Goal: Information Seeking & Learning: Learn about a topic

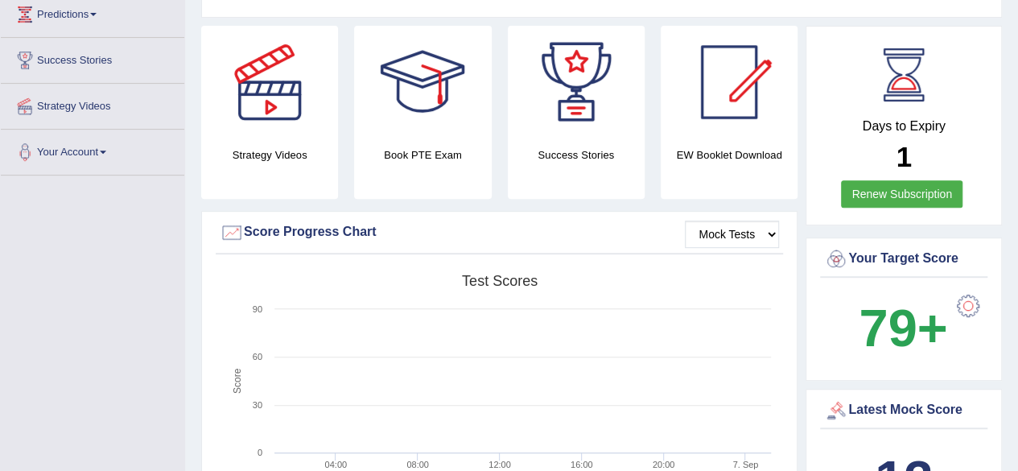
scroll to position [292, 0]
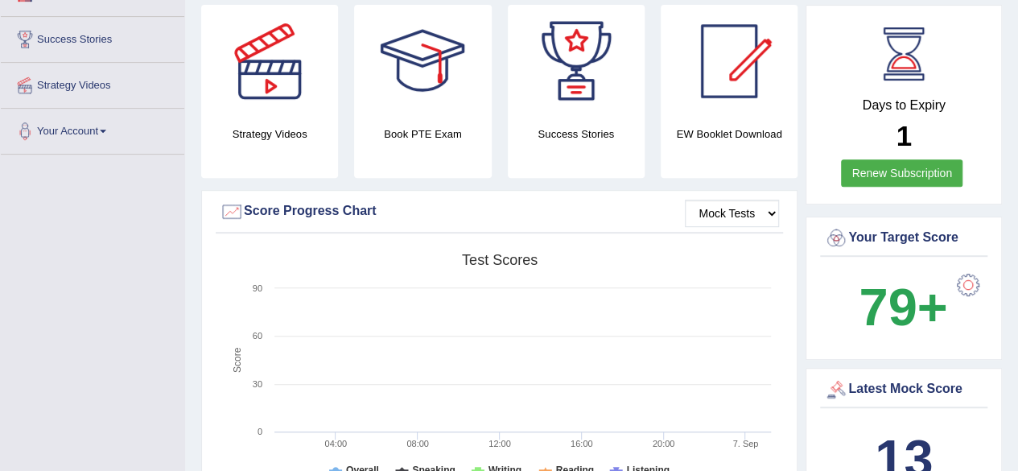
drag, startPoint x: 0, startPoint y: 0, endPoint x: 1030, endPoint y: 103, distance: 1034.8
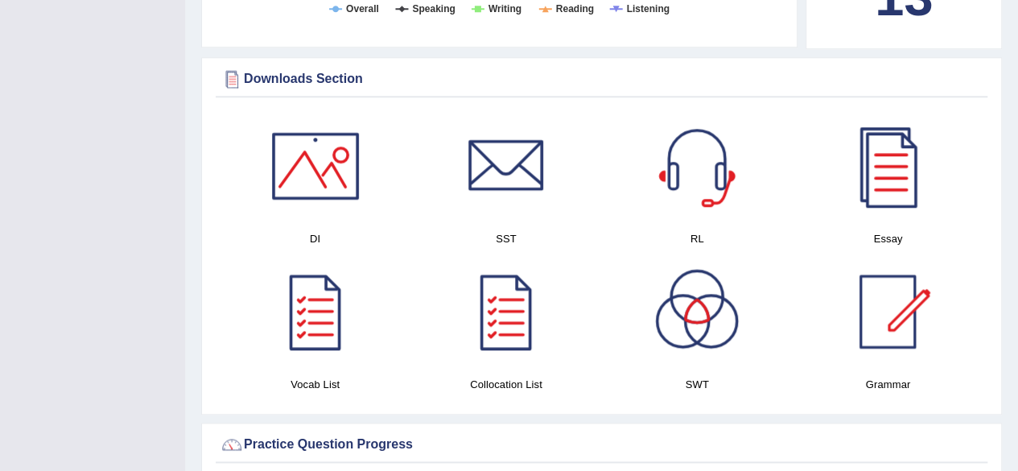
scroll to position [739, 0]
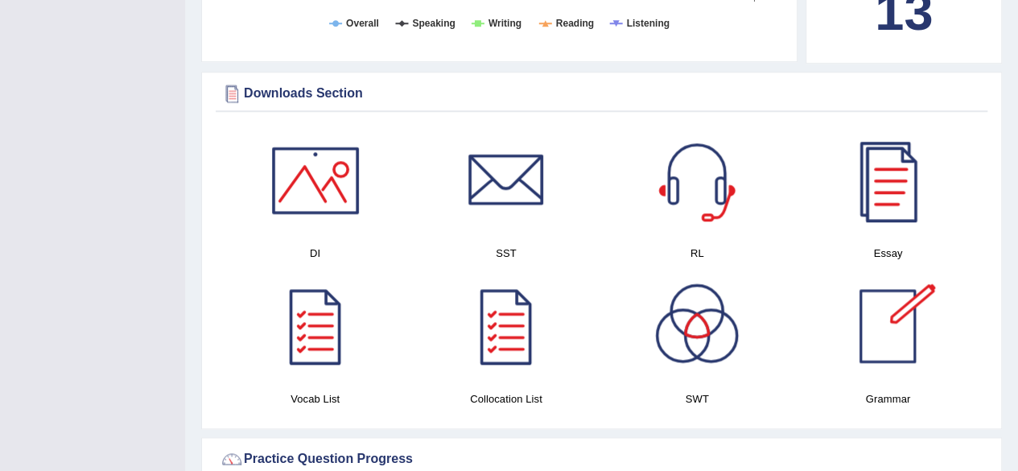
click at [886, 184] on div at bounding box center [888, 180] width 113 height 113
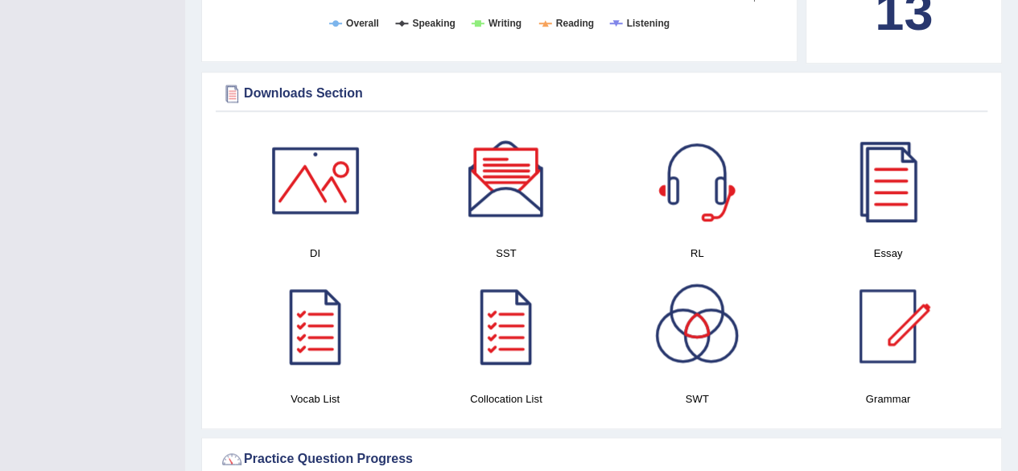
click at [315, 180] on div at bounding box center [315, 180] width 113 height 113
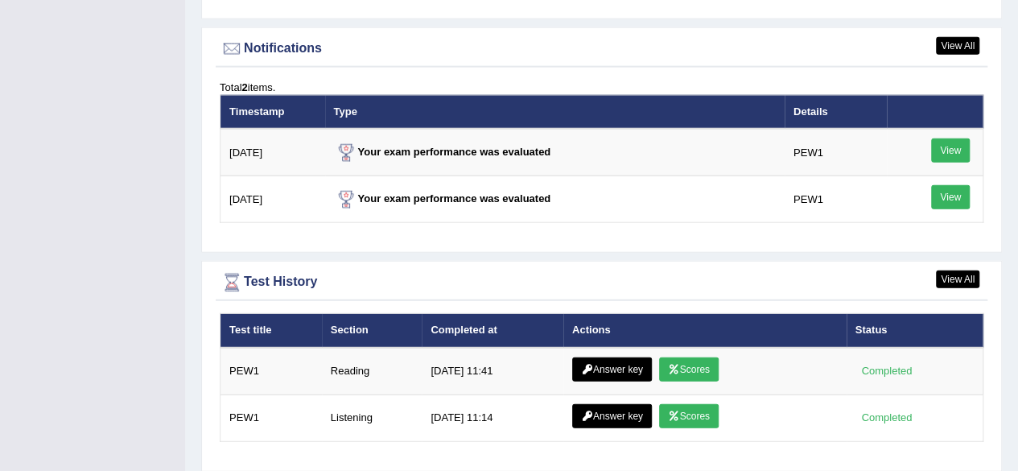
scroll to position [1922, 0]
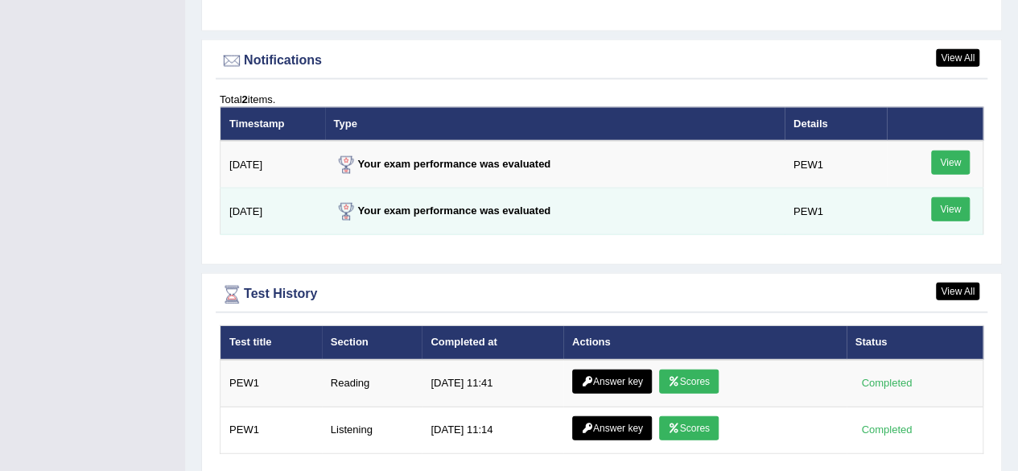
click at [960, 207] on link "View" at bounding box center [950, 209] width 39 height 24
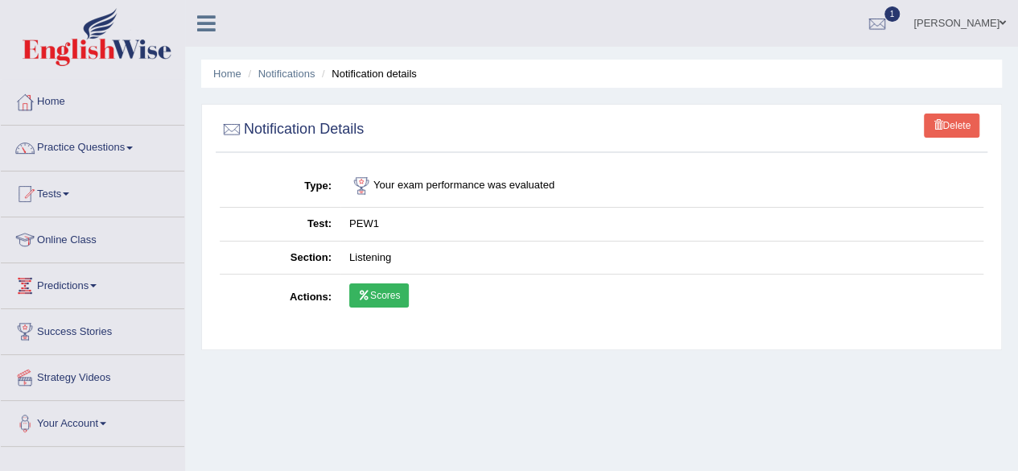
click at [384, 296] on link "Scores" at bounding box center [379, 295] width 60 height 24
click at [287, 70] on link "Notifications" at bounding box center [286, 74] width 57 height 12
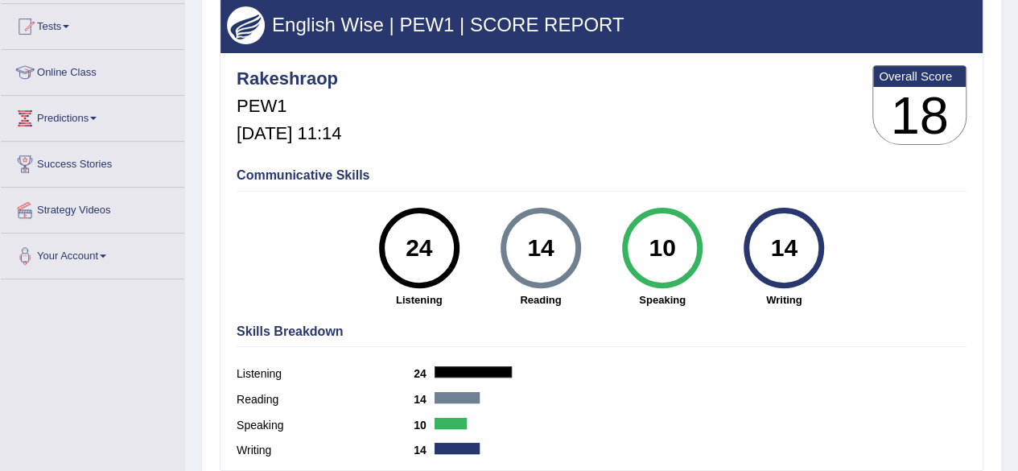
scroll to position [169, 0]
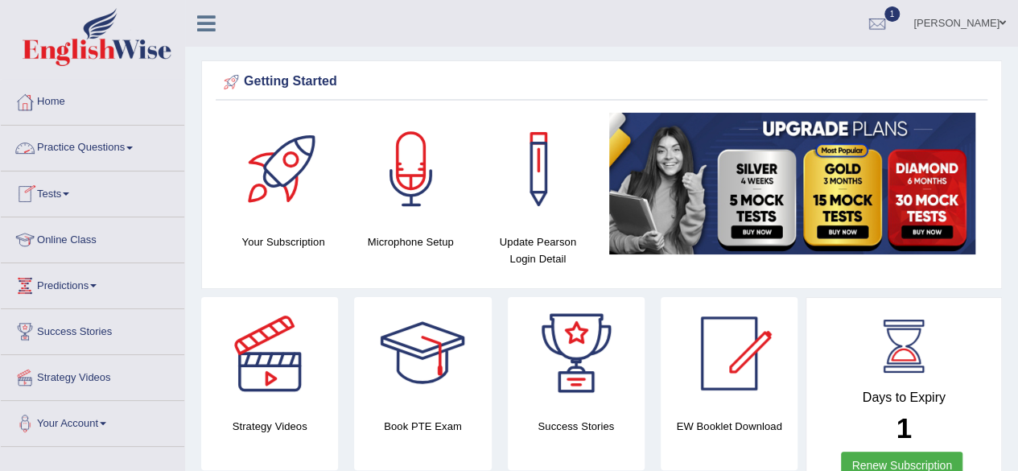
click at [72, 137] on link "Practice Questions" at bounding box center [93, 146] width 184 height 40
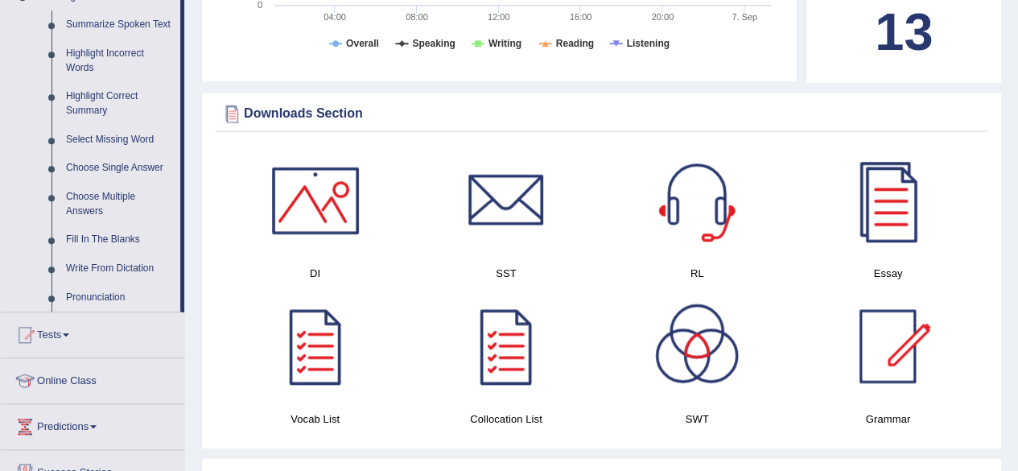
scroll to position [716, 0]
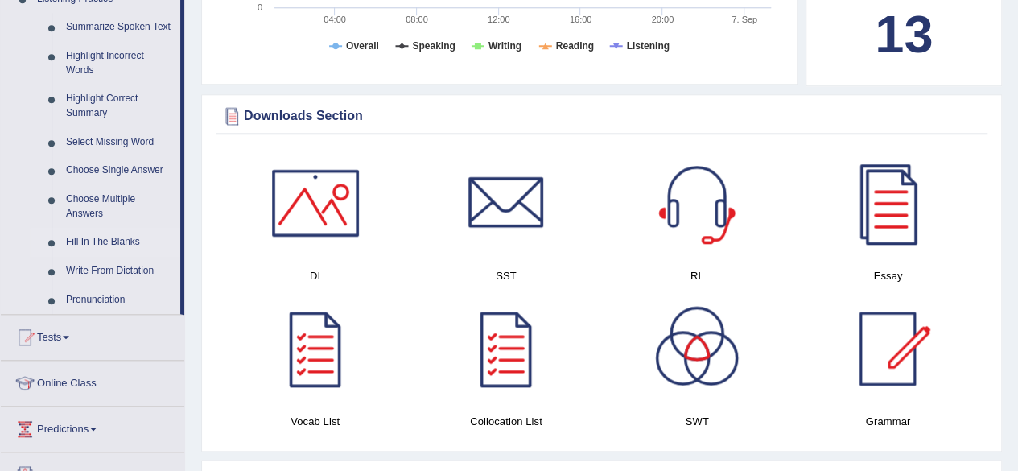
click at [85, 239] on link "Fill In The Blanks" at bounding box center [120, 242] width 122 height 29
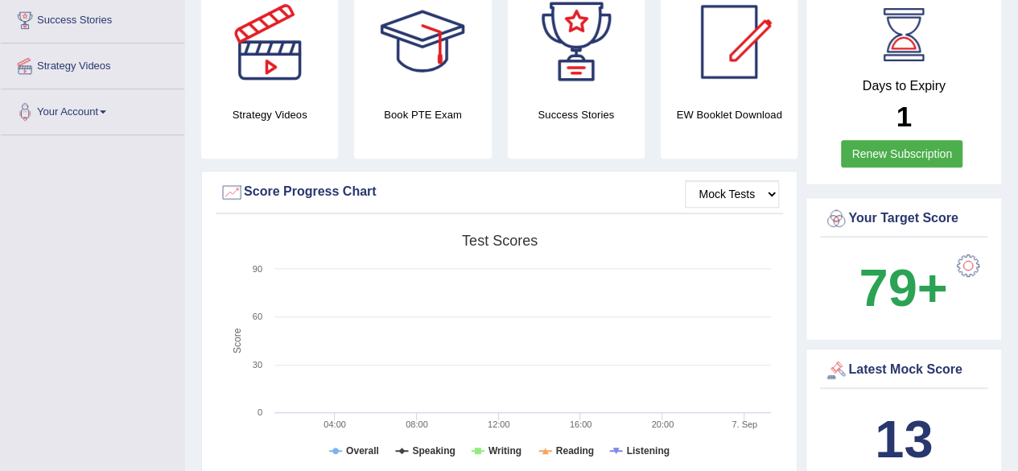
scroll to position [243, 0]
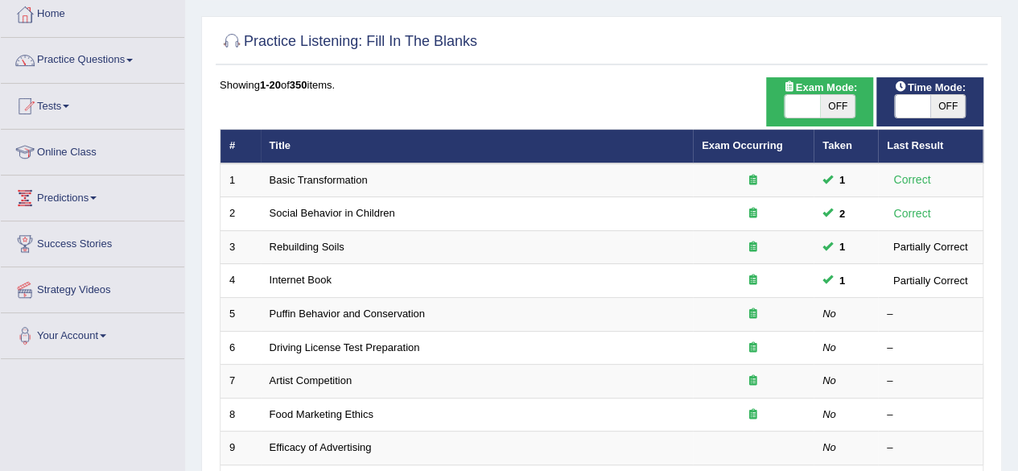
scroll to position [111, 0]
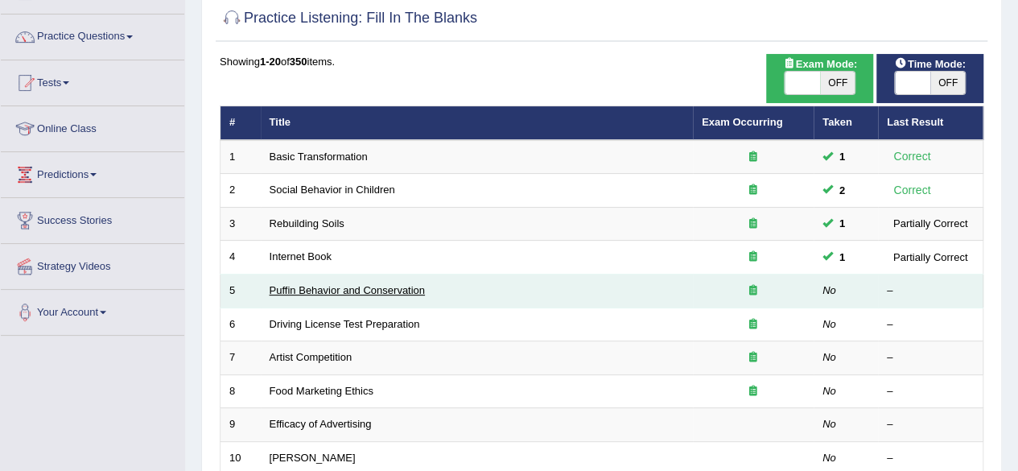
click at [304, 291] on link "Puffin Behavior and Conservation" at bounding box center [347, 290] width 155 height 12
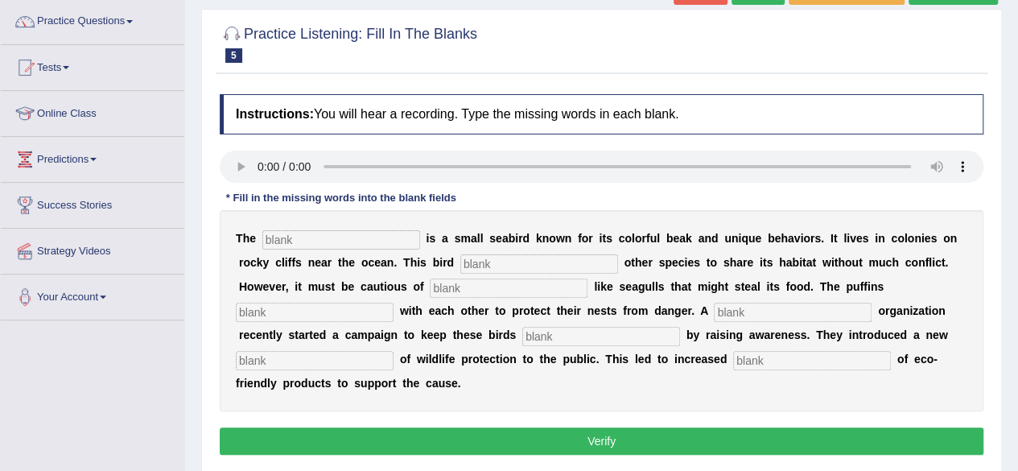
scroll to position [127, 0]
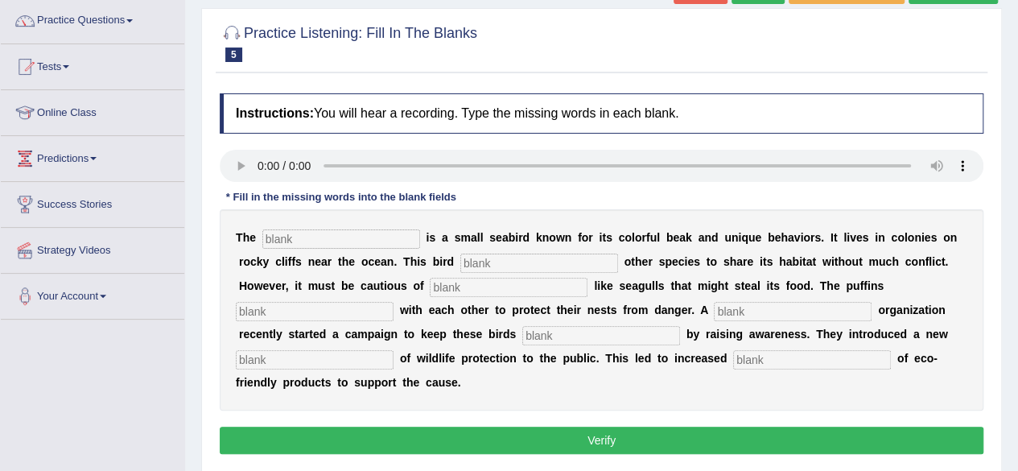
click at [327, 242] on input "text" at bounding box center [341, 238] width 158 height 19
type input "puffin"
type input "allows"
type input "collaborate"
type input "co"
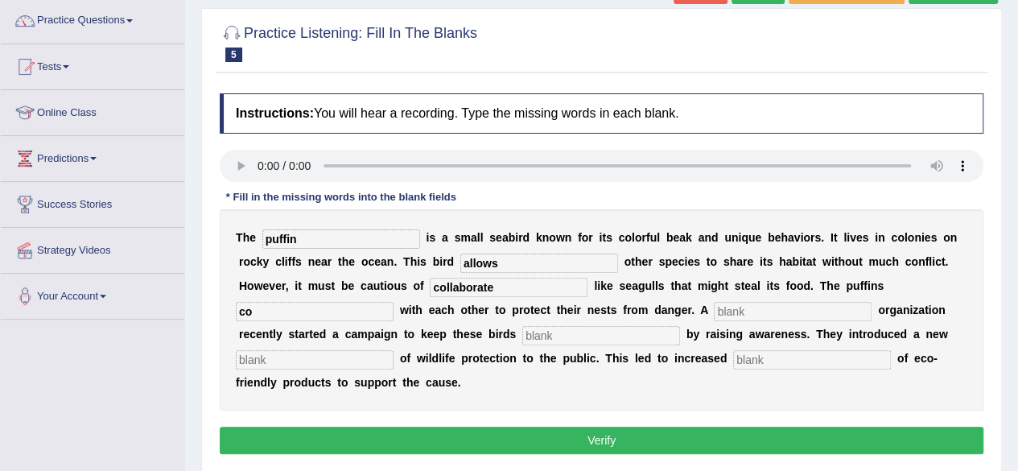
drag, startPoint x: 522, startPoint y: 292, endPoint x: 348, endPoint y: 341, distance: 180.5
click at [348, 341] on div "T h e puffin i s a s m a l l s e a b i r d k n o w n f o r i t s c o l o r f u …" at bounding box center [602, 309] width 764 height 201
type input "predators"
type input "collaborate"
type input "corporate"
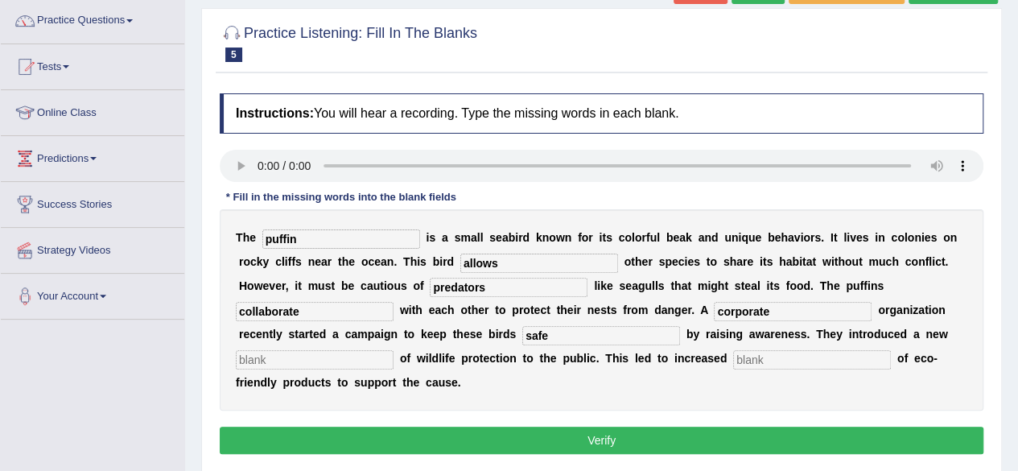
type input "safe"
type input "conception"
type input "consumption"
click at [465, 431] on button "Verify" at bounding box center [602, 440] width 764 height 27
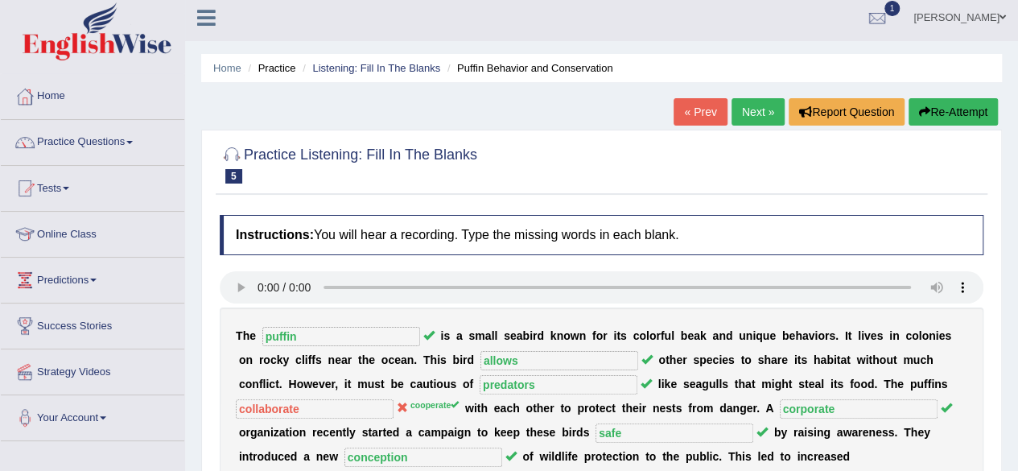
scroll to position [0, 0]
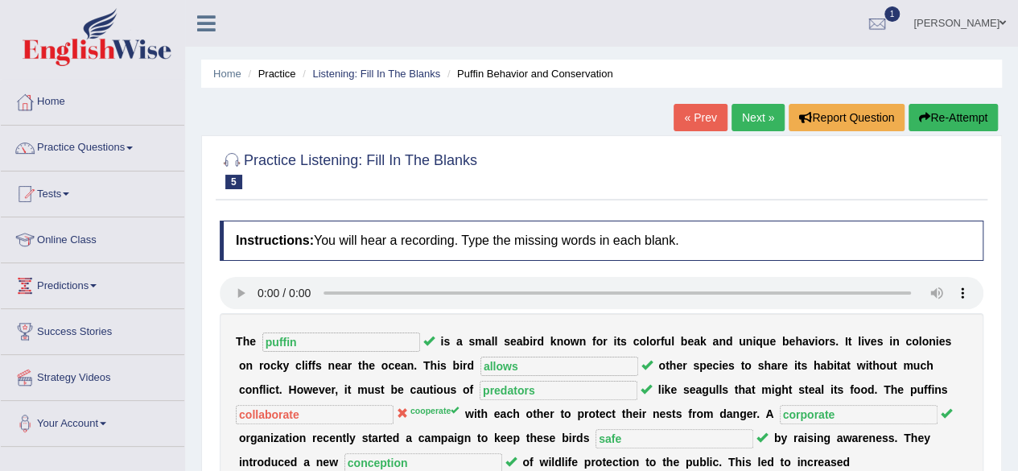
click at [749, 108] on link "Next »" at bounding box center [758, 117] width 53 height 27
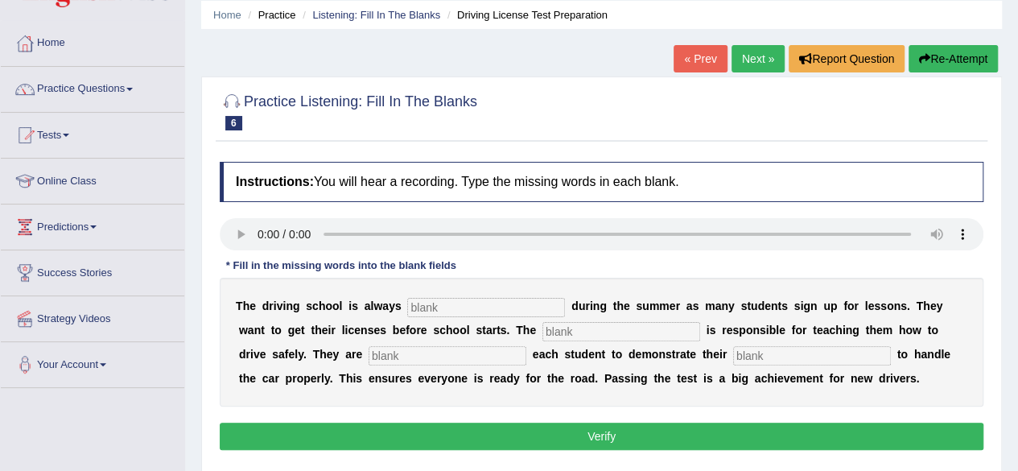
scroll to position [66, 0]
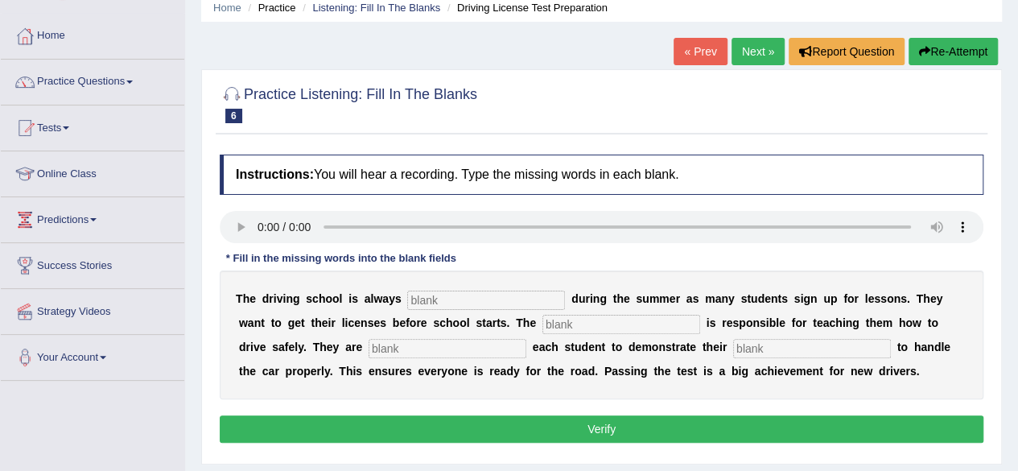
click at [481, 291] on input "text" at bounding box center [486, 300] width 158 height 19
type input "busy"
type input "instructor"
type input "resuming"
type input "ability"
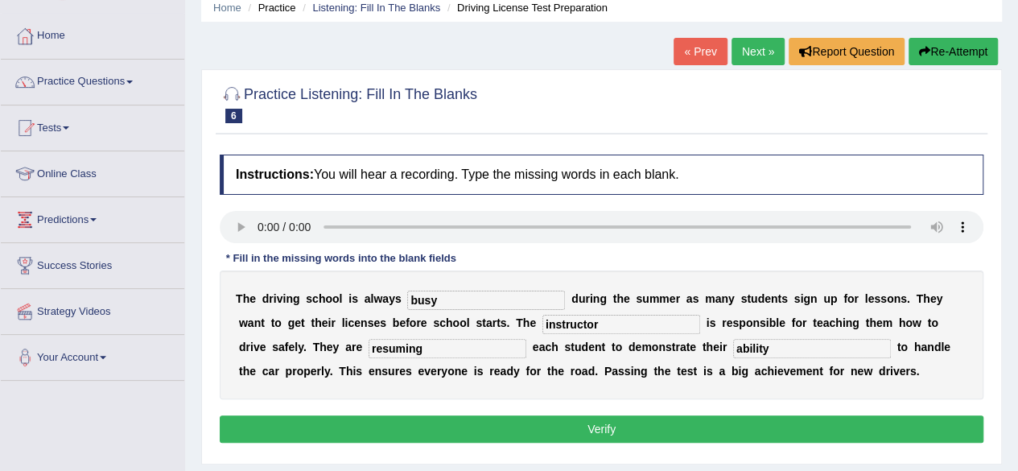
click at [509, 431] on button "Verify" at bounding box center [602, 428] width 764 height 27
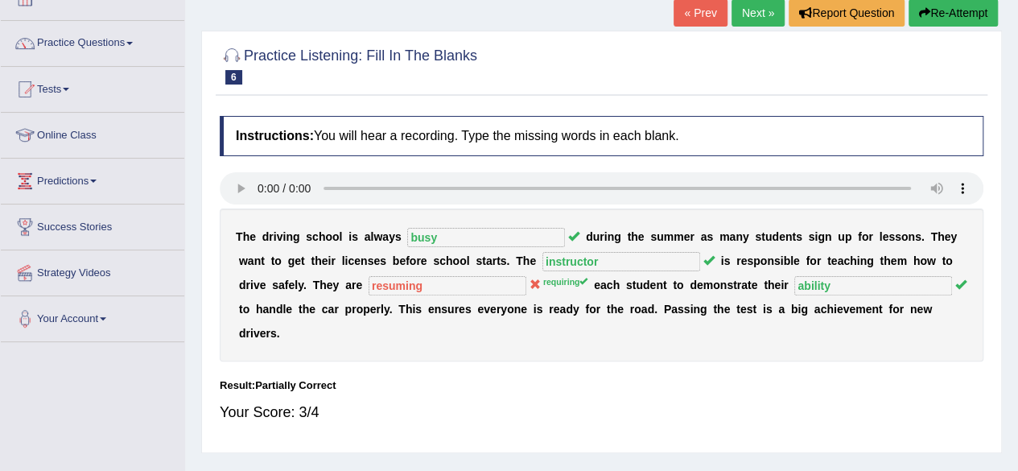
scroll to position [20, 0]
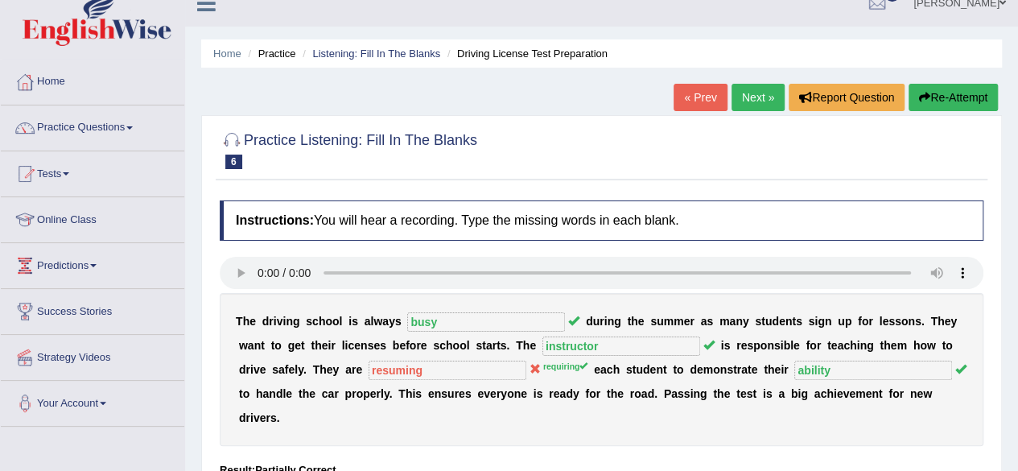
click at [753, 99] on link "Next »" at bounding box center [758, 97] width 53 height 27
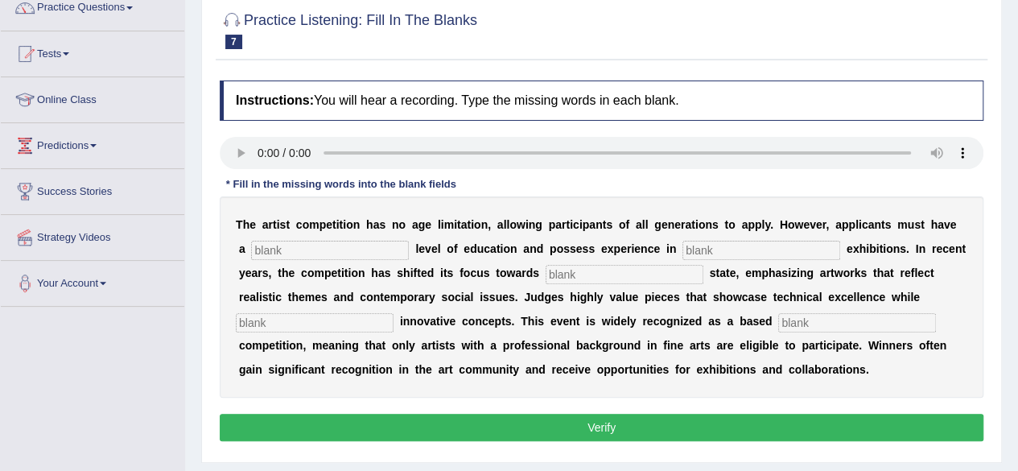
scroll to position [141, 0]
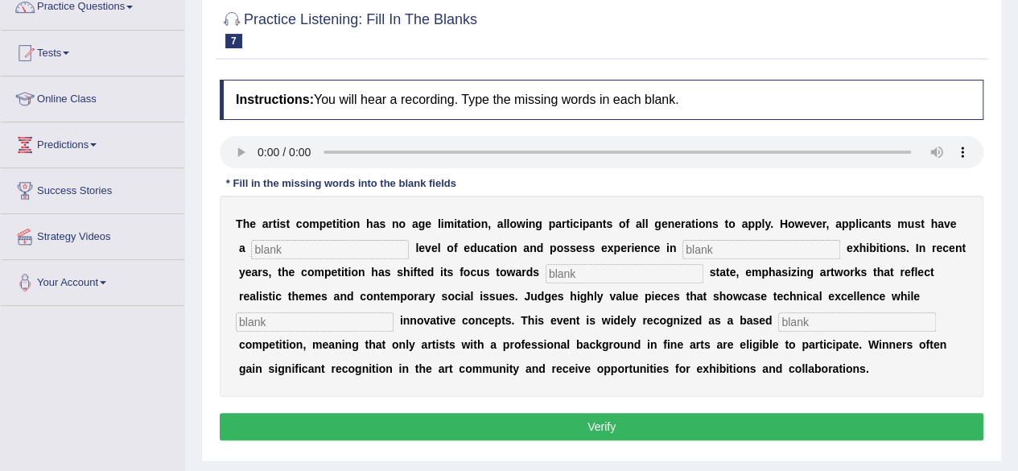
click at [339, 246] on input "text" at bounding box center [330, 249] width 158 height 19
type input "graduate"
type input "sculpture"
type input "real"
type input "incorporating"
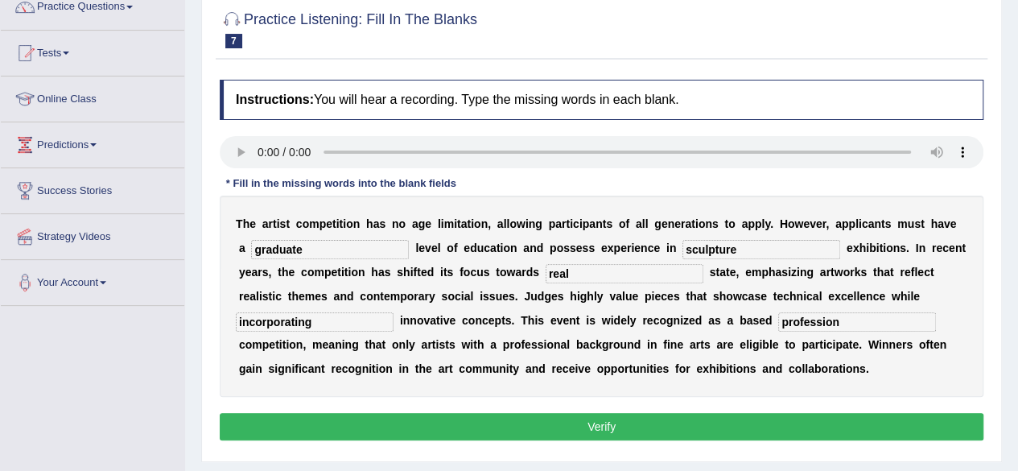
type input "profession"
click at [480, 430] on button "Verify" at bounding box center [602, 426] width 764 height 27
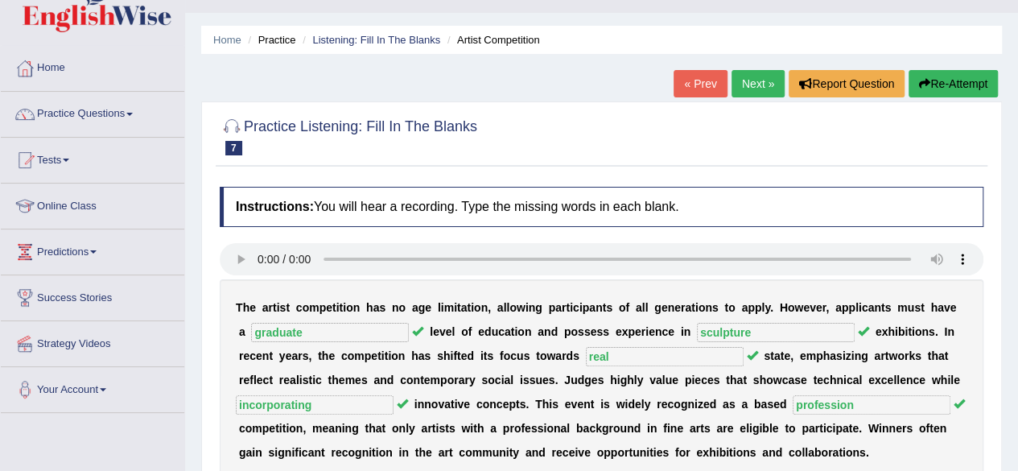
scroll to position [8, 0]
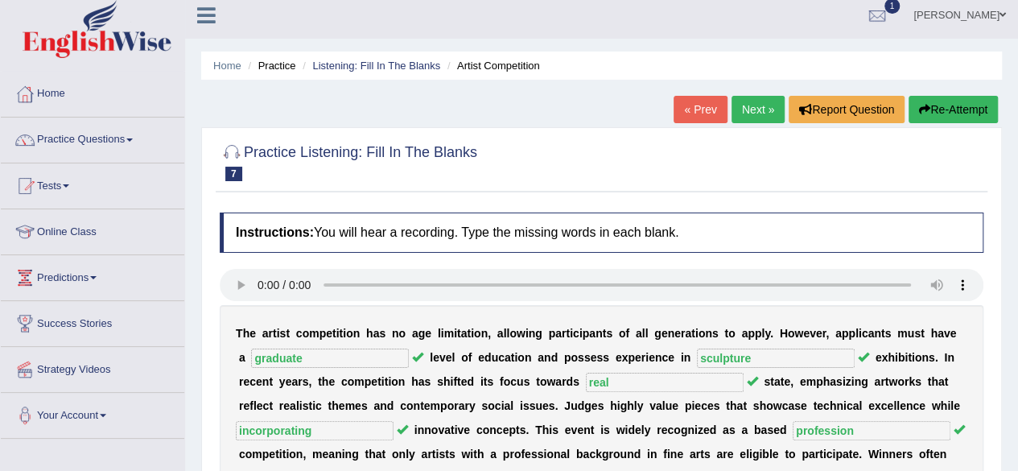
click at [755, 114] on link "Next »" at bounding box center [758, 109] width 53 height 27
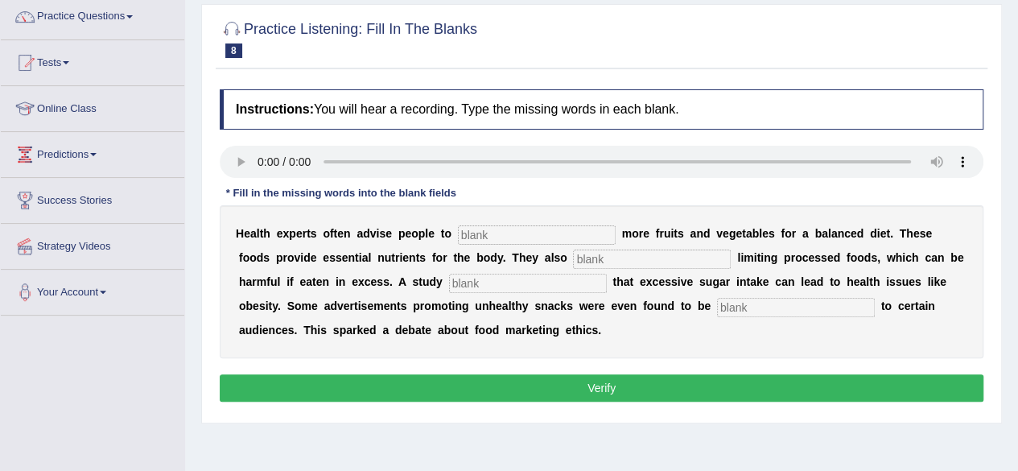
scroll to position [138, 0]
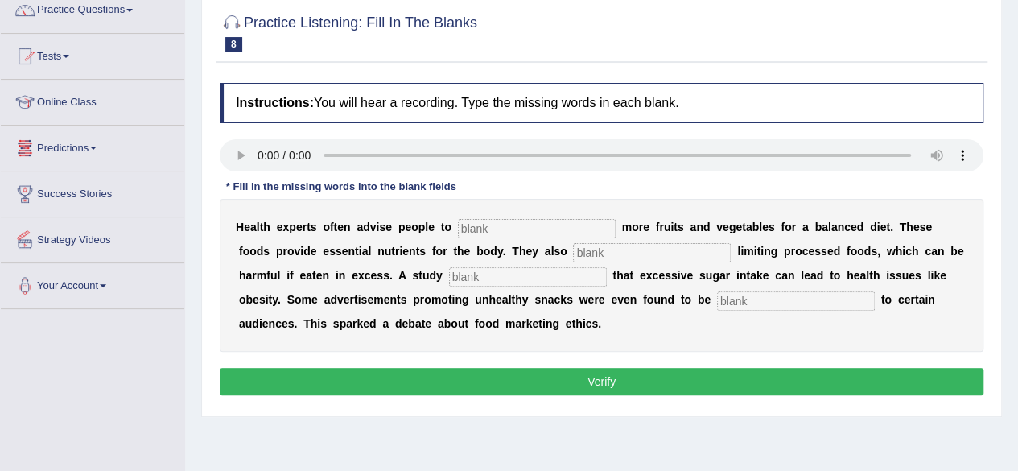
click at [489, 222] on input "text" at bounding box center [537, 228] width 158 height 19
type input "consume"
type input "recommended"
type input "diagnosed"
type input "offensive"
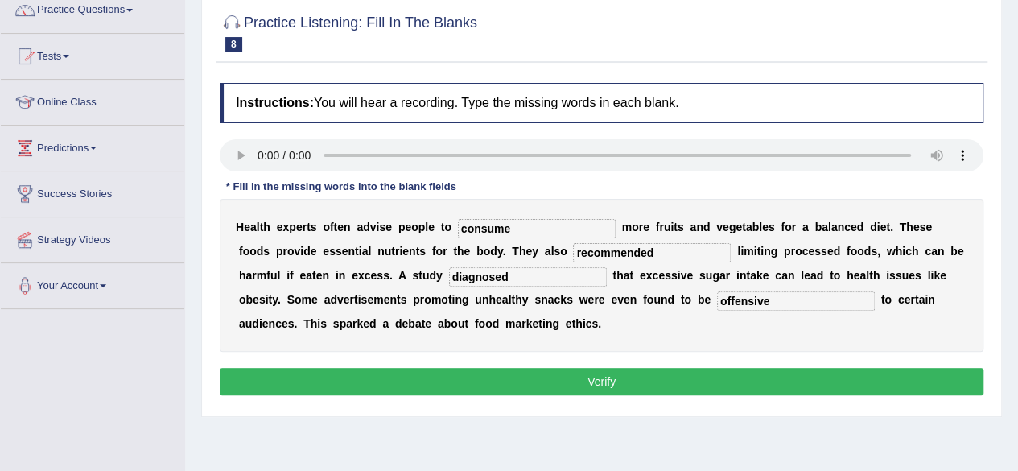
click at [515, 370] on button "Verify" at bounding box center [602, 381] width 764 height 27
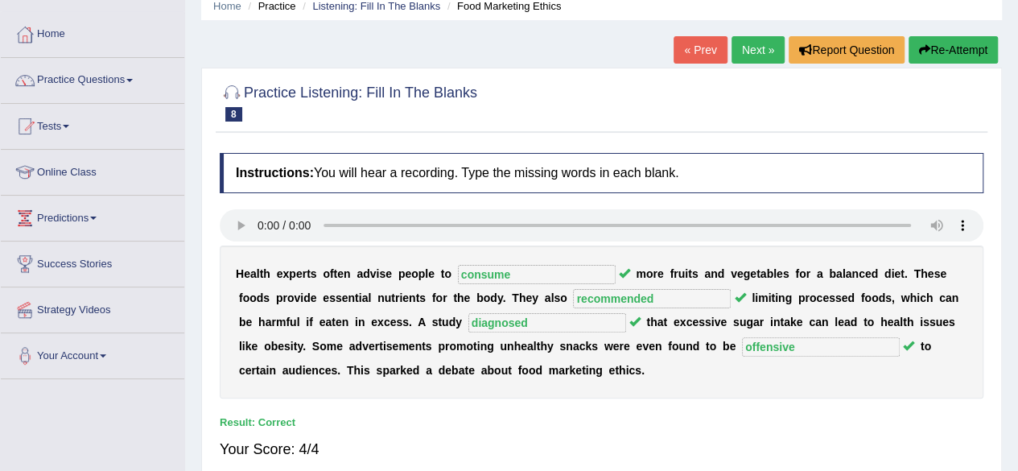
scroll to position [62, 0]
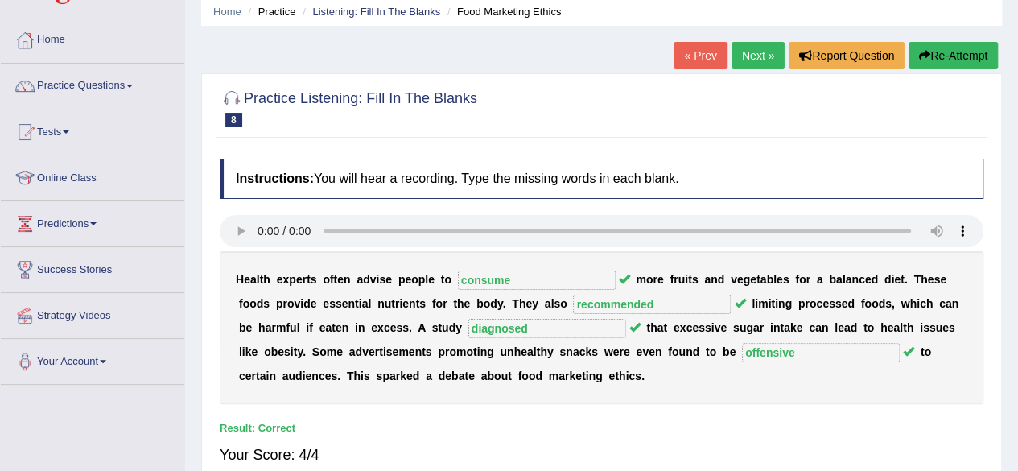
click at [757, 54] on link "Next »" at bounding box center [758, 55] width 53 height 27
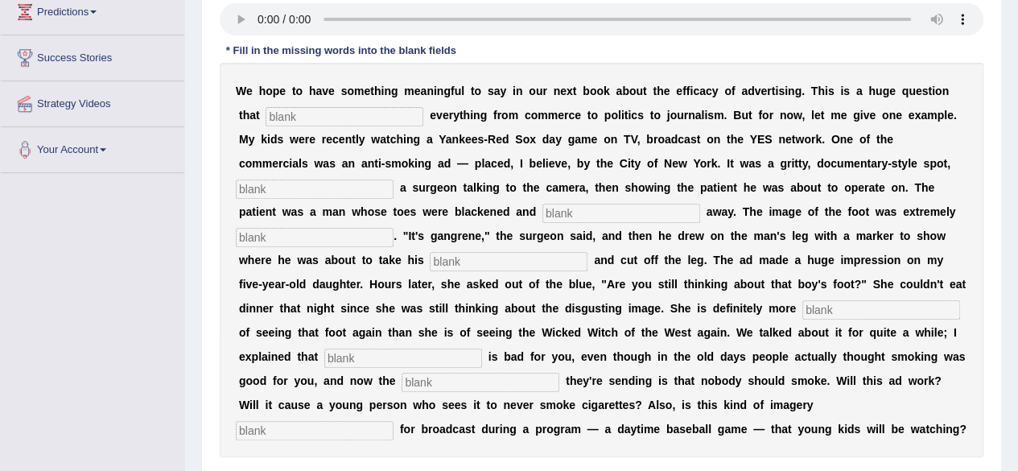
scroll to position [283, 0]
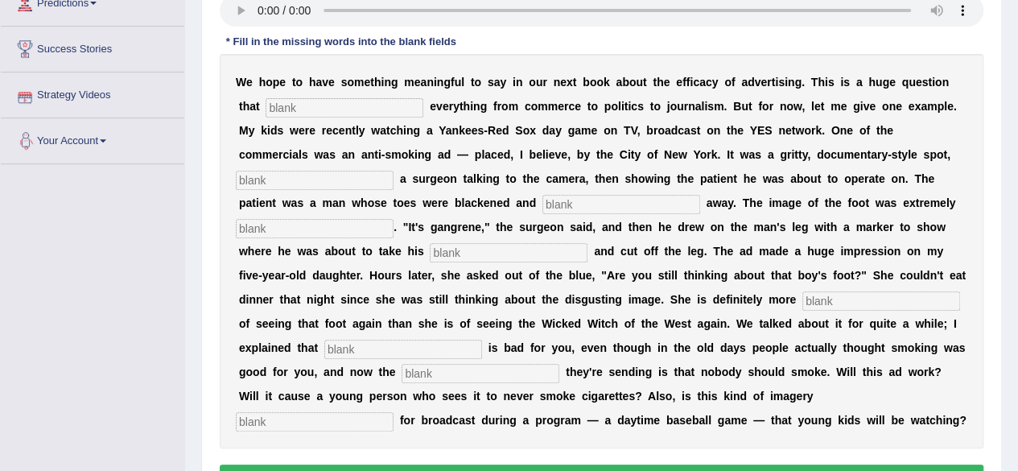
click at [320, 112] on input "text" at bounding box center [345, 107] width 158 height 19
type input "impacts"
type input "featuring"
type input "running"
type input "Disguisting"
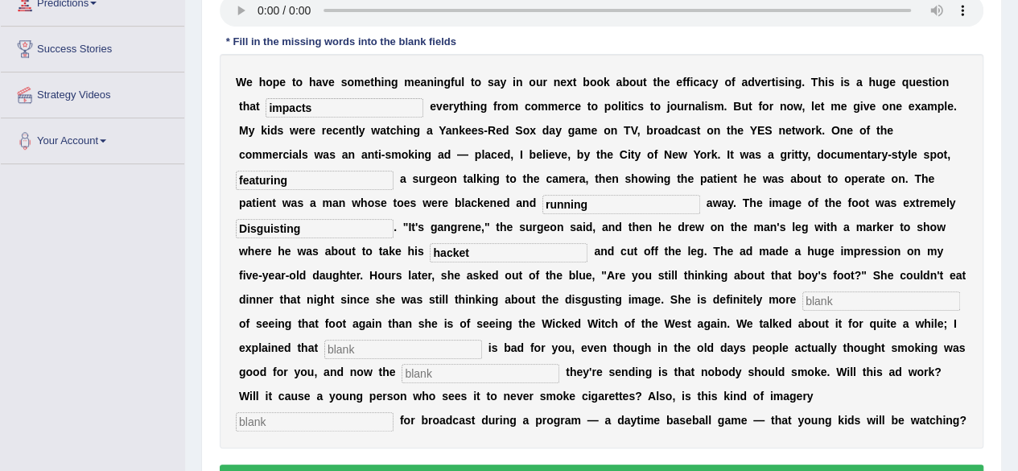
type input "hacket"
type input "scared"
type input "smoking"
type input "message"
type input "appropriate"
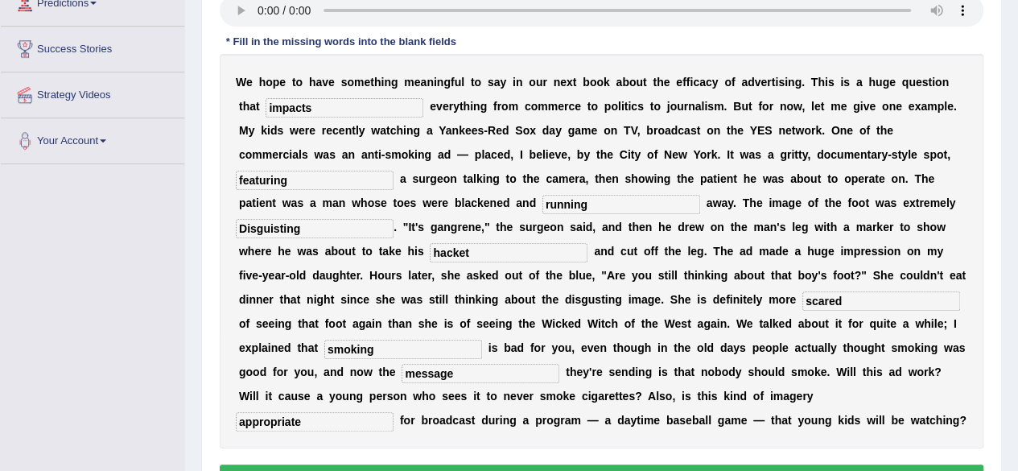
scroll to position [301, 0]
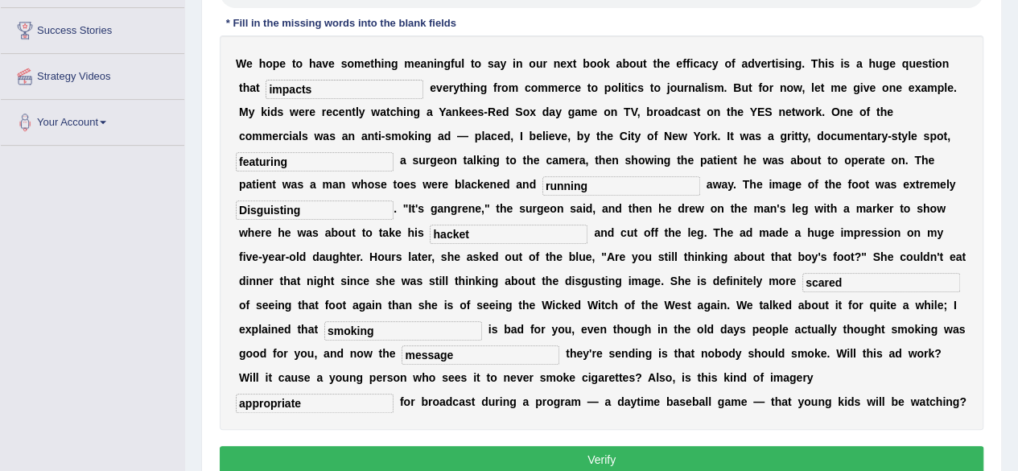
click button "Verify" at bounding box center [602, 459] width 764 height 27
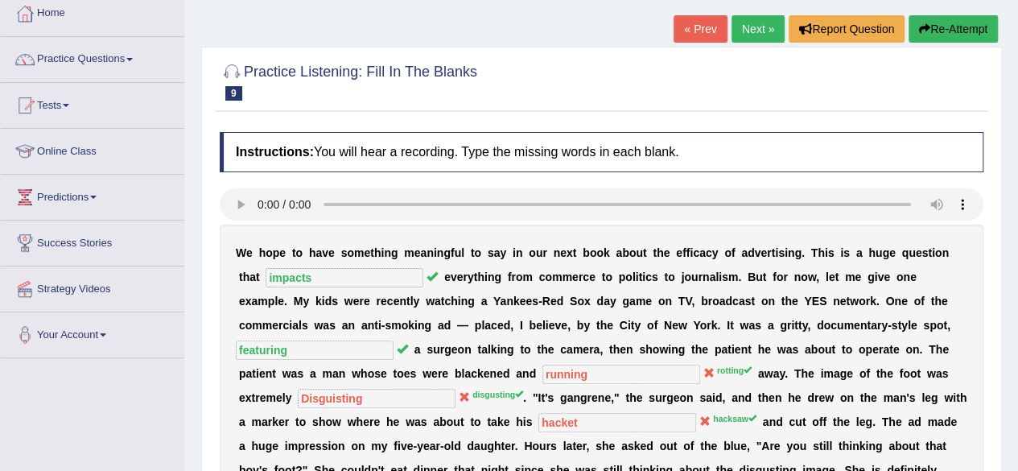
scroll to position [60, 0]
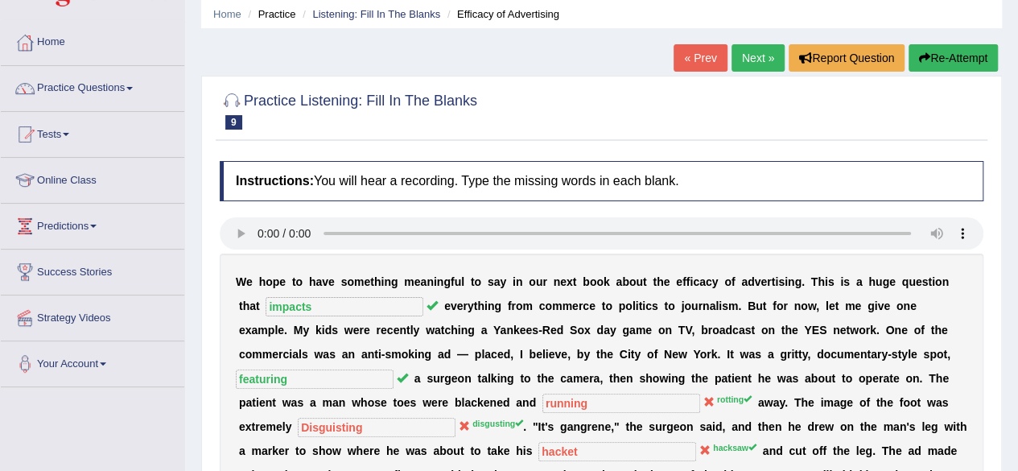
click at [754, 58] on link "Next »" at bounding box center [758, 57] width 53 height 27
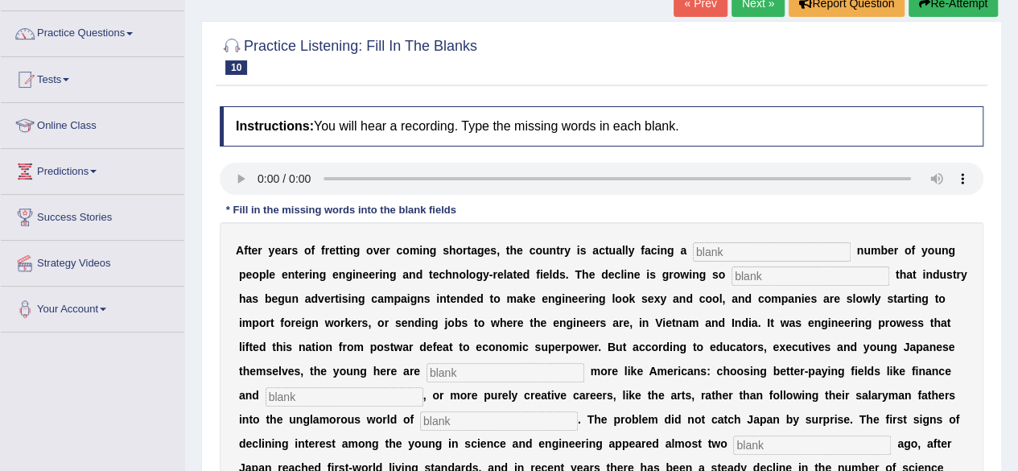
scroll to position [167, 0]
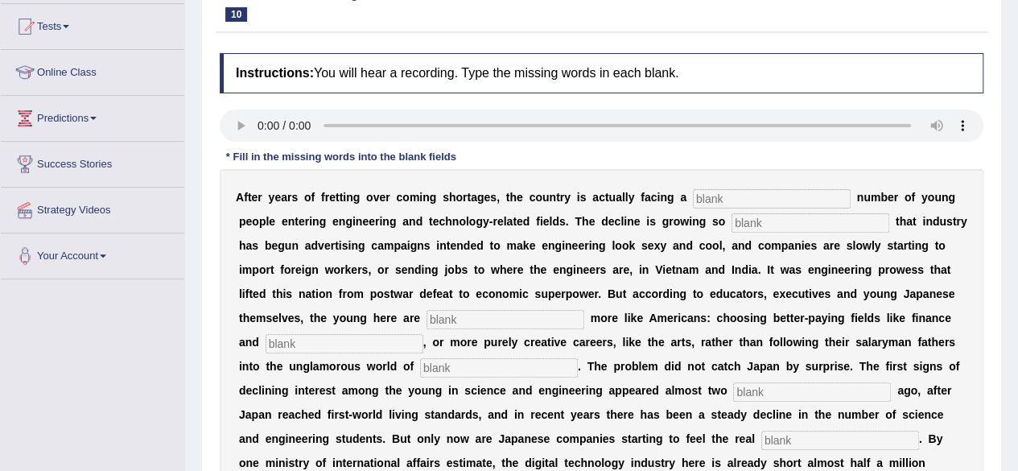
click at [716, 199] on input "text" at bounding box center [772, 198] width 158 height 19
type input "dwindling"
type input "drastic"
type input "behaving"
type input "medicine"
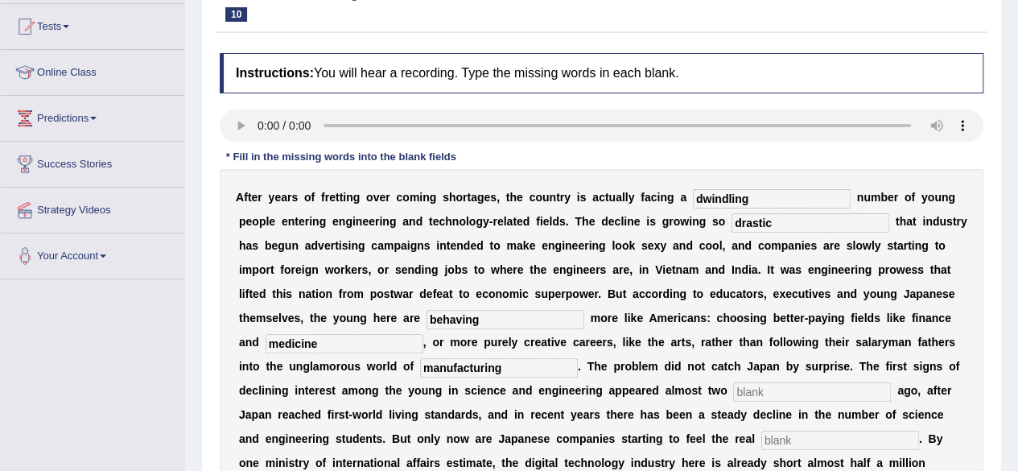
type input "manufacturing"
type input "decades"
type input "pinch"
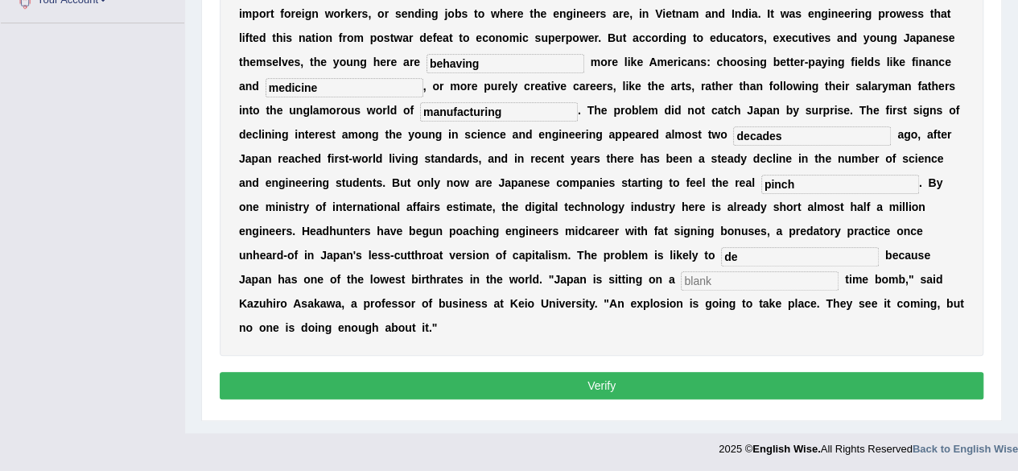
type input "d"
type input "worsen"
type input "demographic"
click at [588, 386] on button "Verify" at bounding box center [602, 385] width 764 height 27
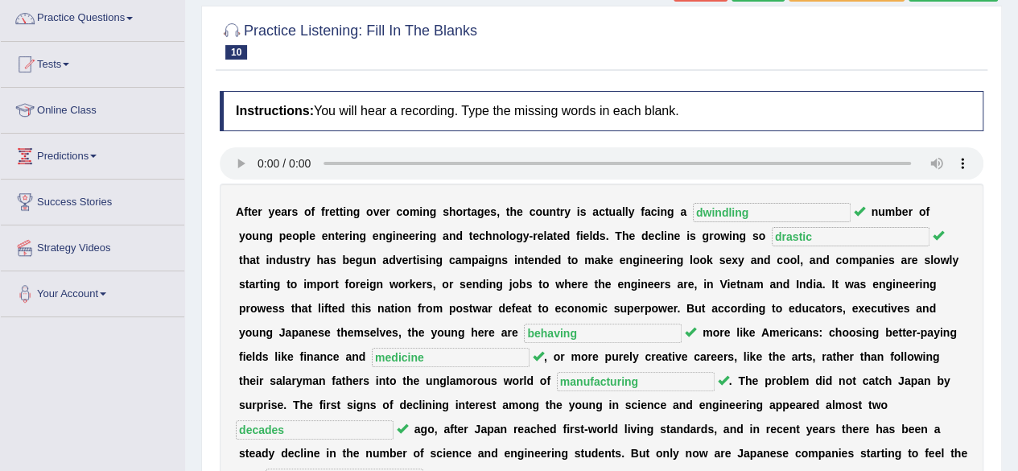
scroll to position [124, 0]
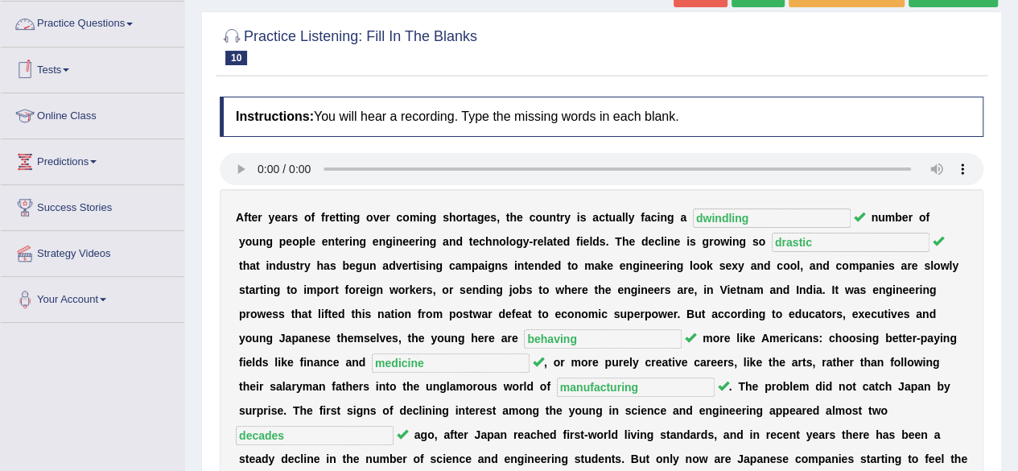
click at [101, 12] on link "Practice Questions" at bounding box center [93, 22] width 184 height 40
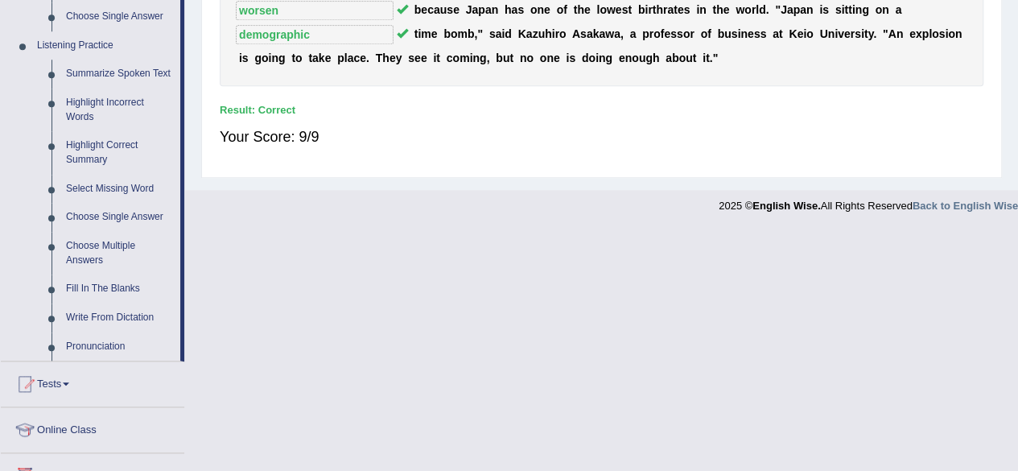
scroll to position [684, 0]
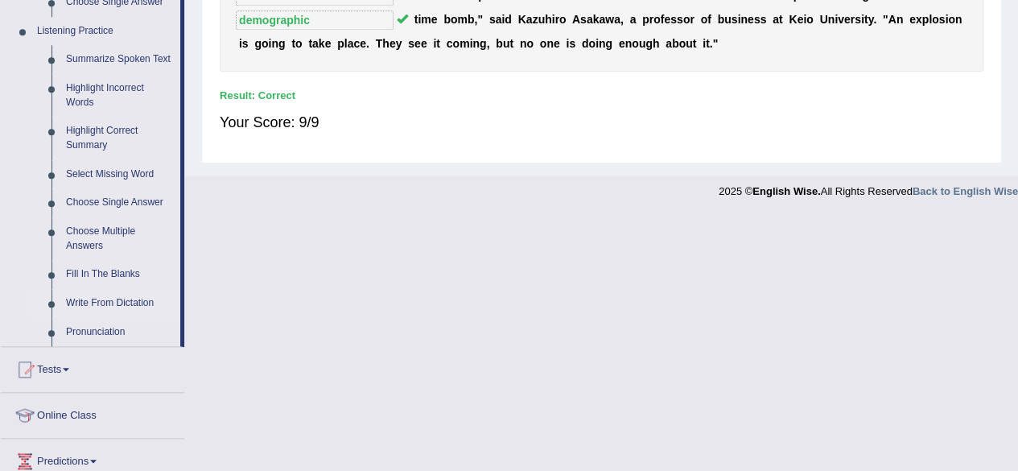
click at [103, 304] on link "Write From Dictation" at bounding box center [120, 303] width 122 height 29
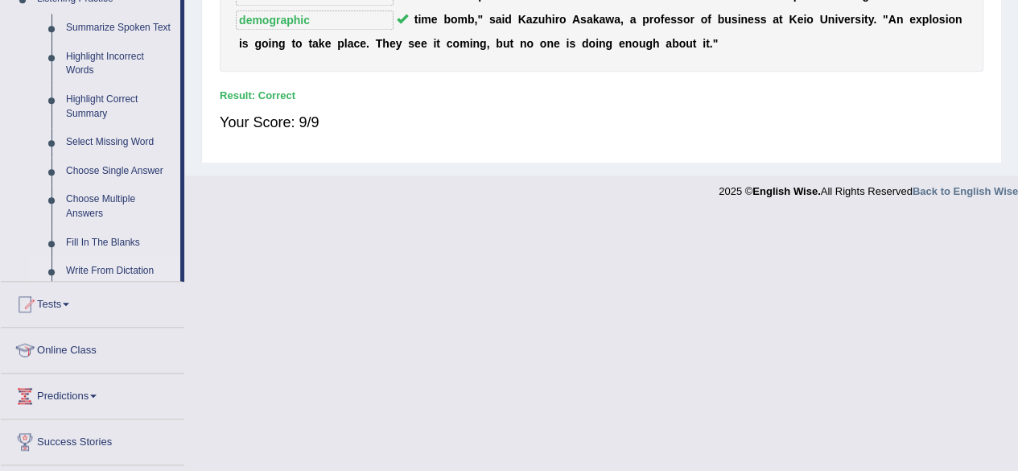
scroll to position [427, 0]
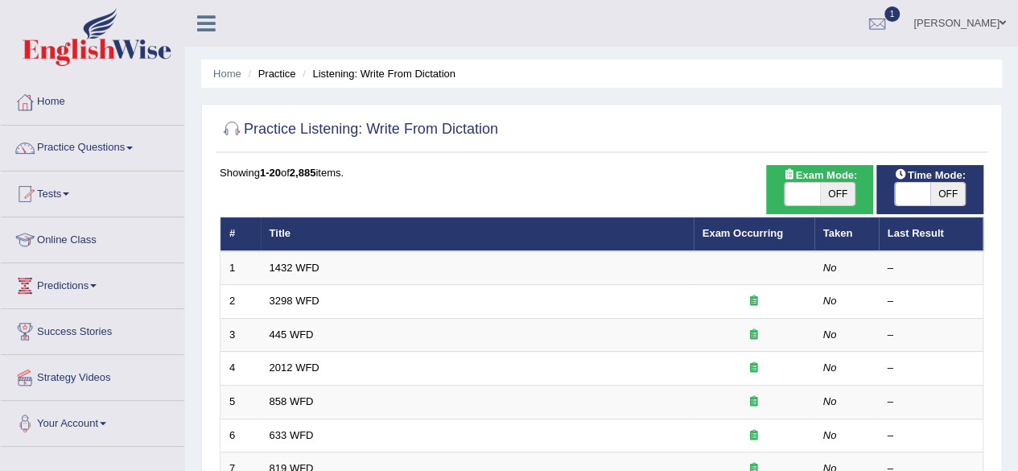
click at [834, 196] on span "OFF" at bounding box center [837, 194] width 35 height 23
checkbox input "true"
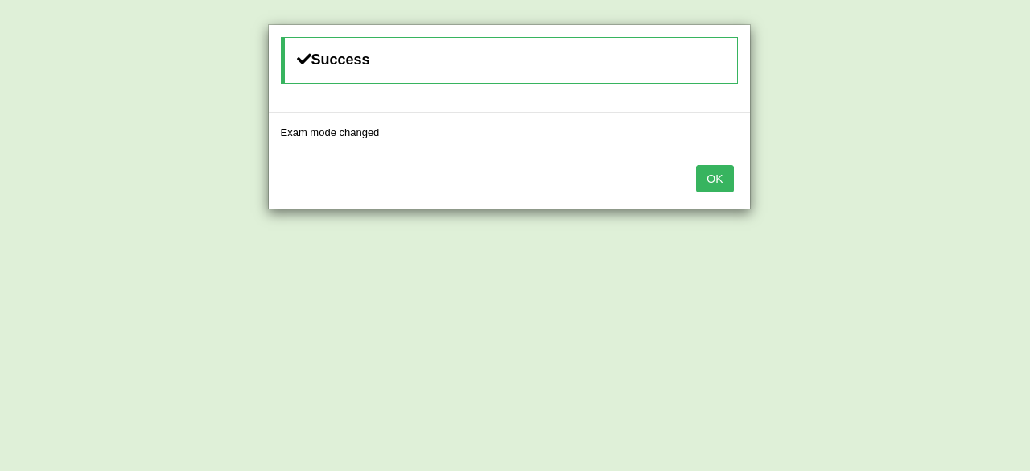
click at [707, 174] on button "OK" at bounding box center [714, 178] width 37 height 27
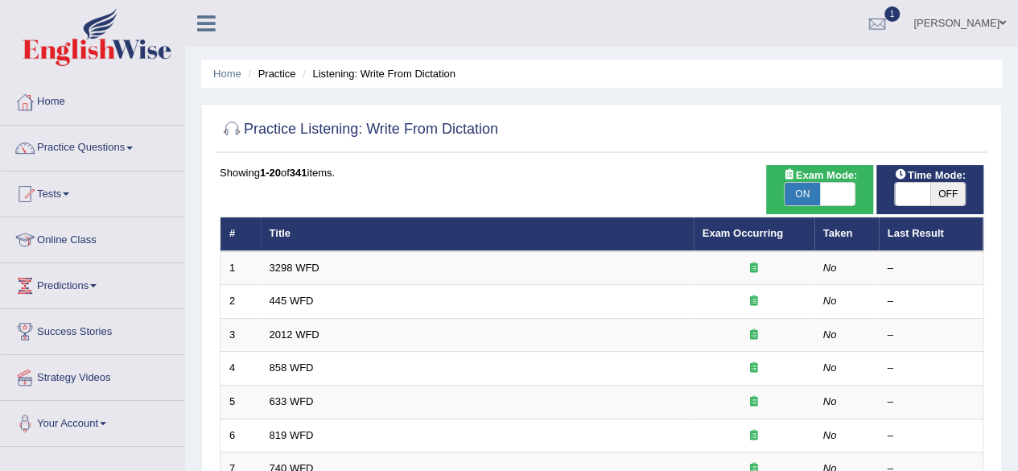
click at [949, 198] on span "OFF" at bounding box center [948, 194] width 35 height 23
checkbox input "true"
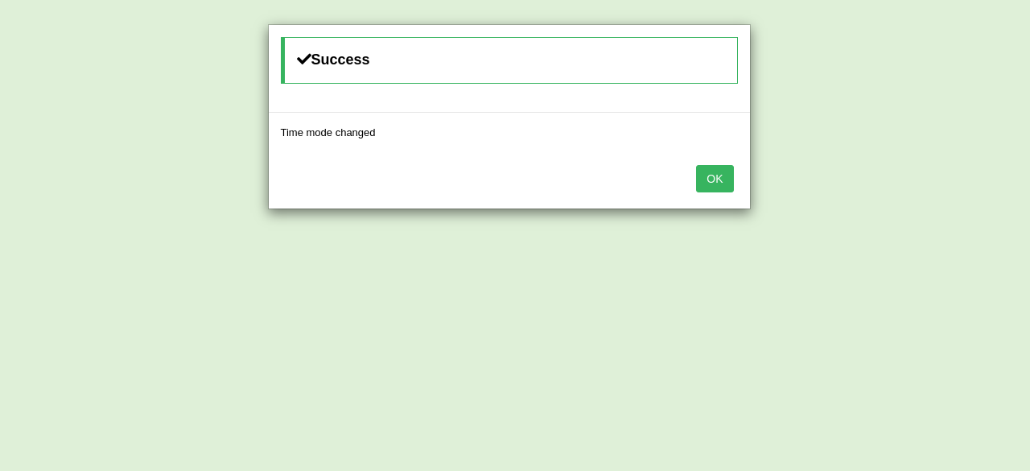
click at [708, 189] on button "OK" at bounding box center [714, 178] width 37 height 27
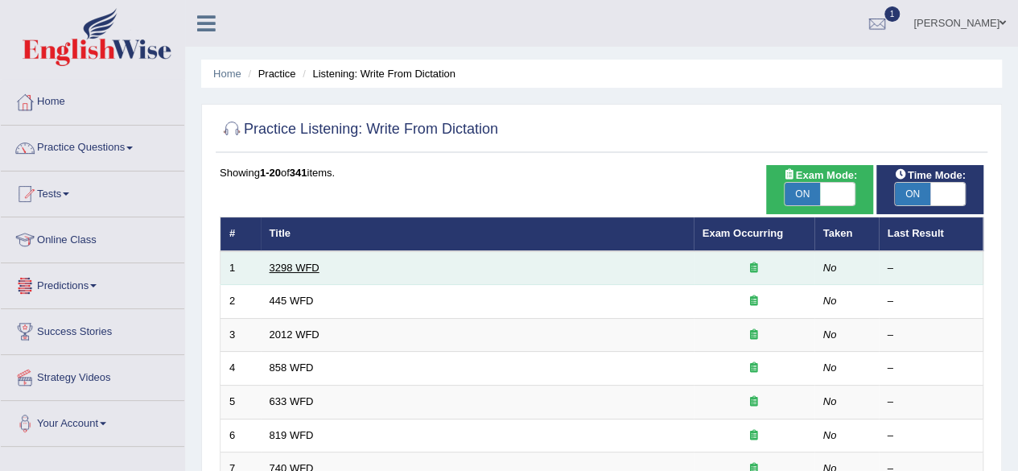
click at [293, 265] on link "3298 WFD" at bounding box center [295, 268] width 50 height 12
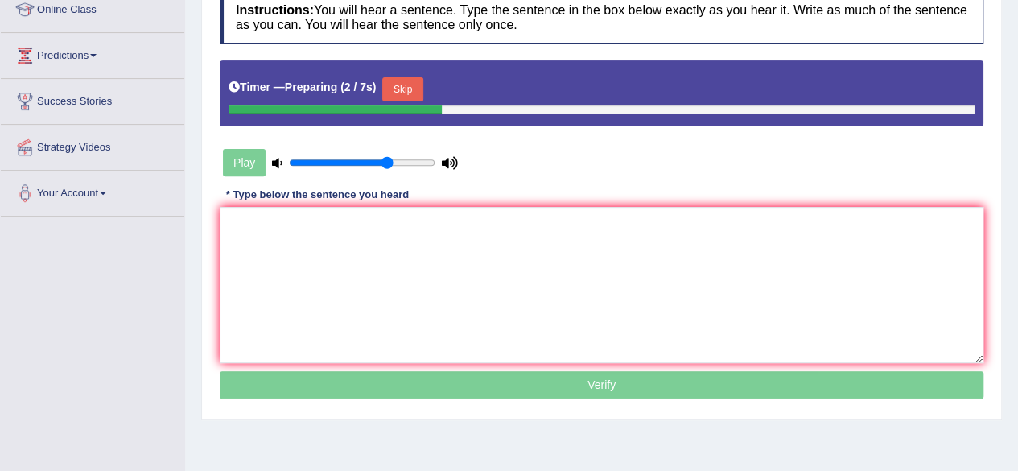
scroll to position [236, 0]
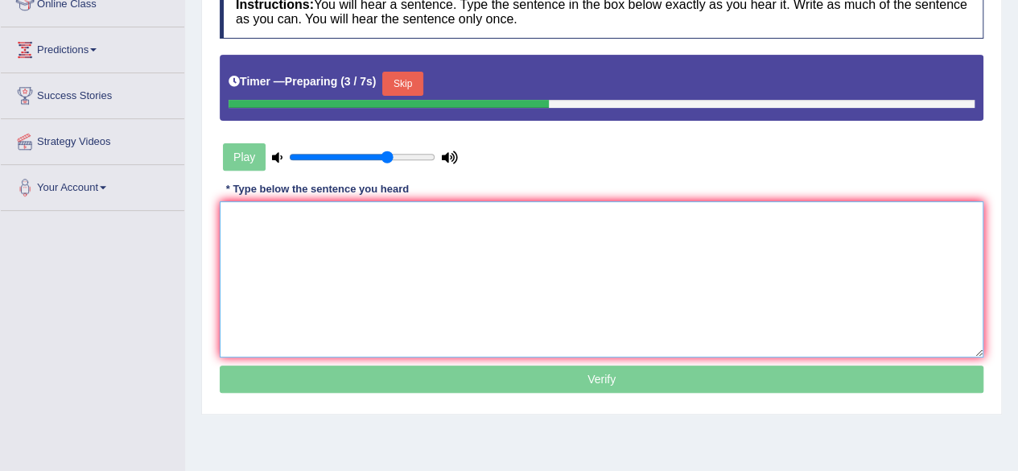
click at [582, 287] on textarea at bounding box center [602, 279] width 764 height 156
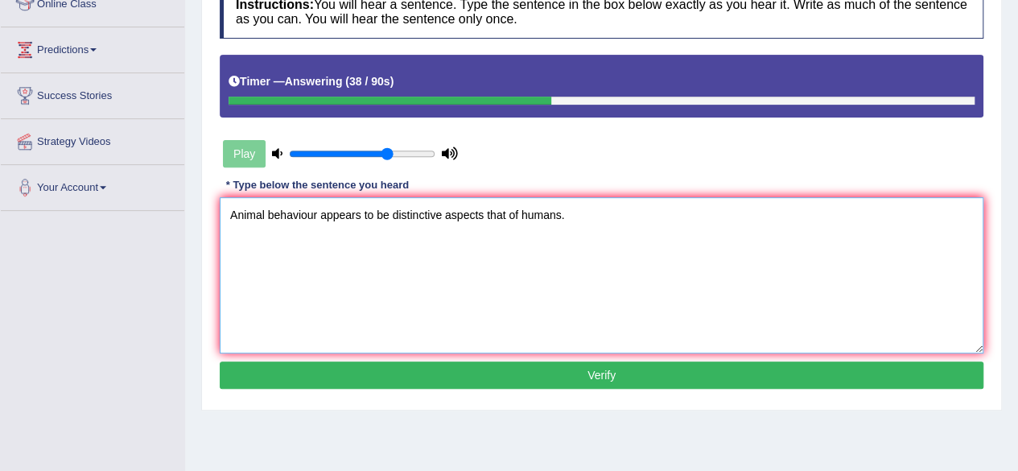
type textarea "Animal behaviour appears to be distinctive aspects that of humans."
click button "Verify" at bounding box center [602, 374] width 764 height 27
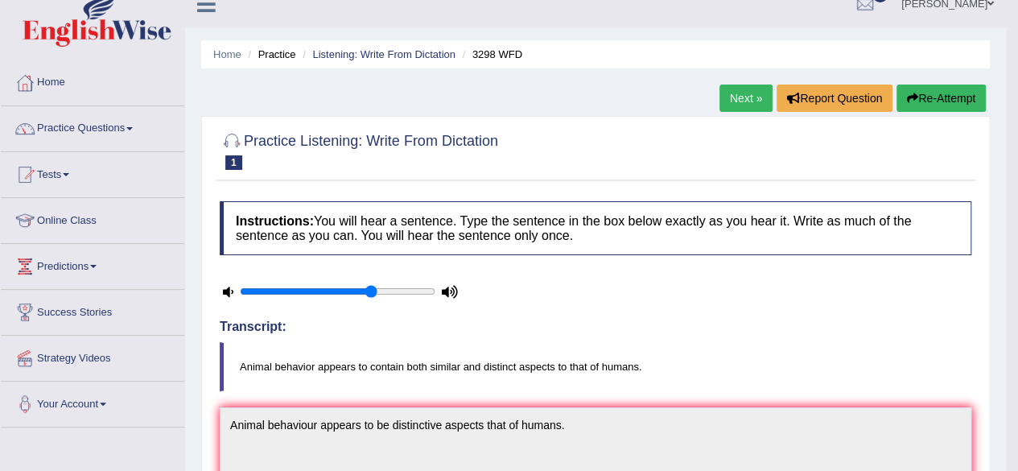
scroll to position [16, 0]
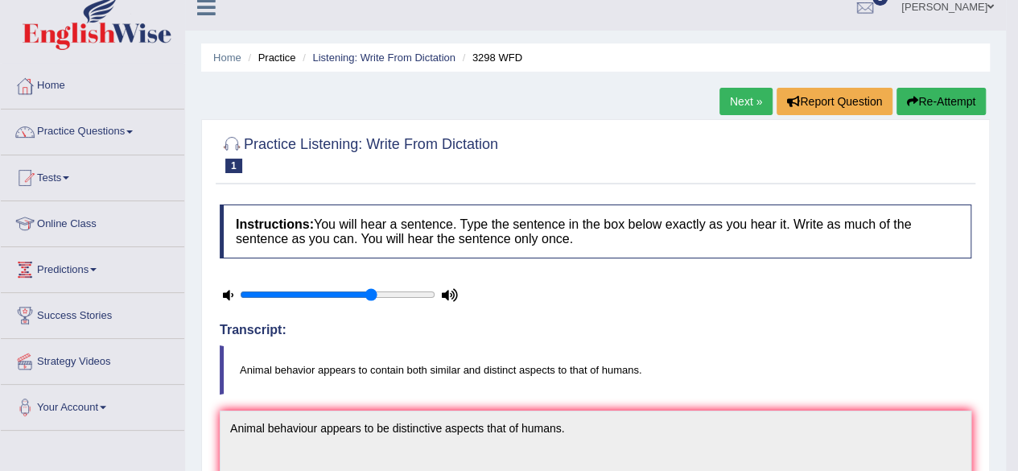
click at [951, 99] on button "Re-Attempt" at bounding box center [941, 101] width 89 height 27
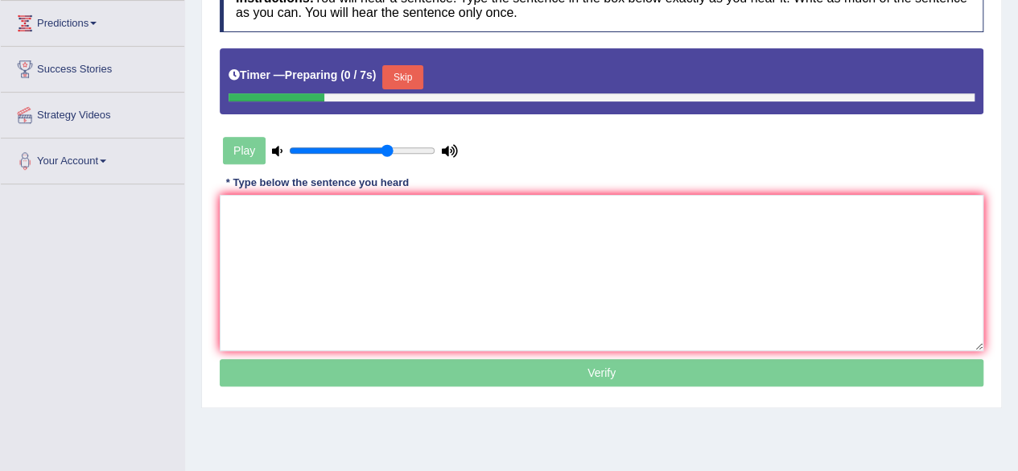
scroll to position [268, 0]
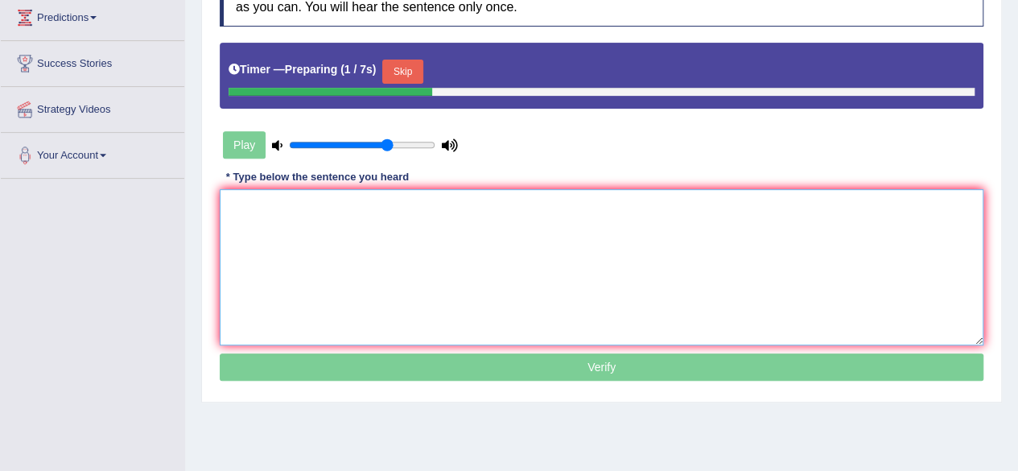
click at [394, 289] on textarea at bounding box center [602, 267] width 764 height 156
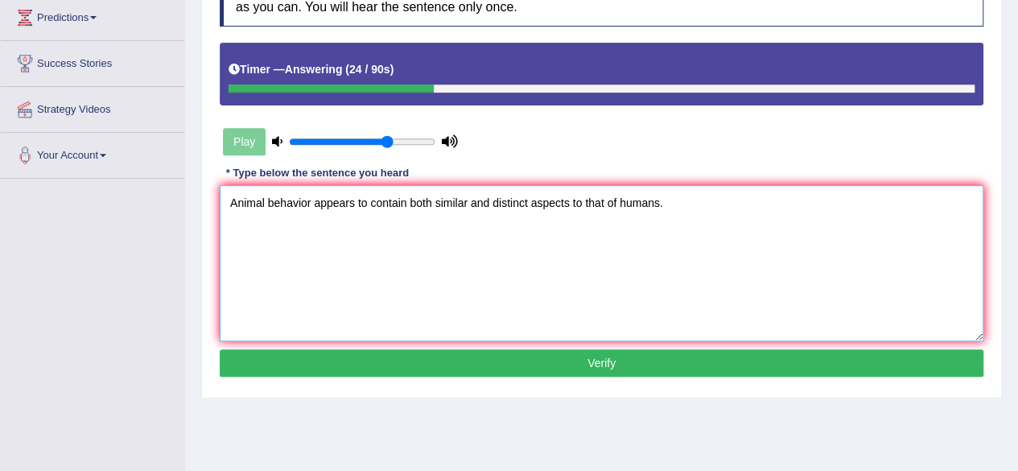
type textarea "Animal behavior appears to contain both similar and distinct aspects to that of…"
click button "Verify" at bounding box center [602, 362] width 764 height 27
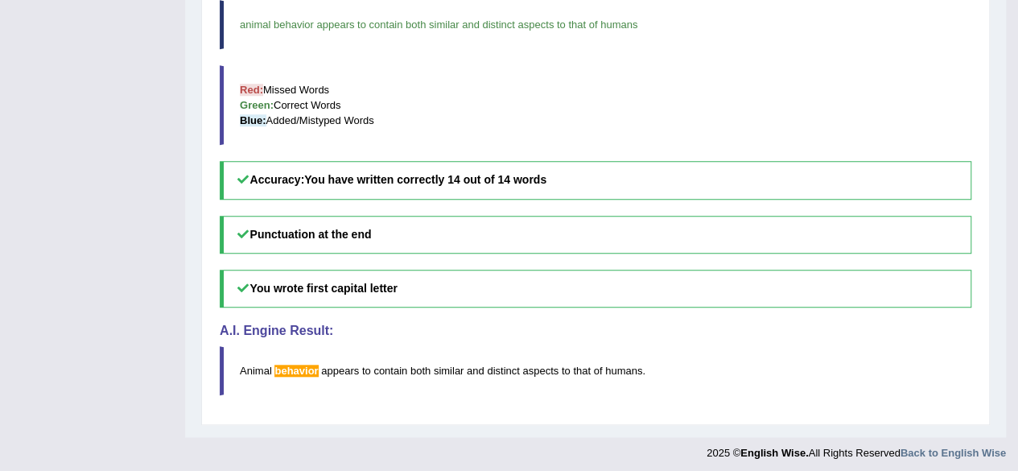
scroll to position [0, 0]
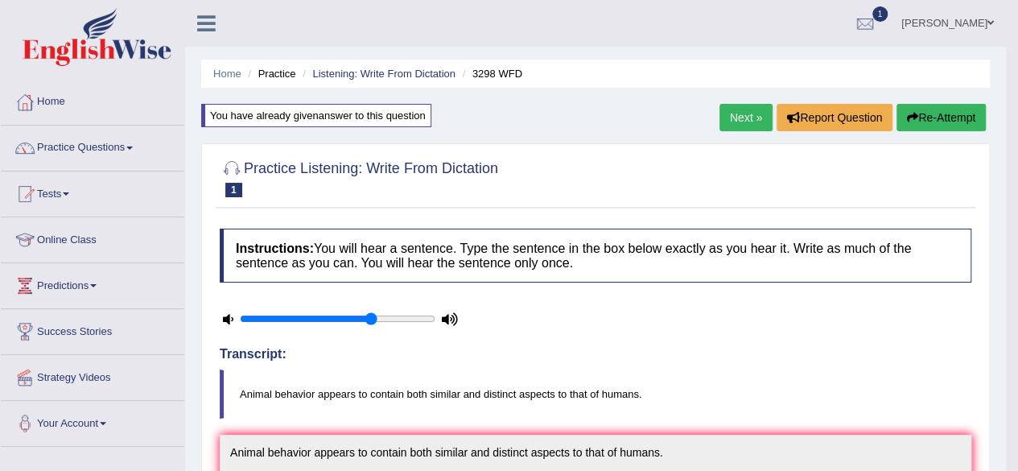
click at [737, 119] on link "Next »" at bounding box center [746, 117] width 53 height 27
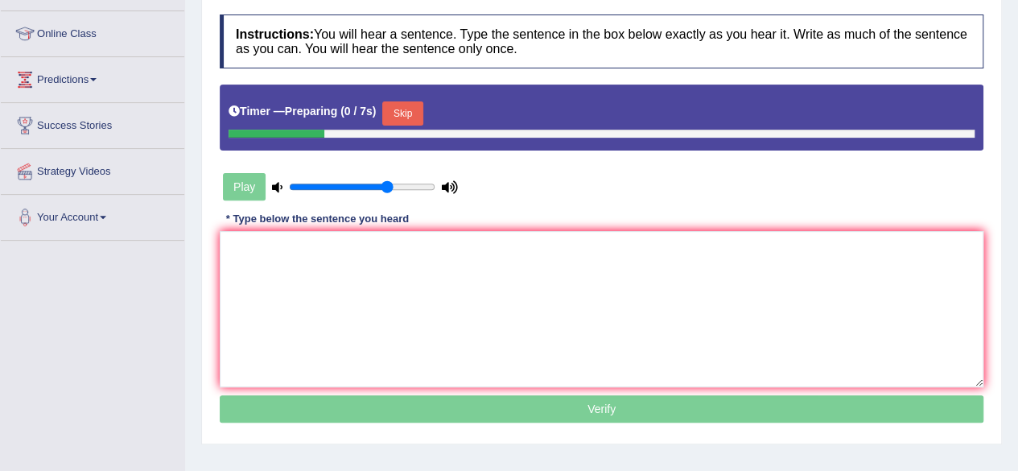
scroll to position [213, 0]
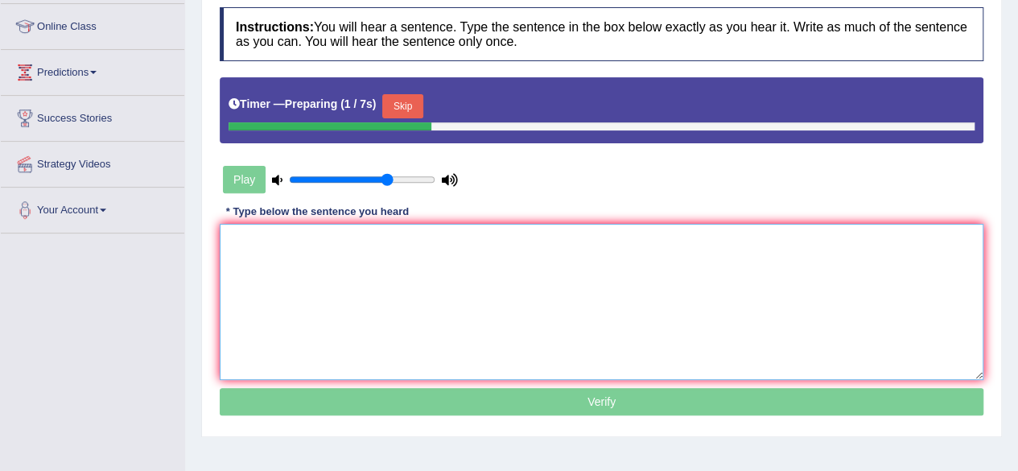
click at [506, 307] on textarea at bounding box center [602, 302] width 764 height 156
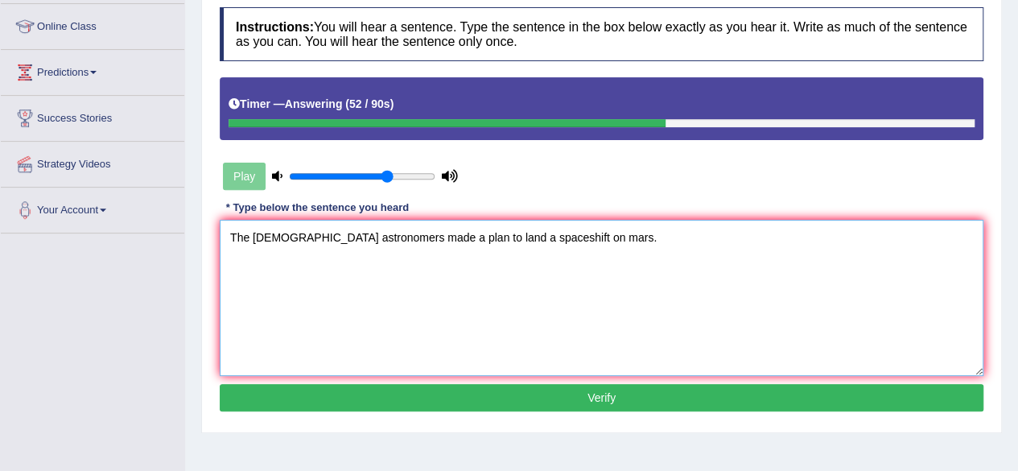
type textarea "The [DEMOGRAPHIC_DATA] astronomers made a plan to land a spaceshift on mars."
click button "Verify" at bounding box center [602, 397] width 764 height 27
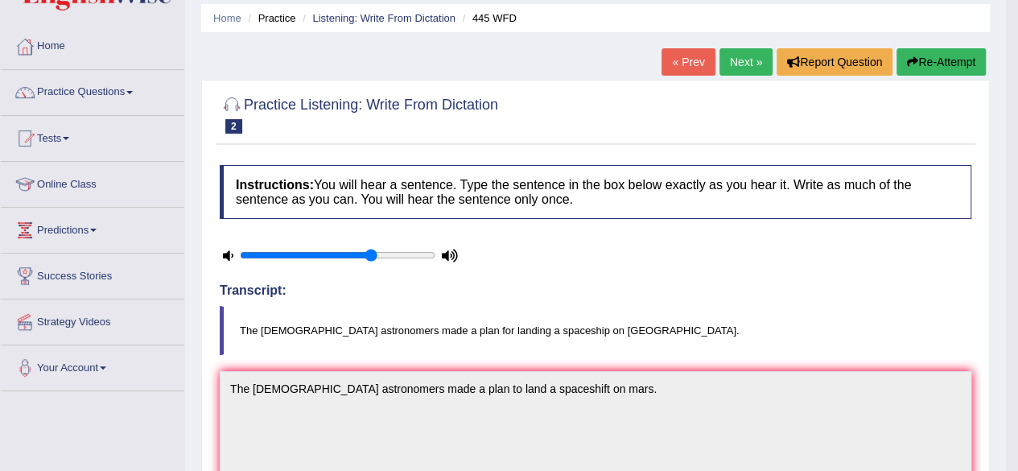
scroll to position [43, 0]
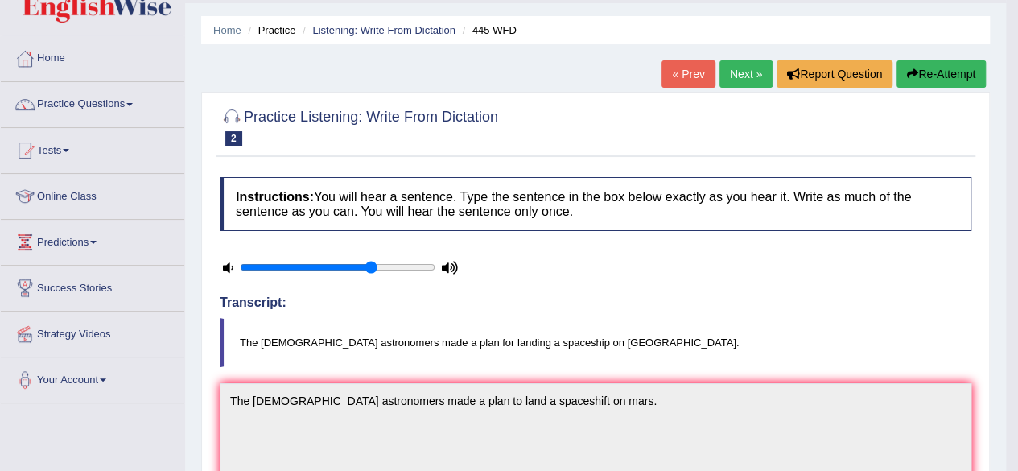
click at [967, 76] on button "Re-Attempt" at bounding box center [941, 73] width 89 height 27
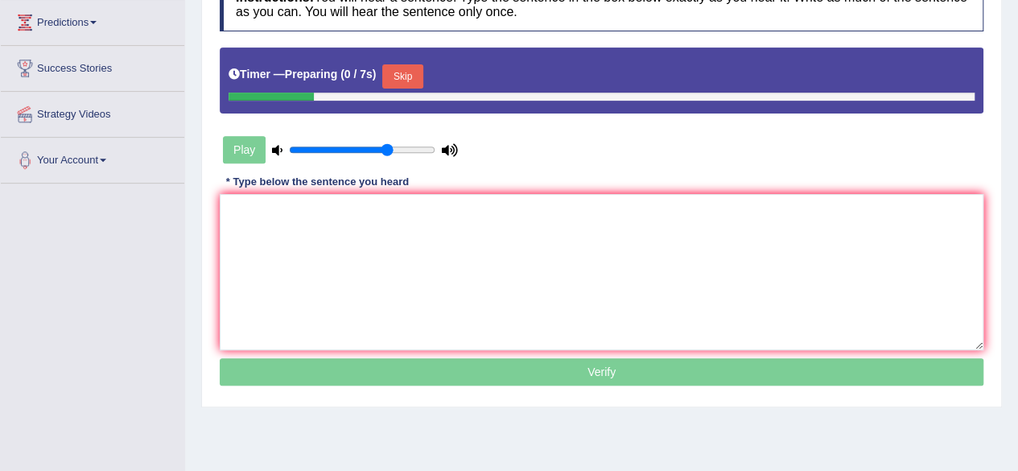
scroll to position [276, 0]
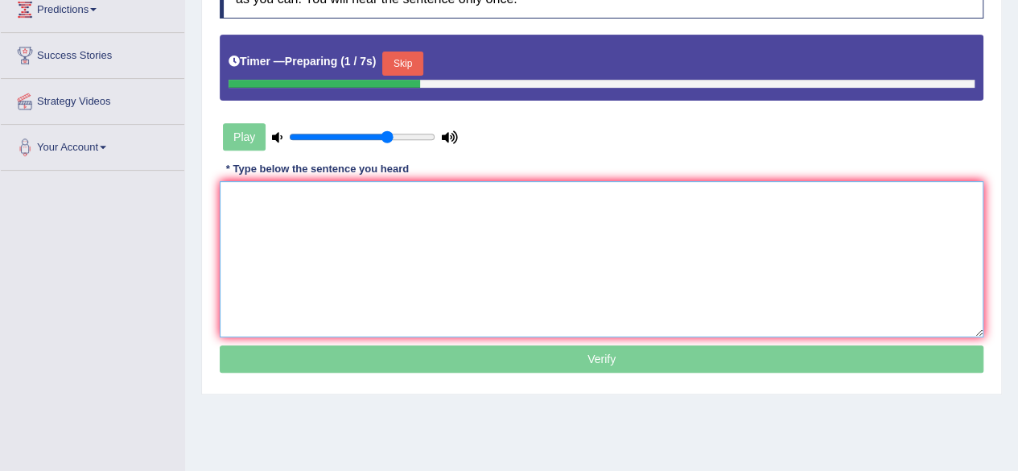
click at [547, 288] on textarea at bounding box center [602, 259] width 764 height 156
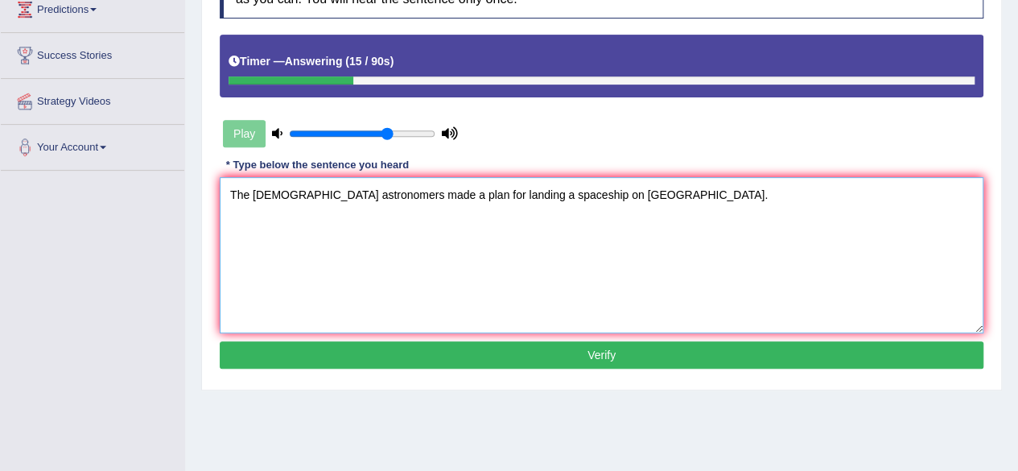
type textarea "The [DEMOGRAPHIC_DATA] astronomers made a plan for landing a spaceship on [GEOG…"
click button "Verify" at bounding box center [602, 354] width 764 height 27
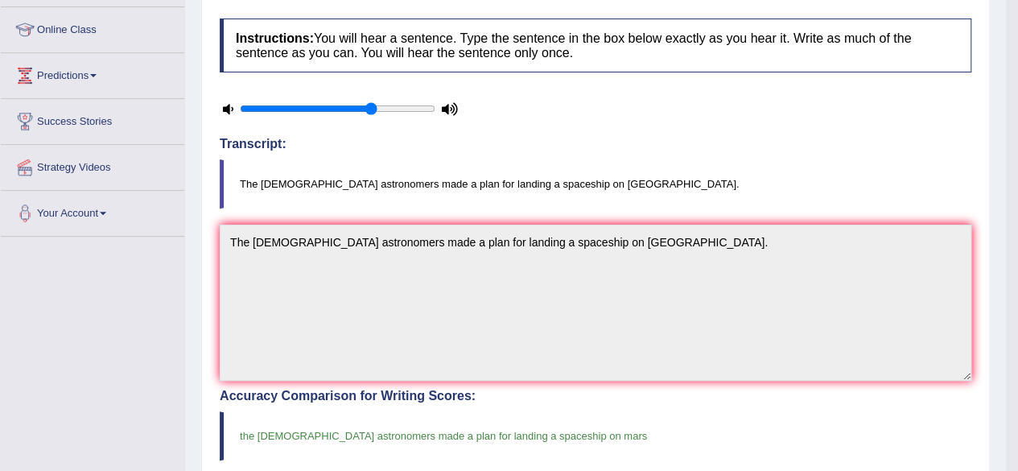
scroll to position [0, 0]
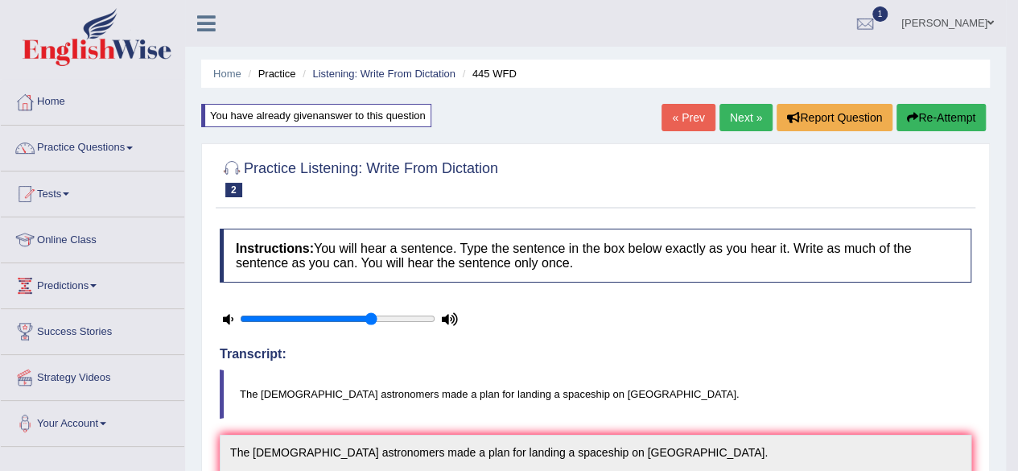
click at [749, 113] on link "Next »" at bounding box center [746, 117] width 53 height 27
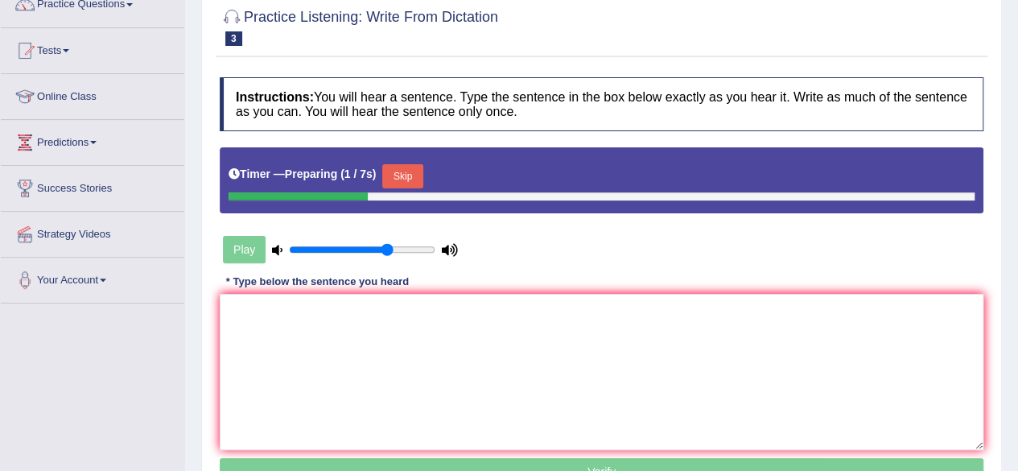
scroll to position [150, 0]
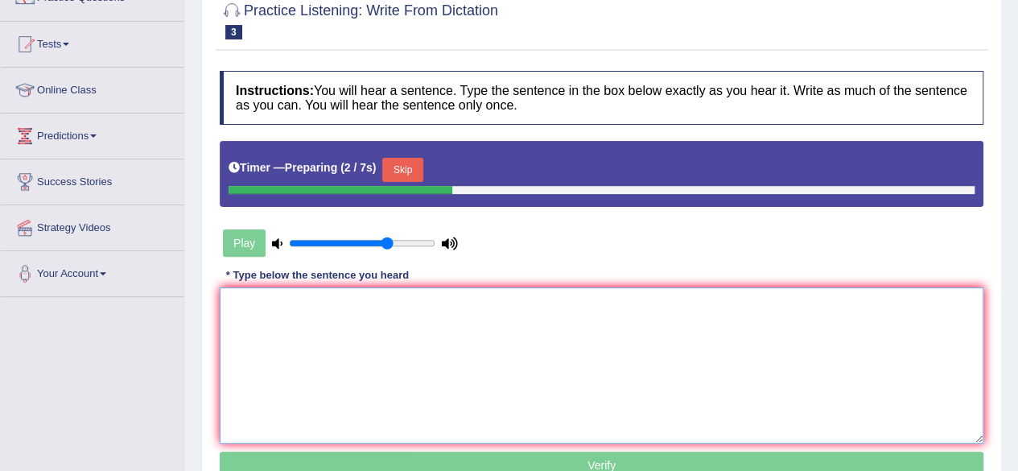
click at [552, 312] on textarea at bounding box center [602, 365] width 764 height 156
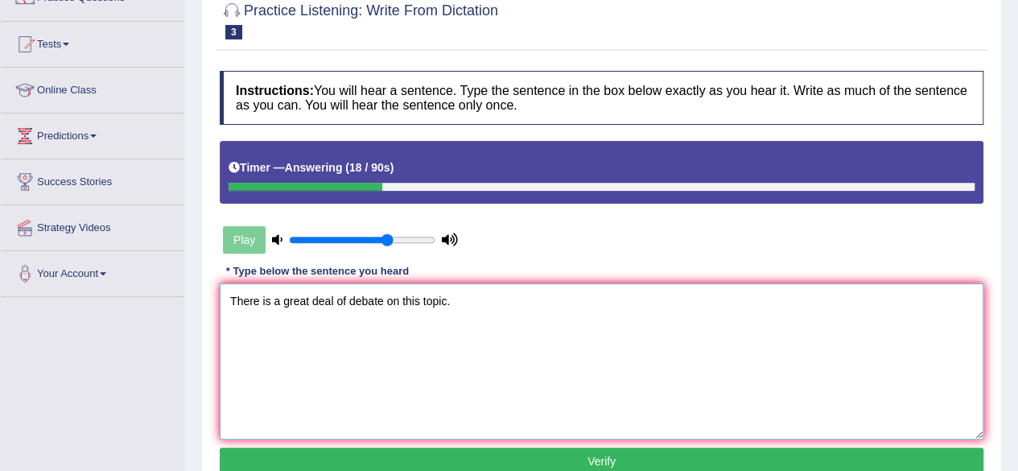
type textarea "There is a great deal of debate on this topic."
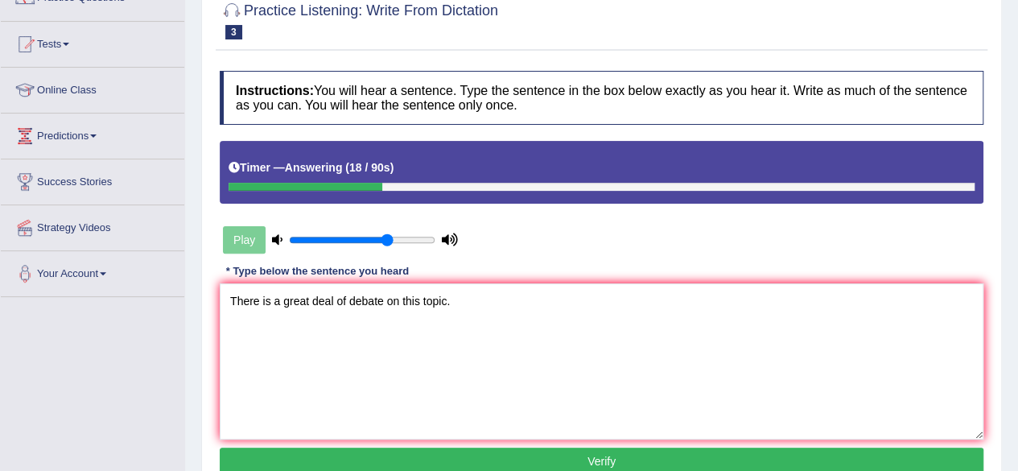
scroll to position [151, 0]
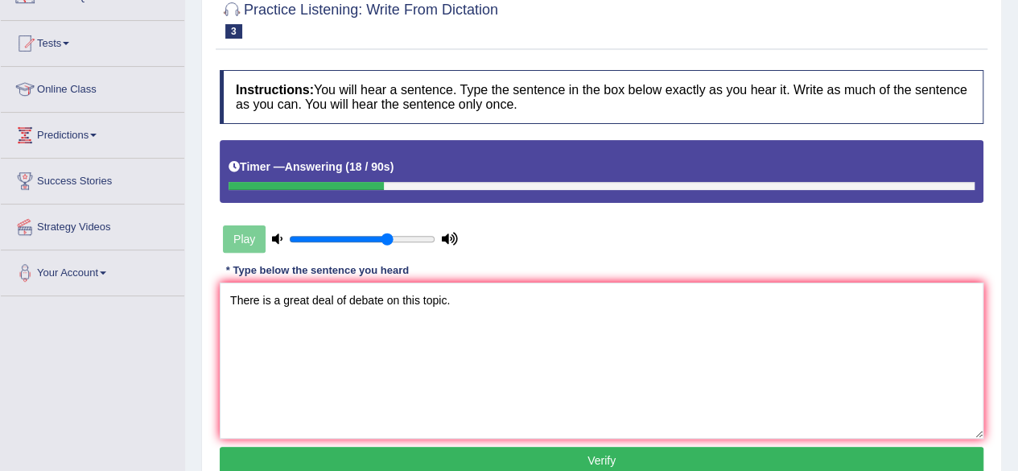
click button "Verify" at bounding box center [602, 460] width 764 height 27
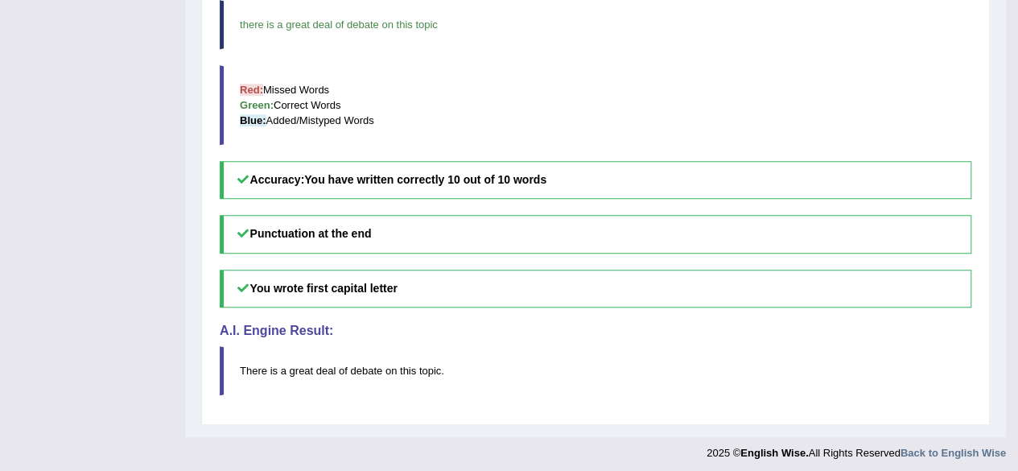
scroll to position [0, 0]
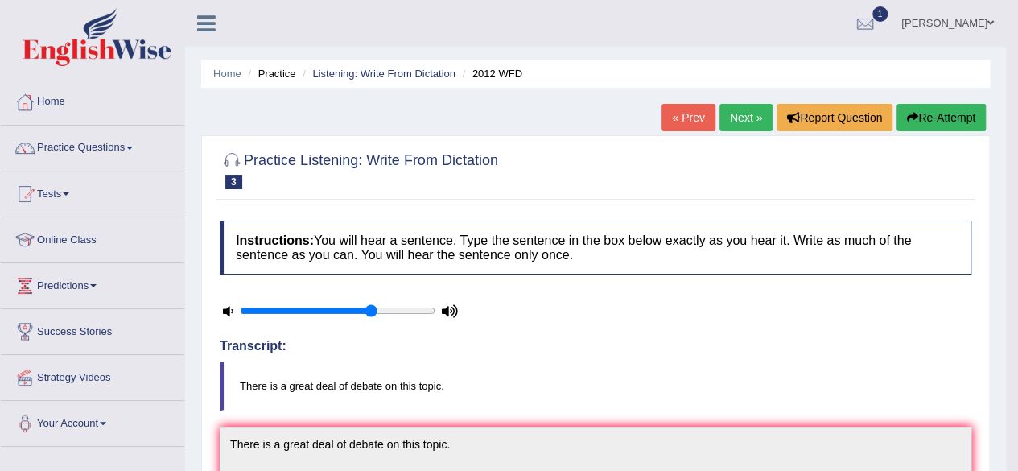
click at [745, 111] on link "Next »" at bounding box center [746, 117] width 53 height 27
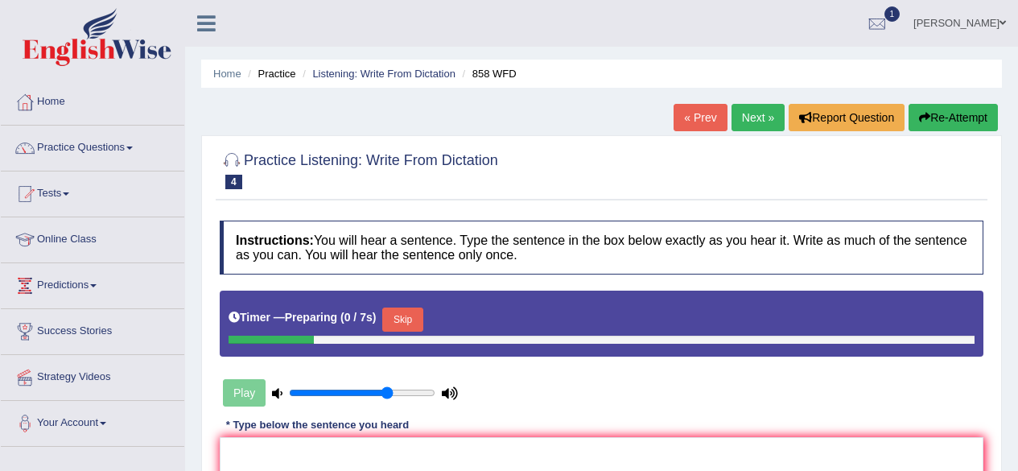
click at [1018, 238] on html "Toggle navigation Home Practice Questions Speaking Practice Read Aloud Repeat S…" at bounding box center [509, 235] width 1018 height 471
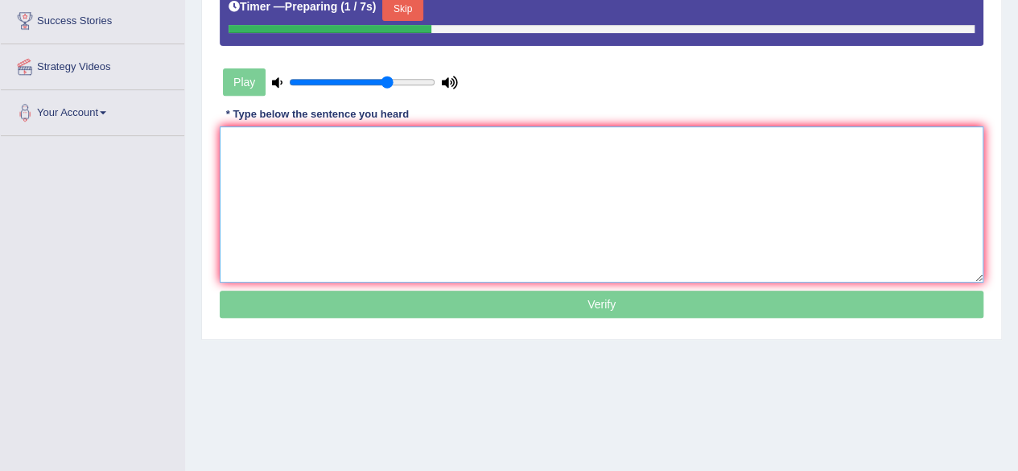
click at [414, 255] on textarea at bounding box center [602, 204] width 764 height 156
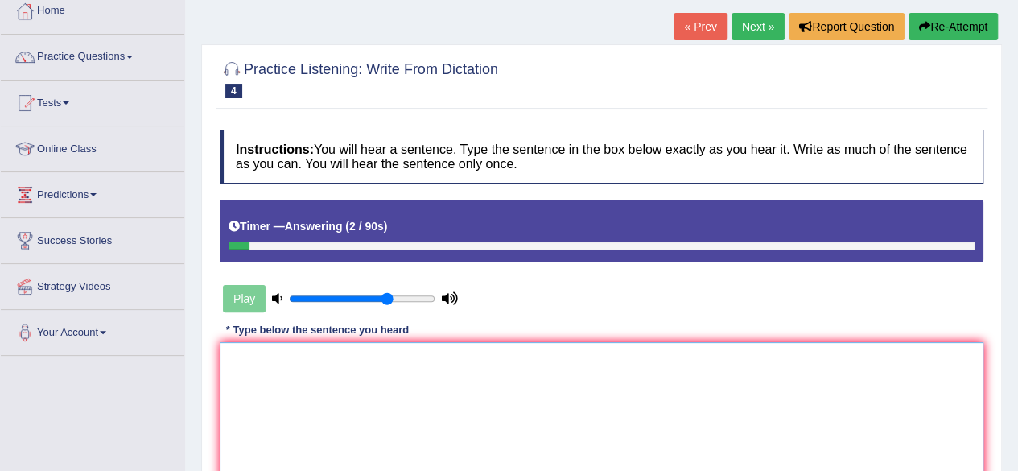
scroll to position [90, 0]
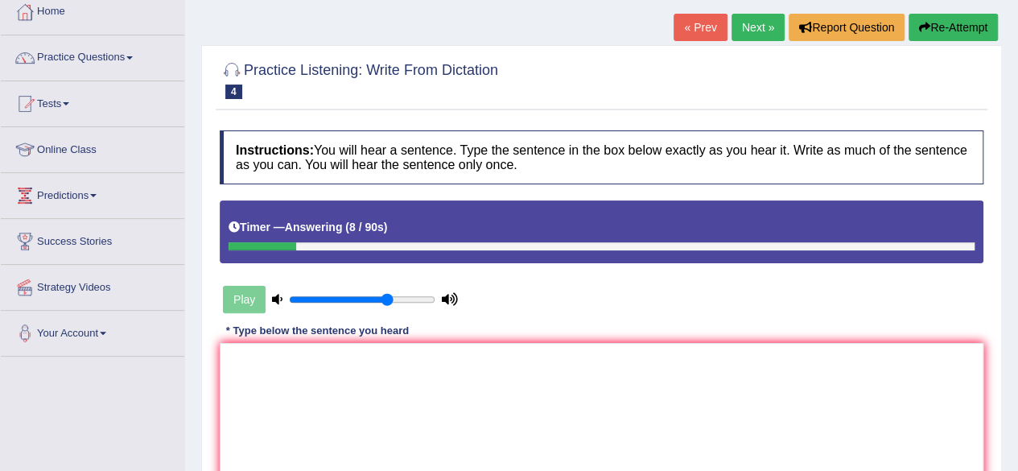
click at [943, 23] on button "Re-Attempt" at bounding box center [953, 27] width 89 height 27
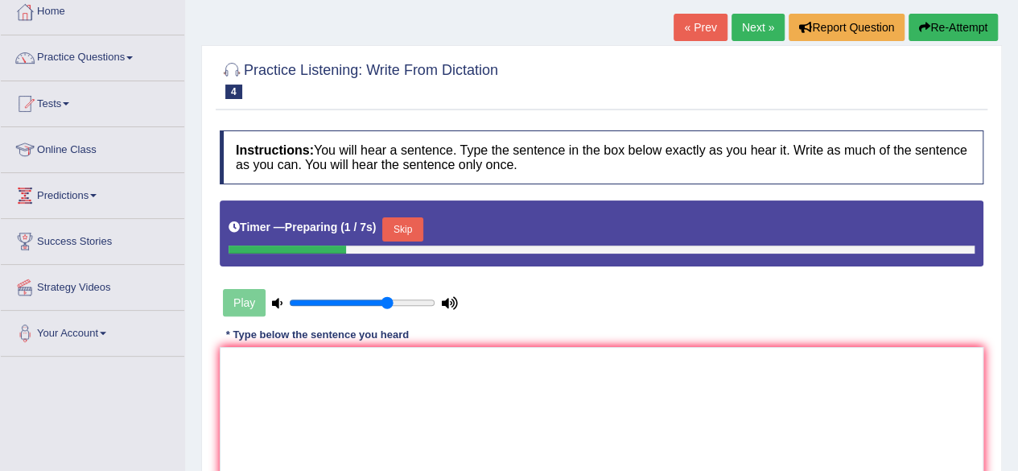
scroll to position [374, 0]
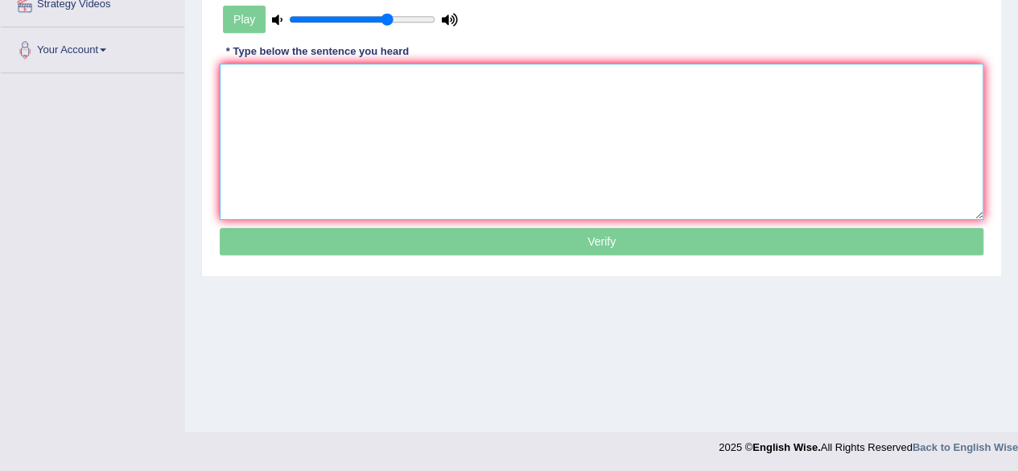
click at [409, 78] on textarea at bounding box center [602, 142] width 764 height 156
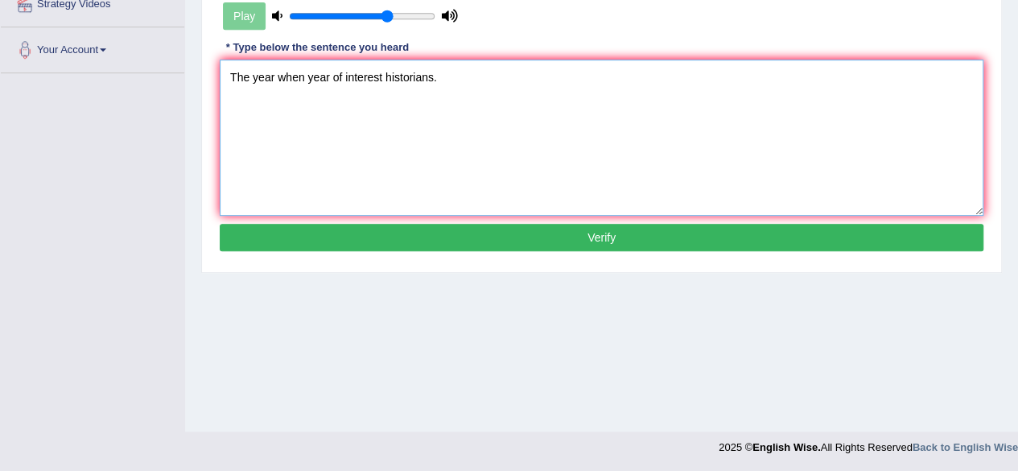
type textarea "The year when year of interest historians."
click button "Verify" at bounding box center [602, 237] width 764 height 27
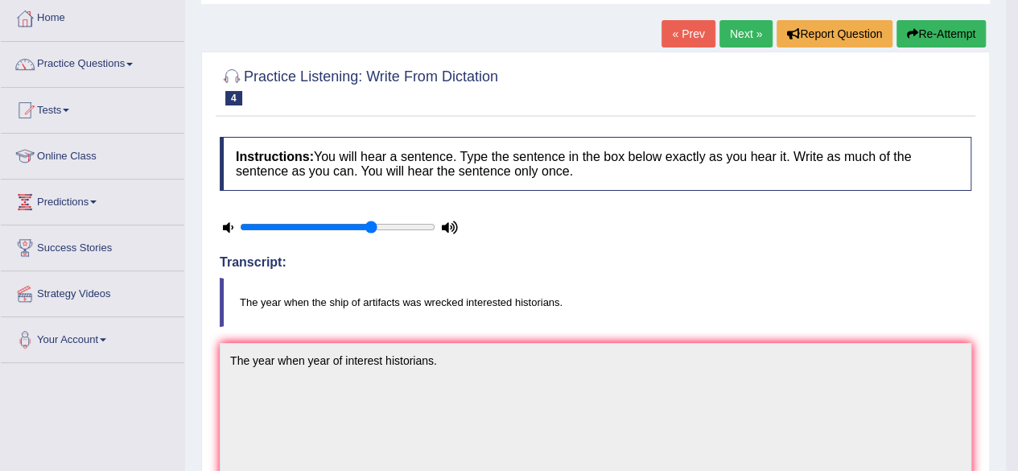
scroll to position [77, 0]
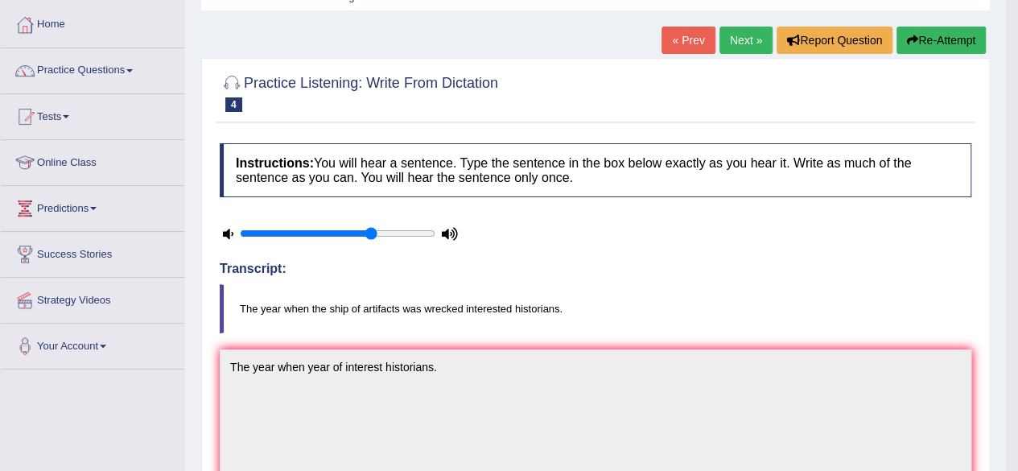
click at [952, 40] on button "Re-Attempt" at bounding box center [941, 40] width 89 height 27
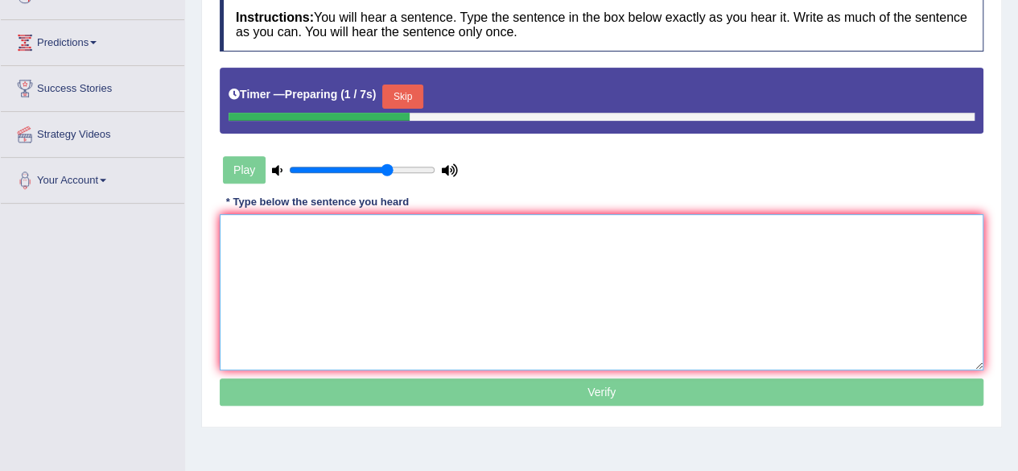
click at [568, 266] on textarea at bounding box center [602, 292] width 764 height 156
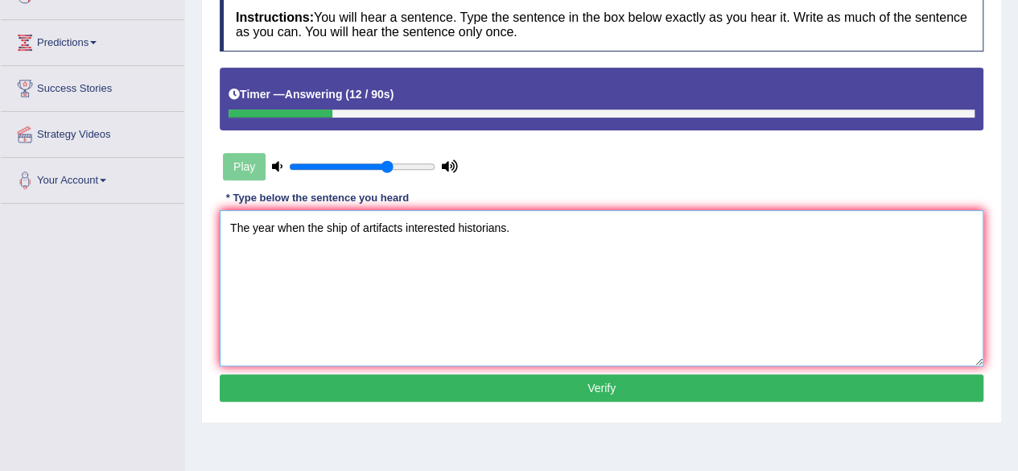
type textarea "The year when the ship of artifacts interested historians."
click button "Verify" at bounding box center [602, 387] width 764 height 27
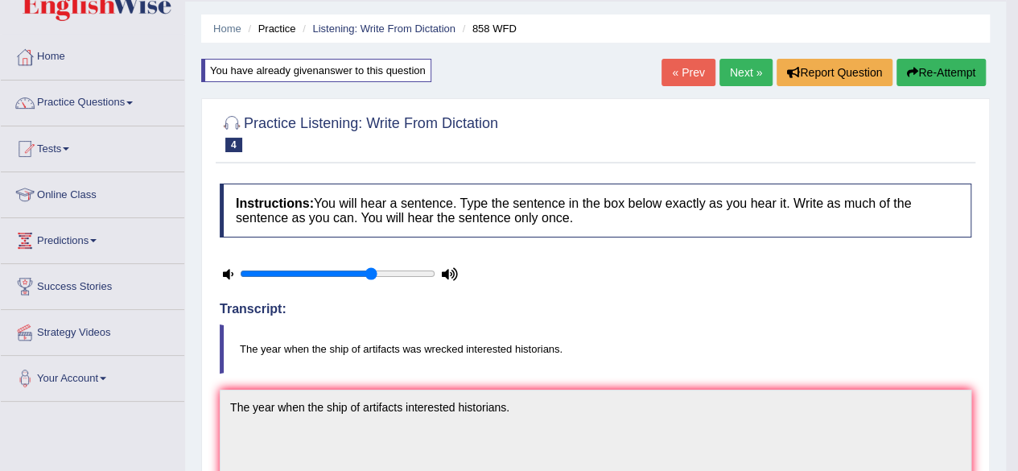
scroll to position [31, 0]
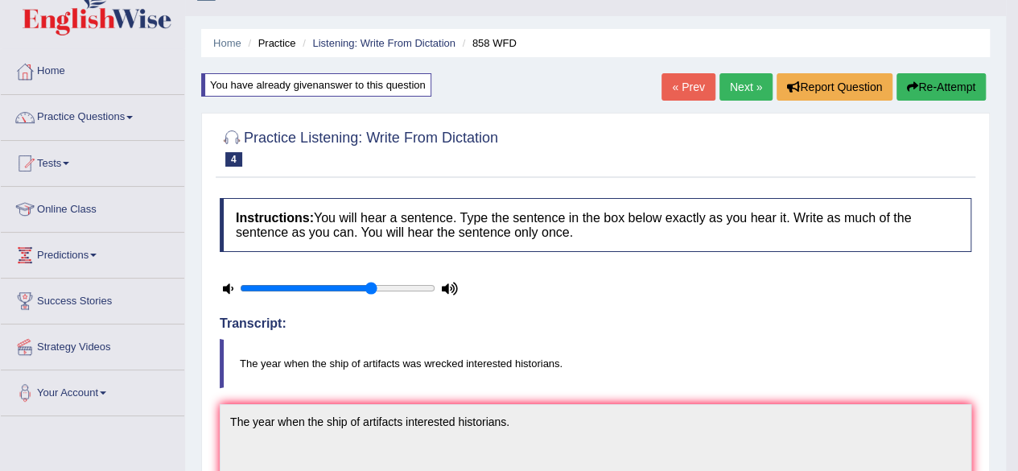
click at [930, 81] on button "Re-Attempt" at bounding box center [941, 86] width 89 height 27
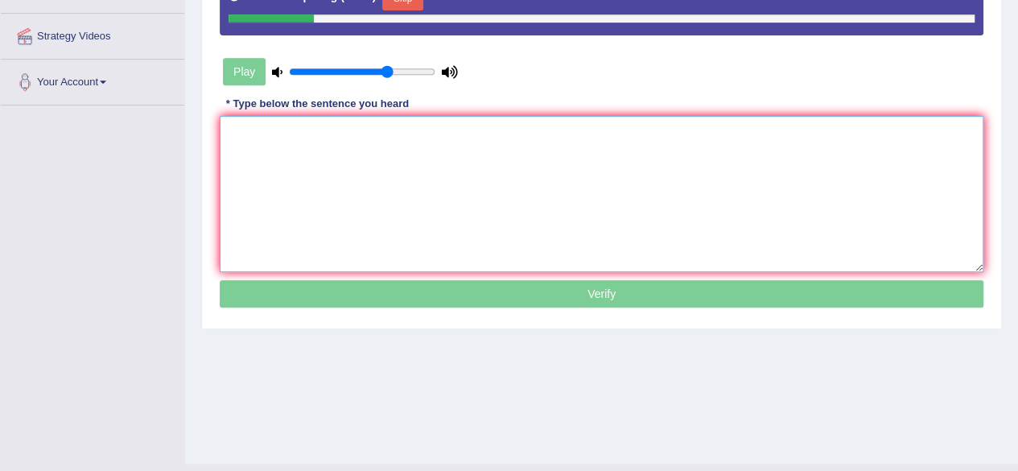
click at [523, 199] on textarea at bounding box center [602, 194] width 764 height 156
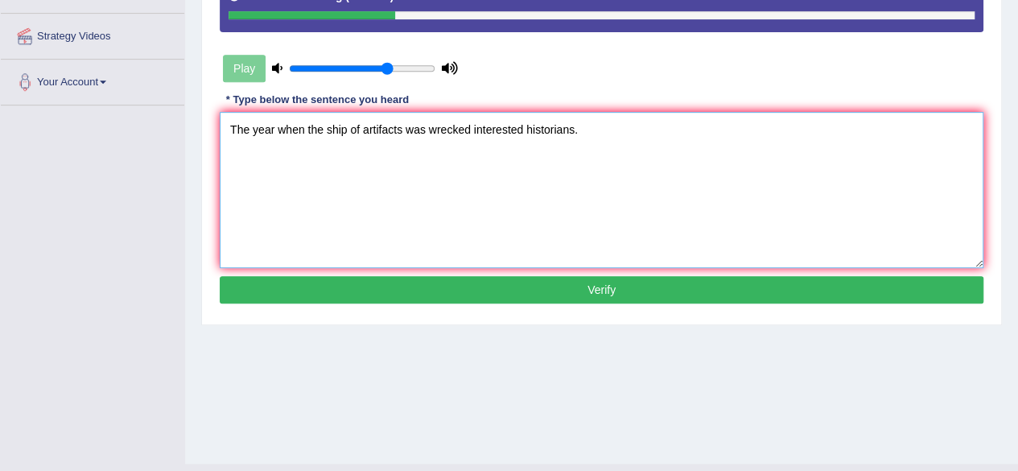
type textarea "The year when the ship of artifacts was wrecked interested historians."
click button "Verify" at bounding box center [602, 289] width 764 height 27
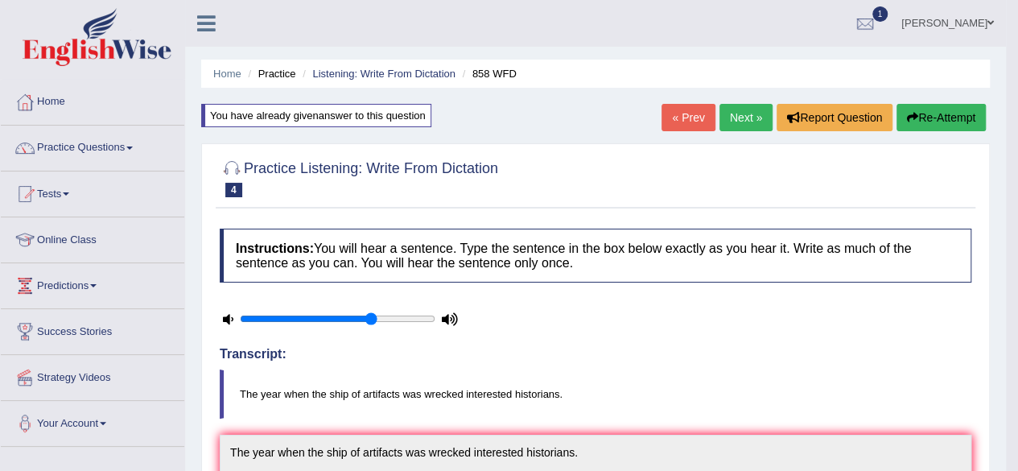
click at [737, 114] on link "Next »" at bounding box center [746, 117] width 53 height 27
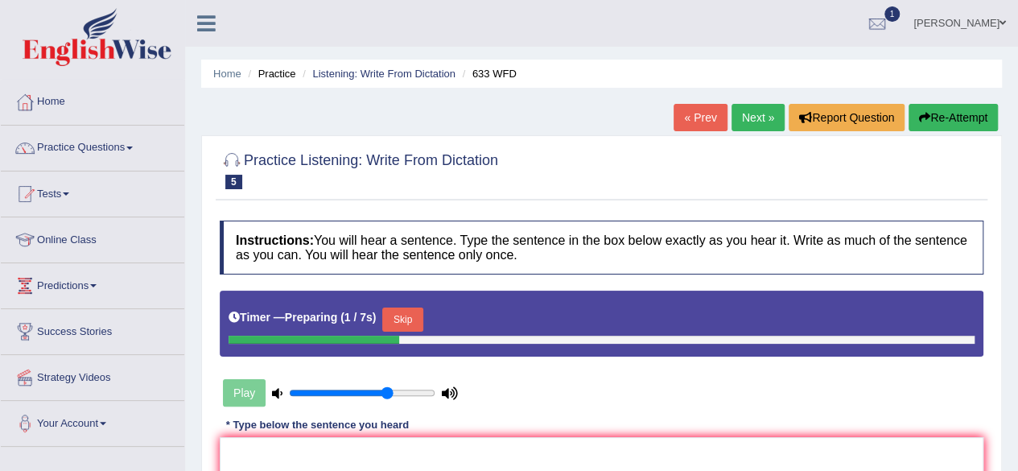
scroll to position [177, 0]
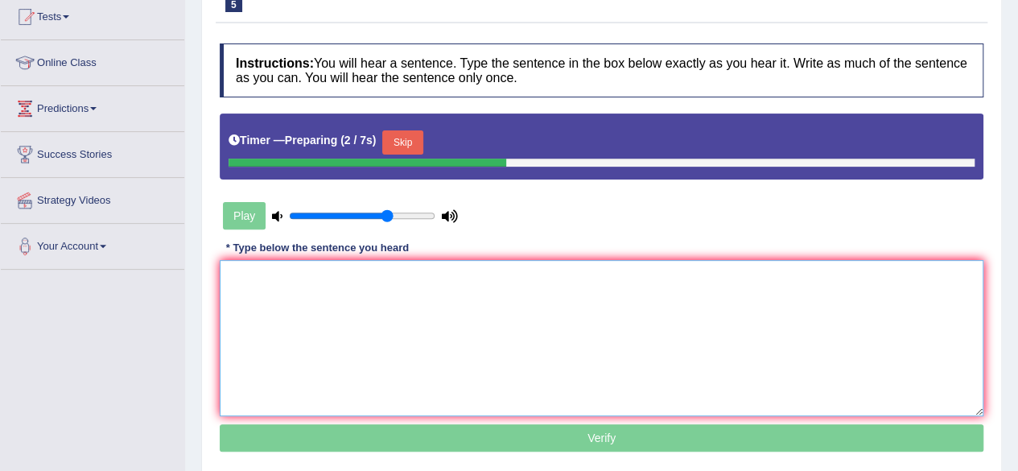
click at [379, 345] on textarea at bounding box center [602, 338] width 764 height 156
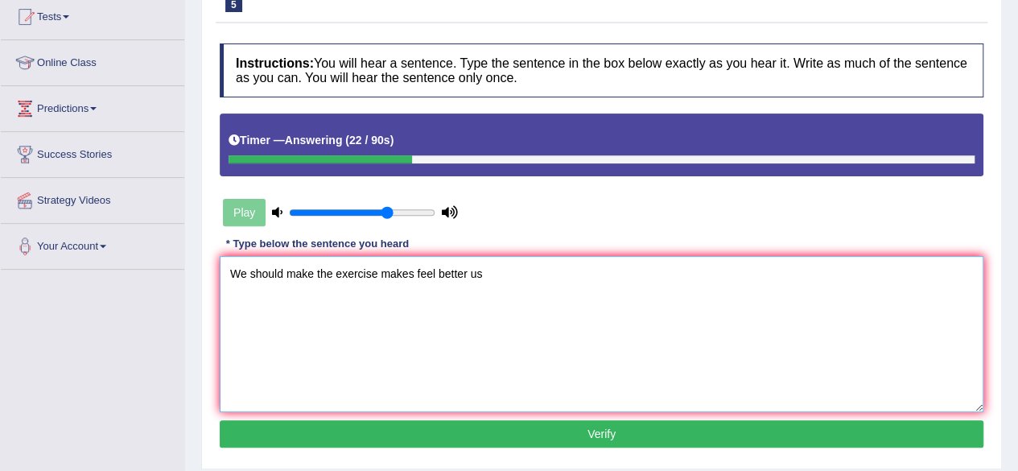
type textarea "We should make the exercise makes feel better us"
click button "Verify" at bounding box center [602, 433] width 764 height 27
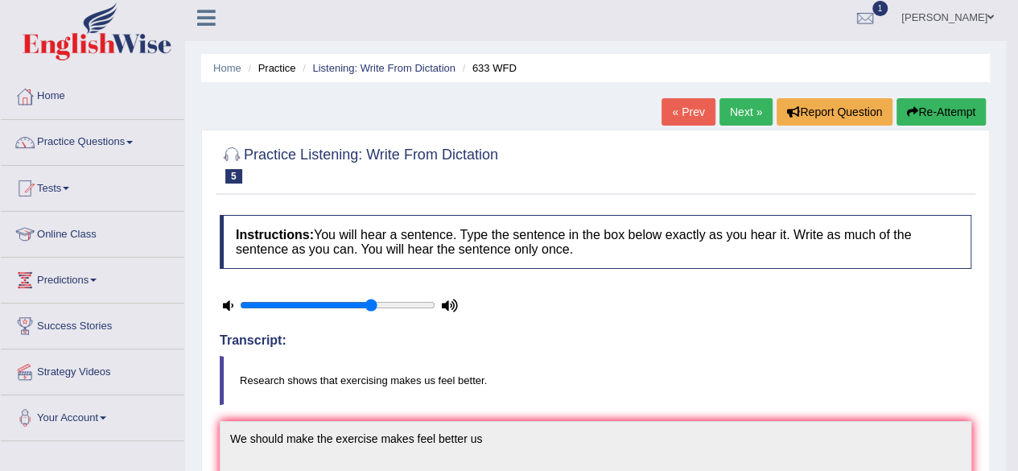
scroll to position [4, 0]
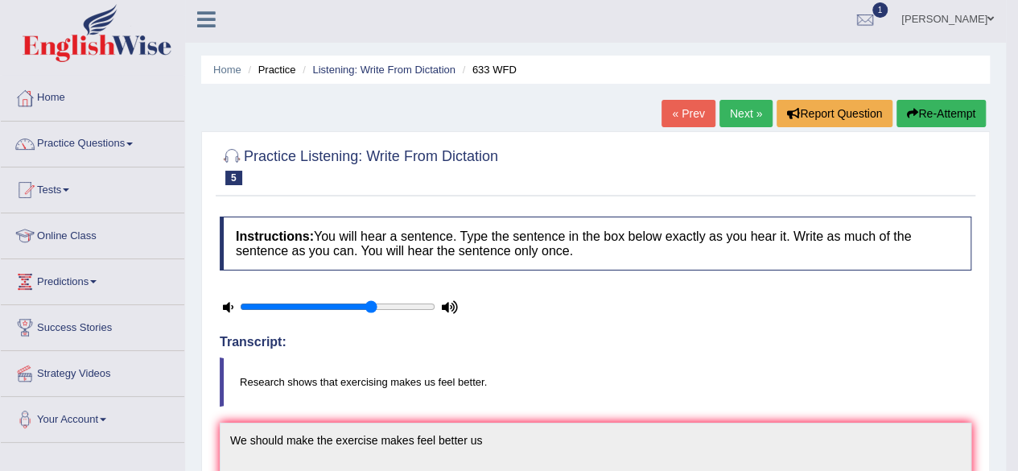
click at [968, 109] on button "Re-Attempt" at bounding box center [941, 113] width 89 height 27
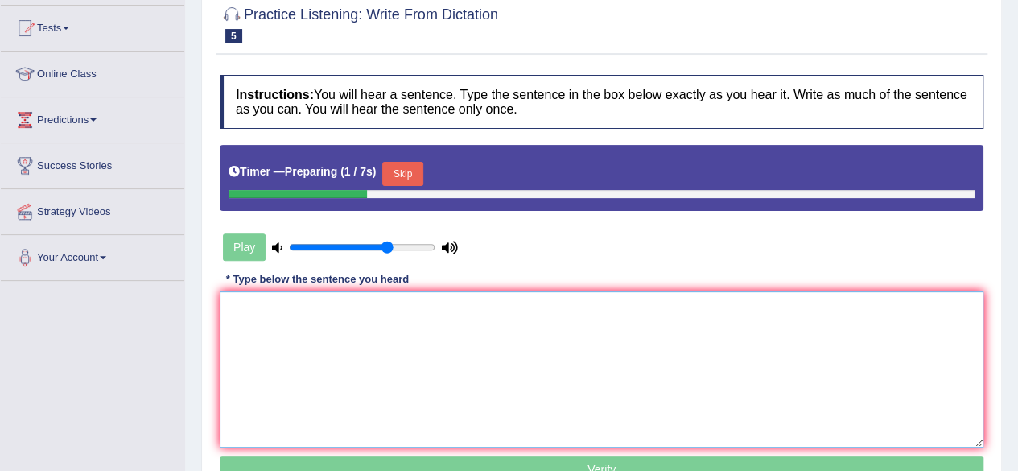
click at [400, 299] on textarea at bounding box center [602, 369] width 764 height 156
type textarea "R"
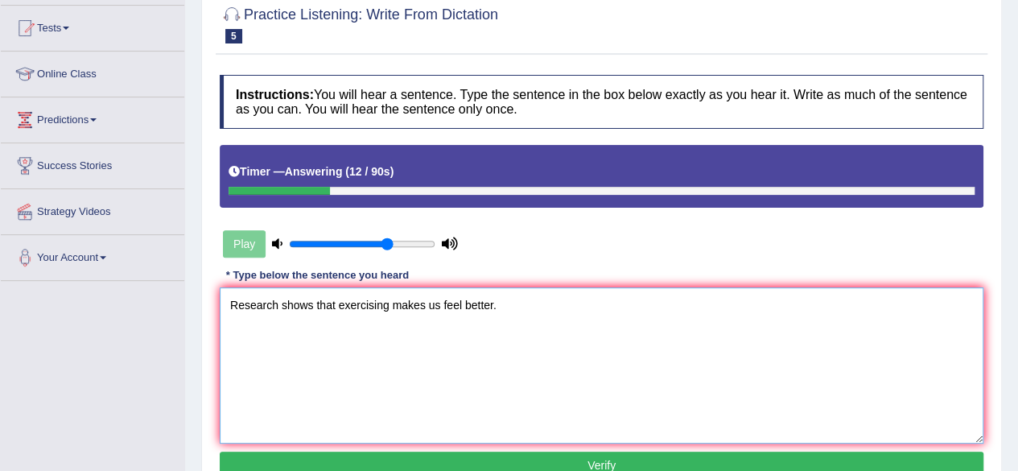
type textarea "Research shows that exercising makes us feel better."
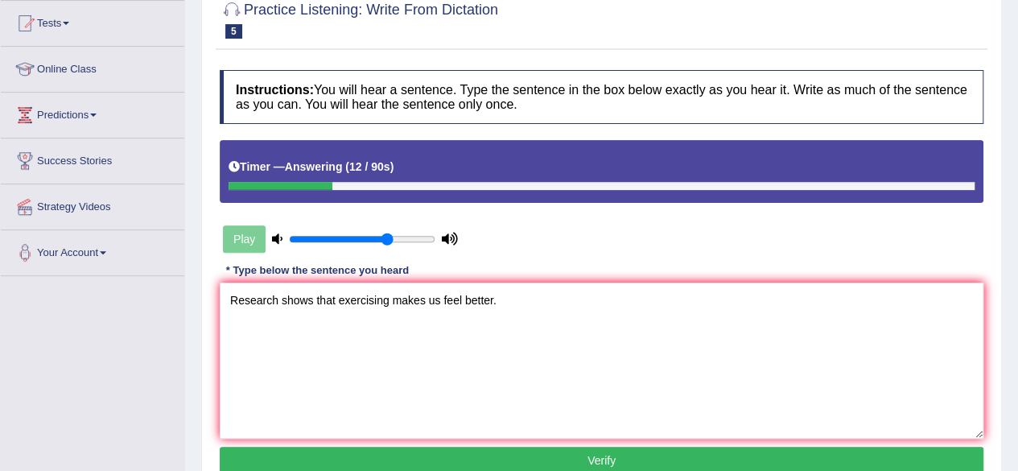
click button "Verify" at bounding box center [602, 460] width 764 height 27
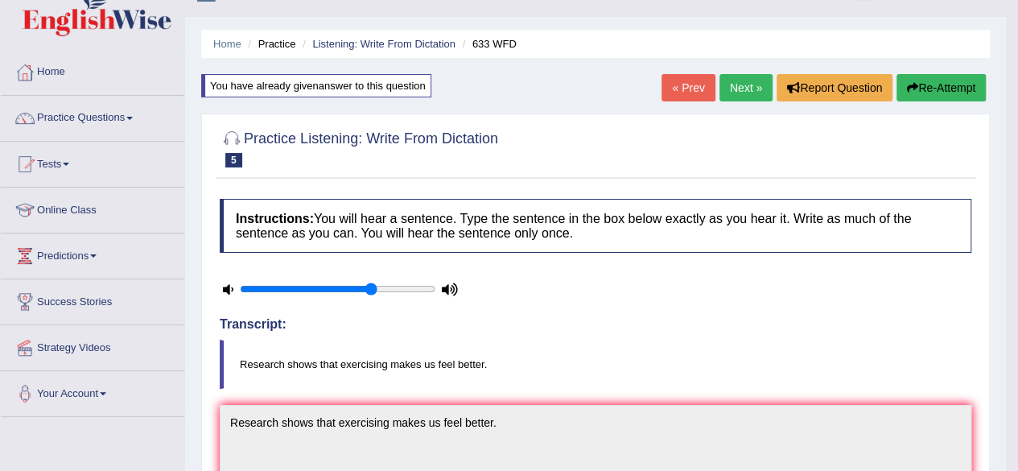
scroll to position [0, 0]
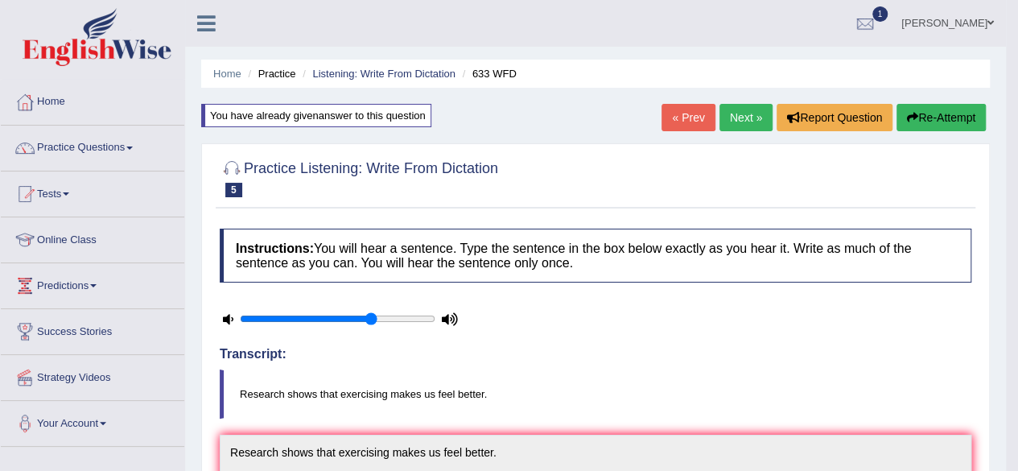
click at [747, 108] on link "Next »" at bounding box center [746, 117] width 53 height 27
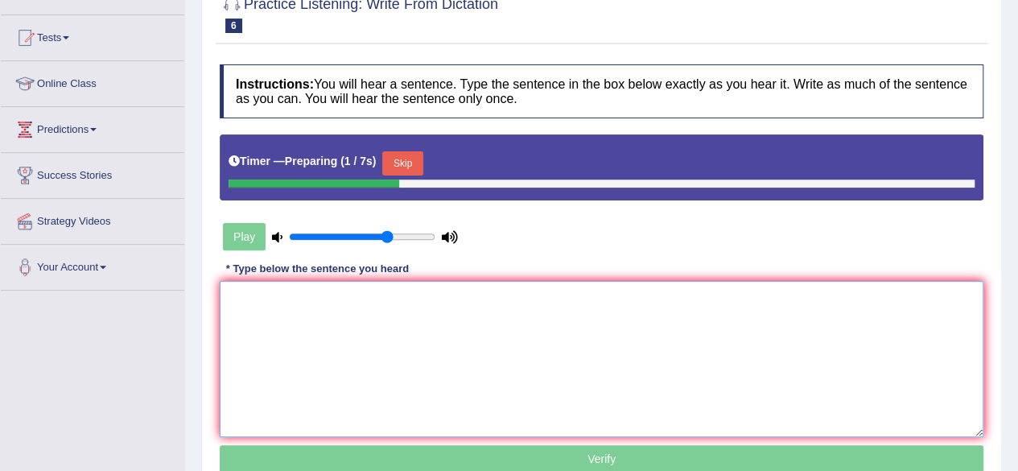
click at [364, 308] on textarea at bounding box center [602, 359] width 764 height 156
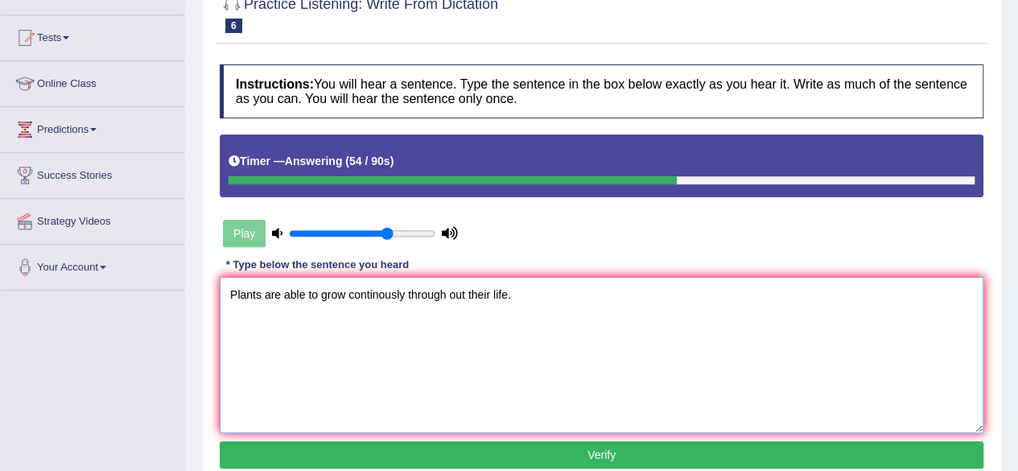
type textarea "Plants are able to grow continously through out their life."
click at [534, 448] on button "Verify" at bounding box center [602, 454] width 764 height 27
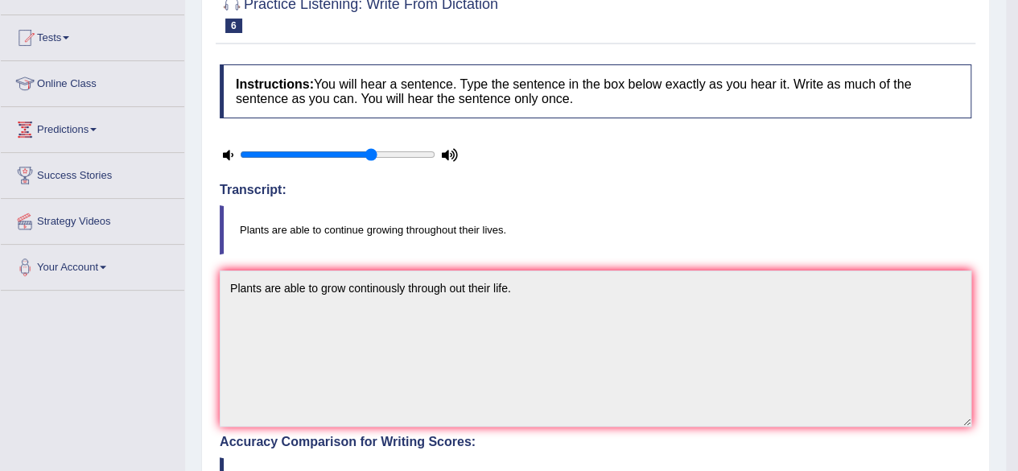
drag, startPoint x: 1005, startPoint y: 268, endPoint x: 1030, endPoint y: 210, distance: 63.1
click at [1018, 210] on html "Toggle navigation Home Practice Questions Speaking Practice Read Aloud Repeat S…" at bounding box center [509, 79] width 1018 height 471
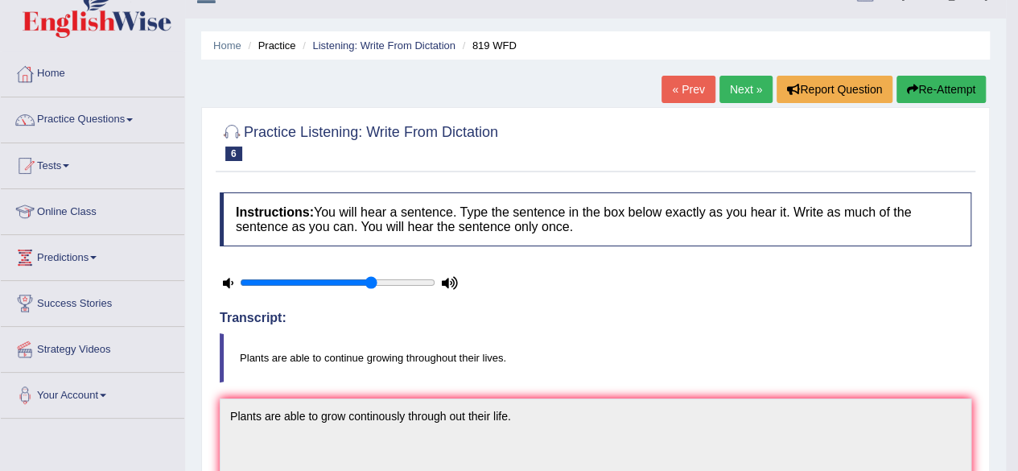
scroll to position [24, 0]
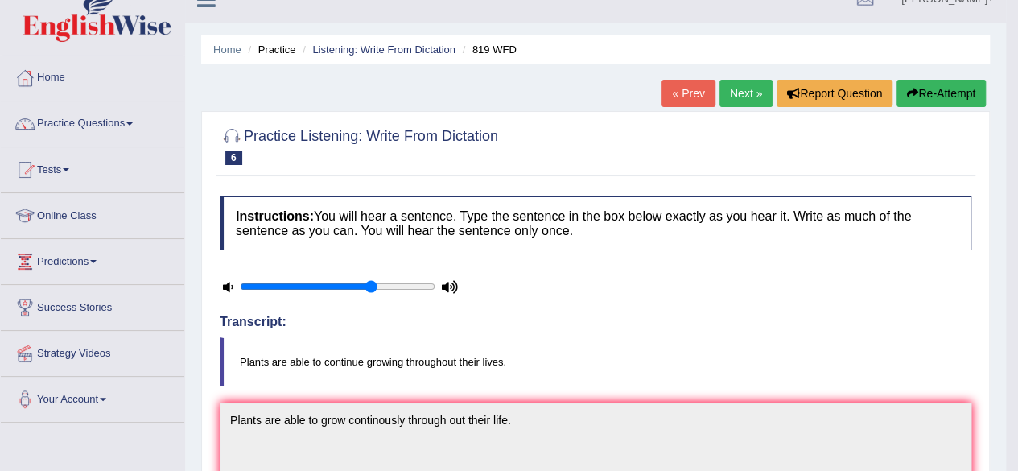
click at [729, 93] on link "Next »" at bounding box center [746, 93] width 53 height 27
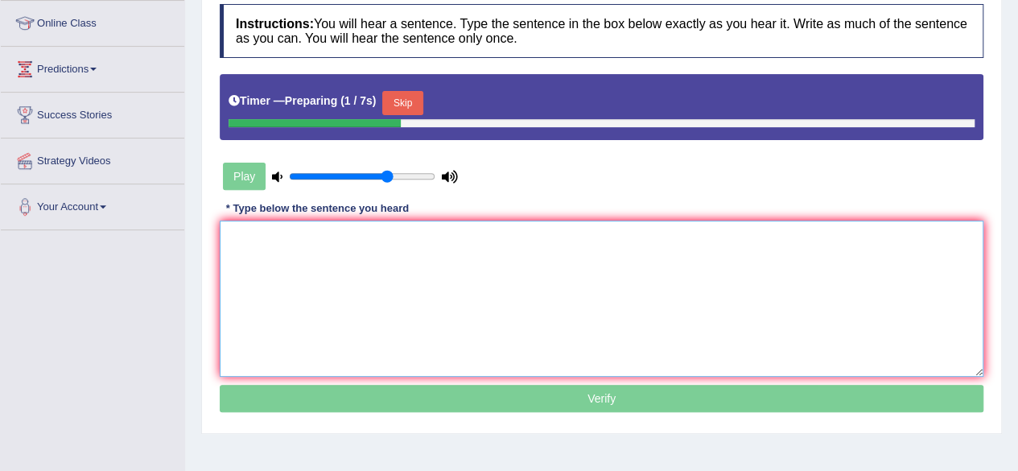
click at [430, 261] on textarea at bounding box center [602, 299] width 764 height 156
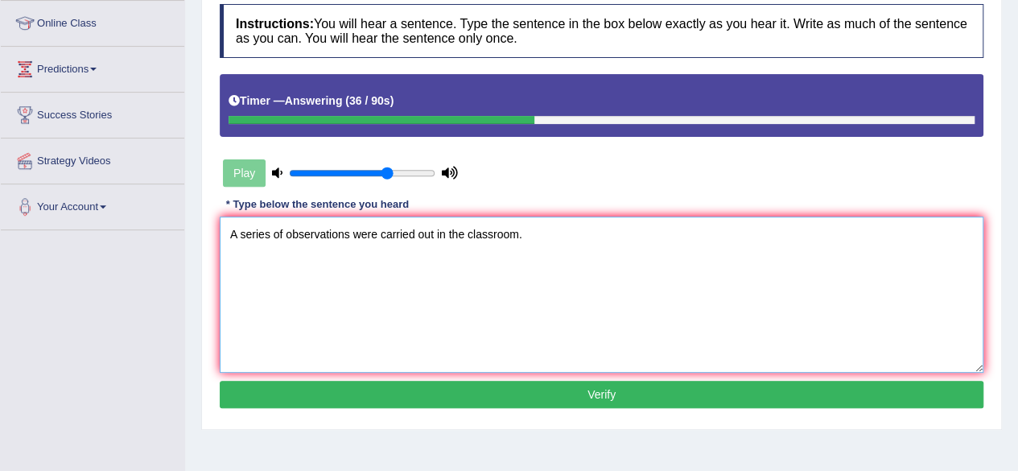
type textarea "A series of observations were carried out in the classroom."
click at [621, 394] on button "Verify" at bounding box center [602, 394] width 764 height 27
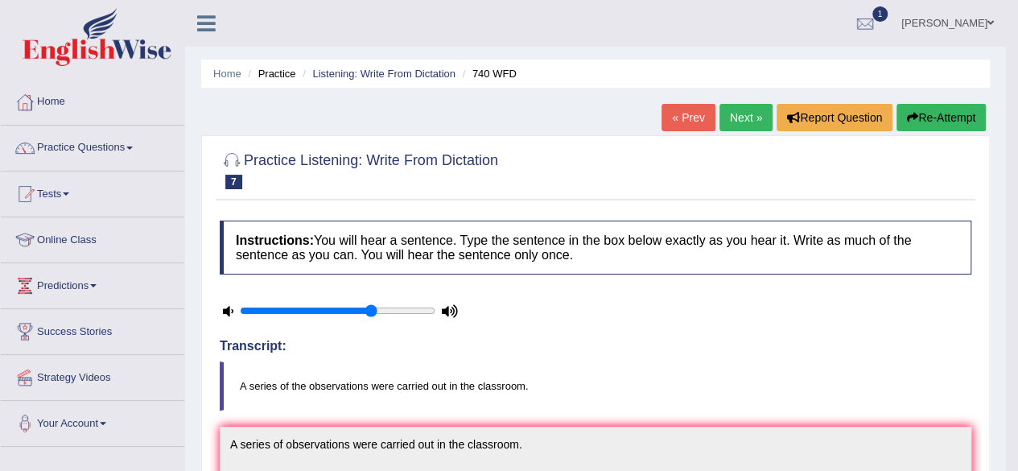
click at [739, 116] on link "Next »" at bounding box center [746, 117] width 53 height 27
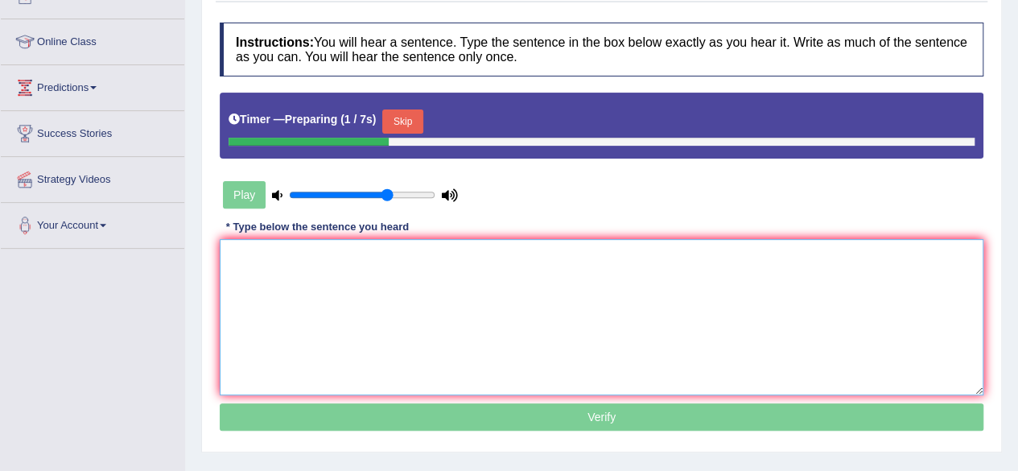
click at [469, 289] on textarea at bounding box center [602, 317] width 764 height 156
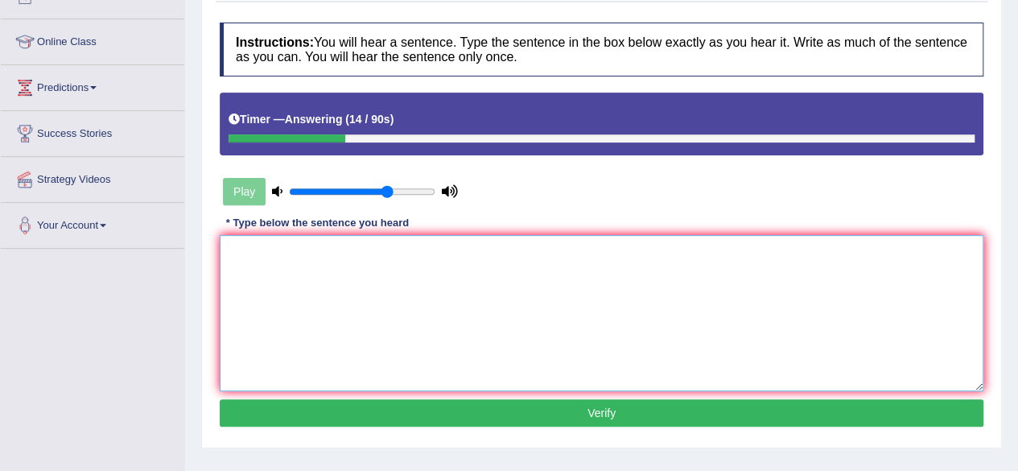
click at [469, 289] on textarea at bounding box center [602, 313] width 764 height 156
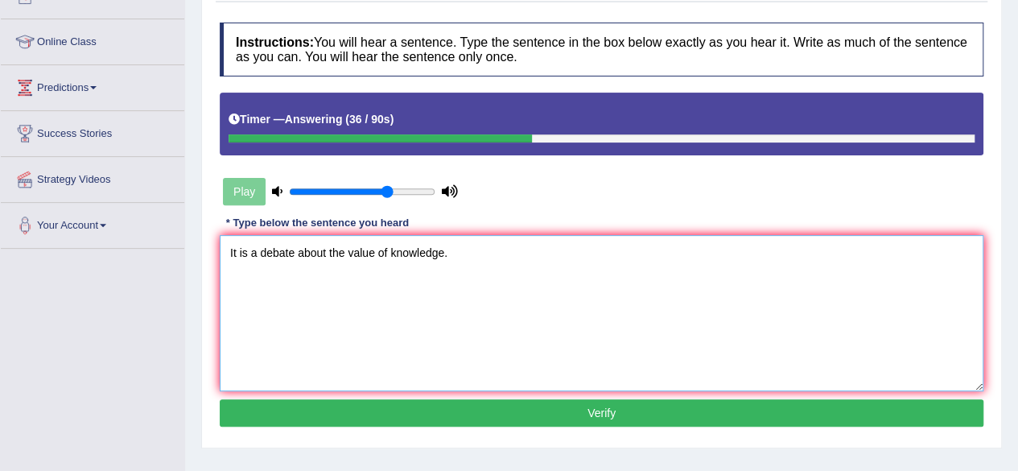
type textarea "It is a debate about the value of knowledge."
click at [501, 399] on button "Verify" at bounding box center [602, 412] width 764 height 27
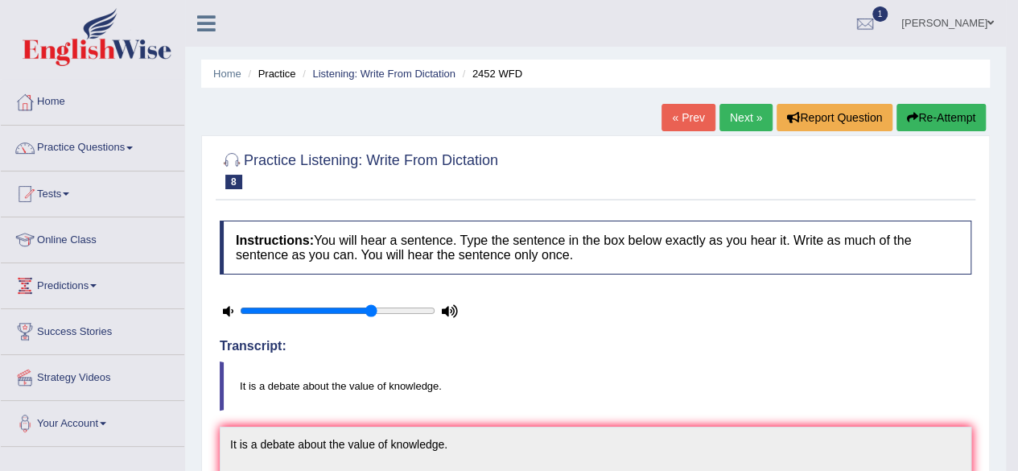
click at [747, 114] on link "Next »" at bounding box center [746, 117] width 53 height 27
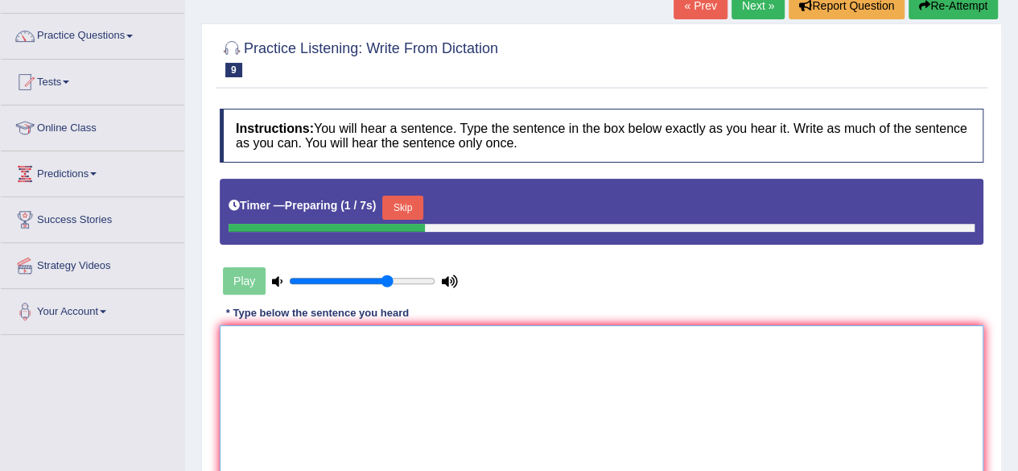
click at [481, 403] on textarea at bounding box center [602, 403] width 764 height 156
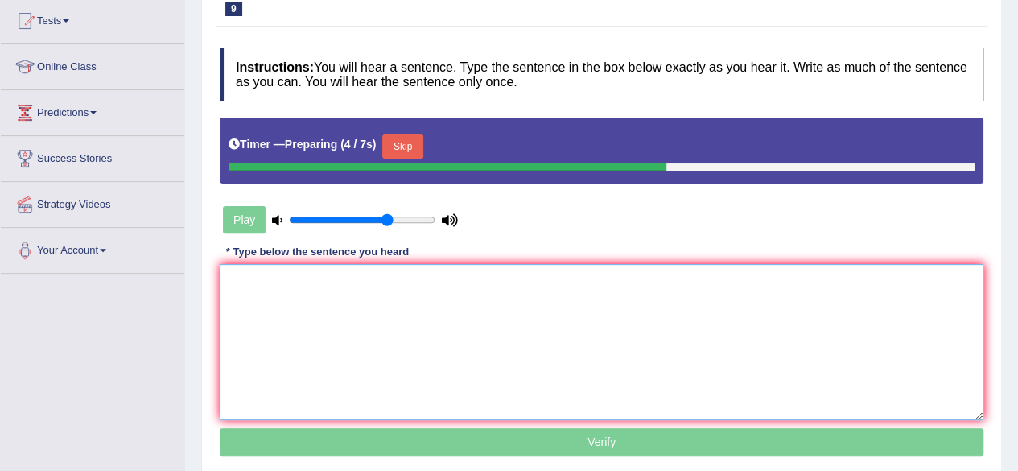
click at [567, 318] on textarea at bounding box center [602, 342] width 764 height 156
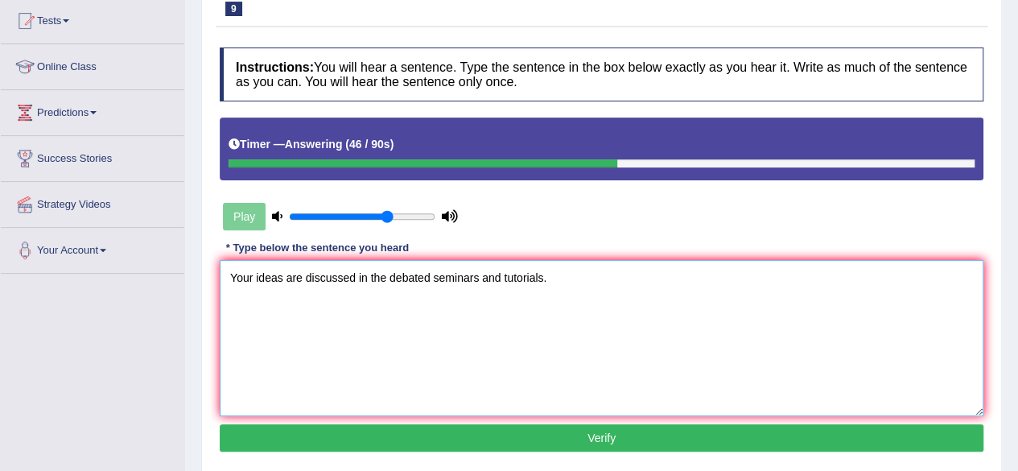
type textarea "Your ideas are discussed in the debated seminars and tutorials."
click button "Verify" at bounding box center [602, 437] width 764 height 27
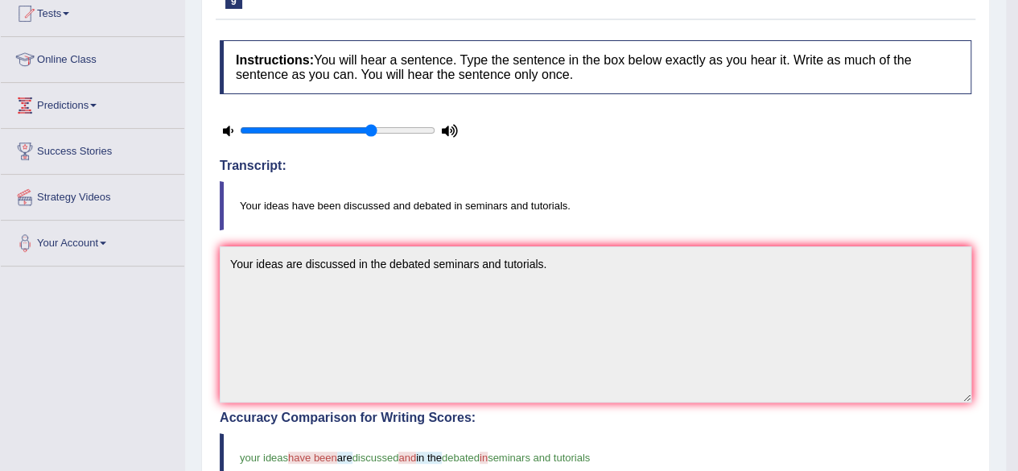
scroll to position [0, 0]
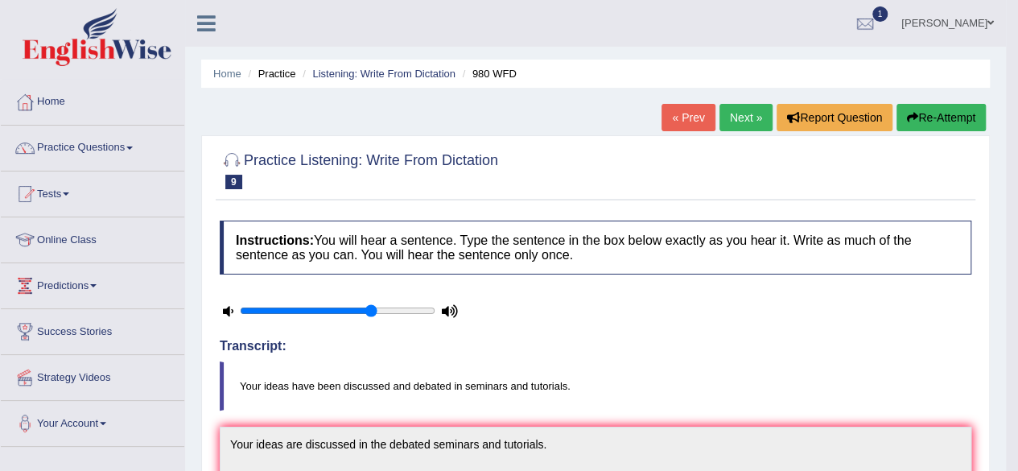
click at [734, 122] on link "Next »" at bounding box center [746, 117] width 53 height 27
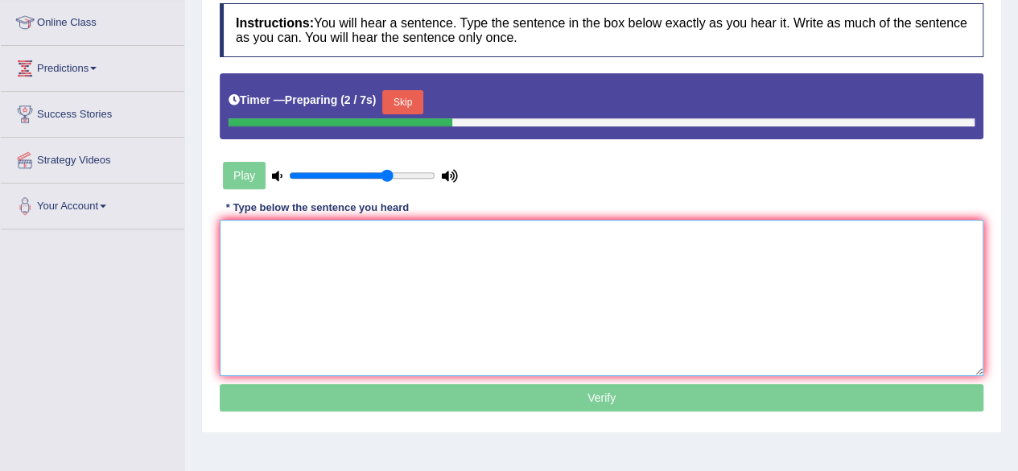
click at [524, 250] on textarea at bounding box center [602, 298] width 764 height 156
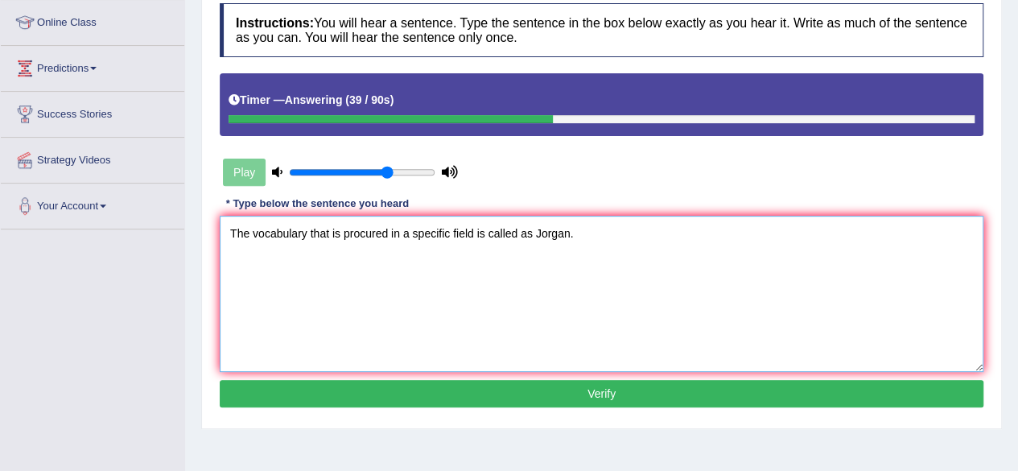
type textarea "The vocabulary that is procured in a specific field is called as Jorgan."
click button "Verify" at bounding box center [602, 393] width 764 height 27
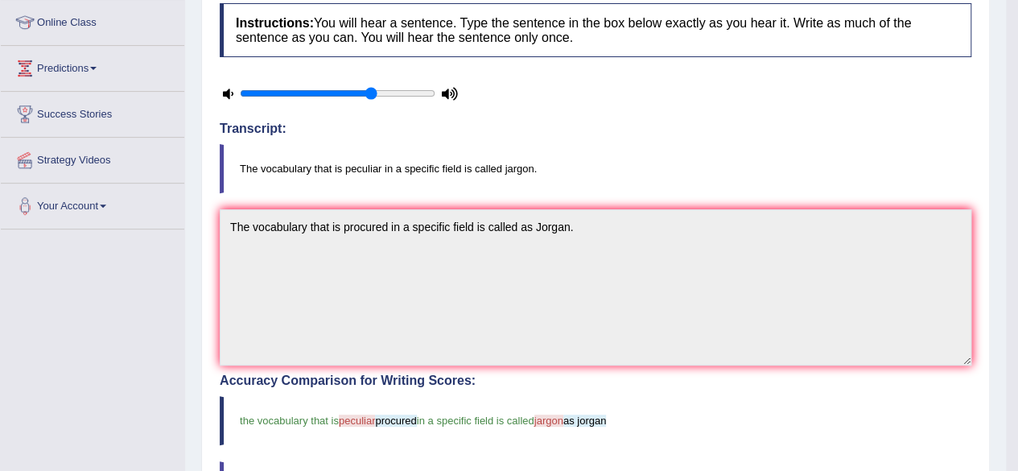
drag, startPoint x: 1030, startPoint y: 164, endPoint x: 1026, endPoint y: 241, distance: 76.5
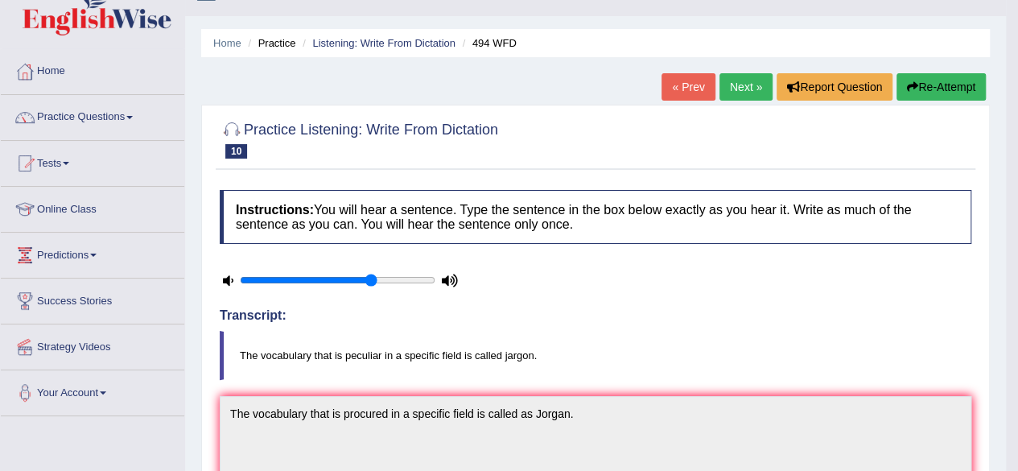
scroll to position [25, 0]
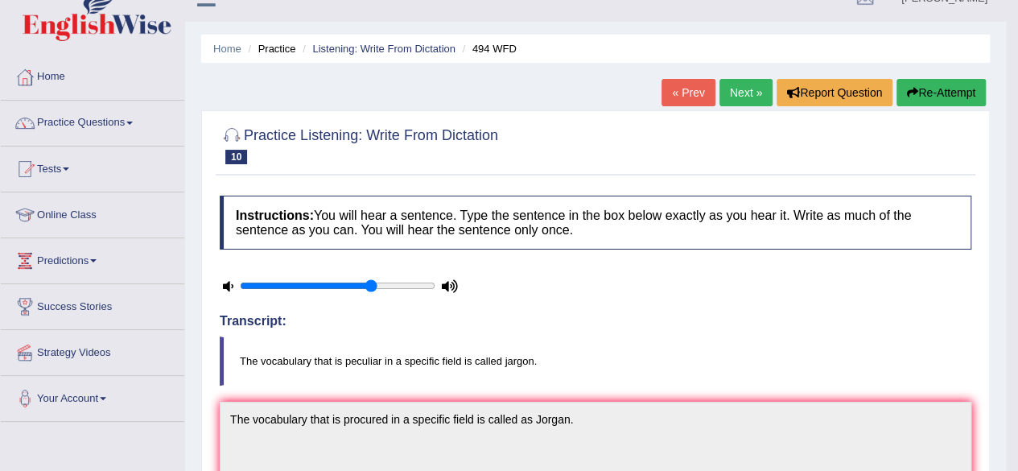
click at [724, 83] on link "Next »" at bounding box center [746, 92] width 53 height 27
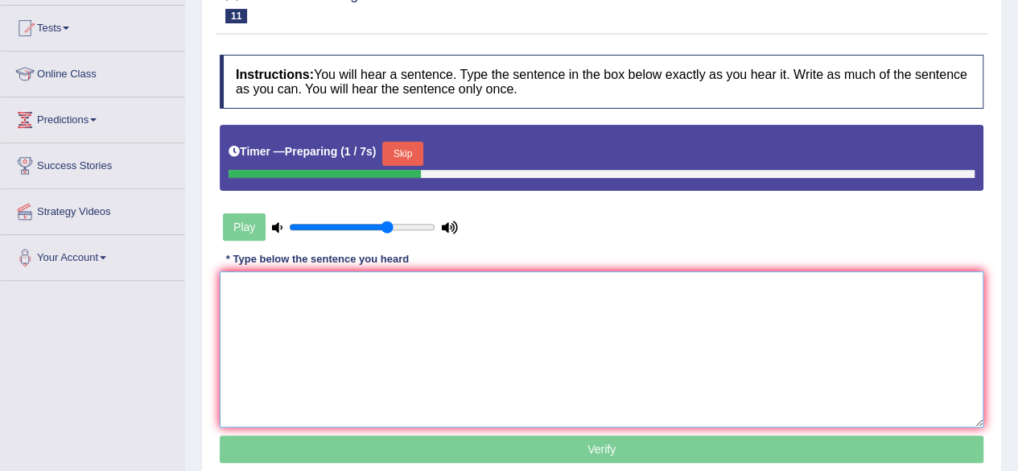
click at [291, 357] on textarea at bounding box center [602, 349] width 764 height 156
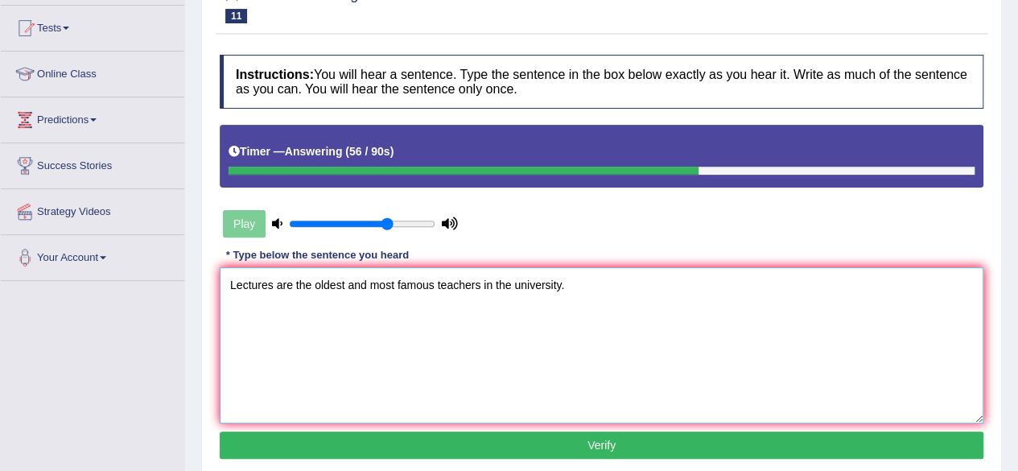
type textarea "Lectures are the oldest and most famous teachers in the university."
click button "Verify" at bounding box center [602, 444] width 764 height 27
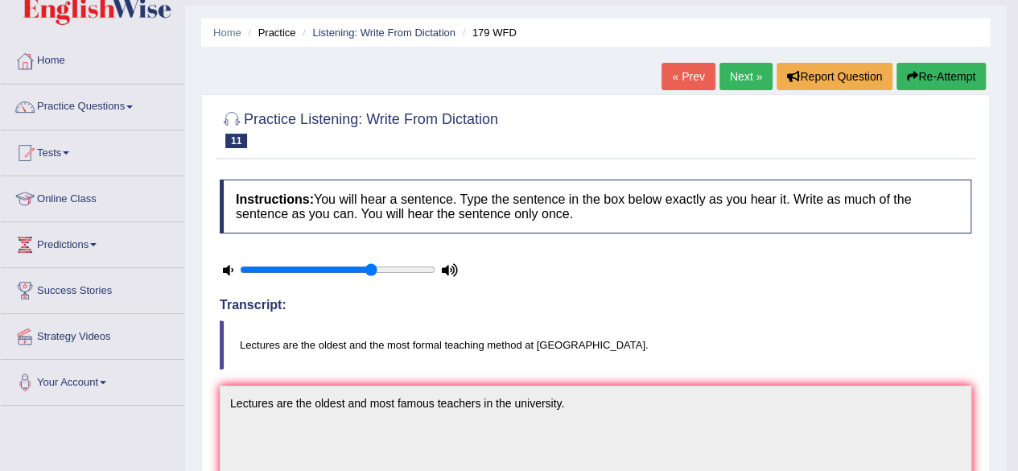
scroll to position [39, 0]
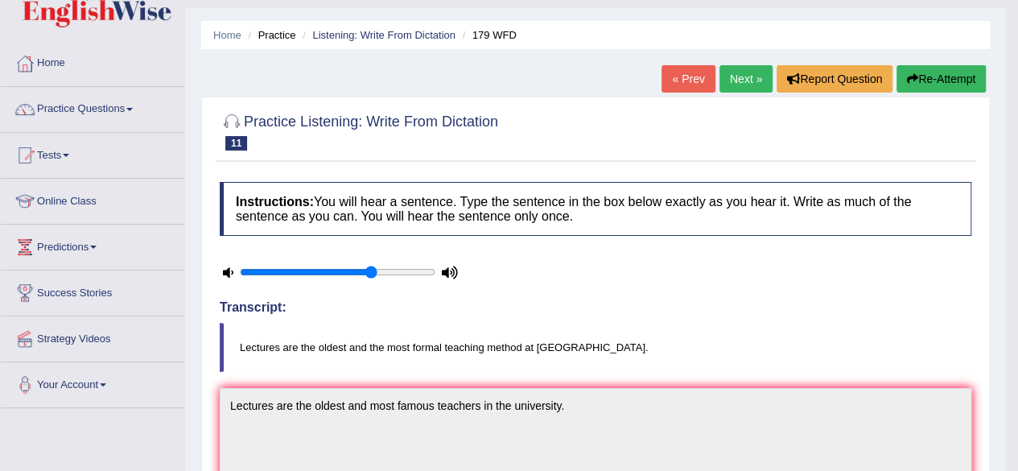
click at [747, 72] on link "Next »" at bounding box center [746, 78] width 53 height 27
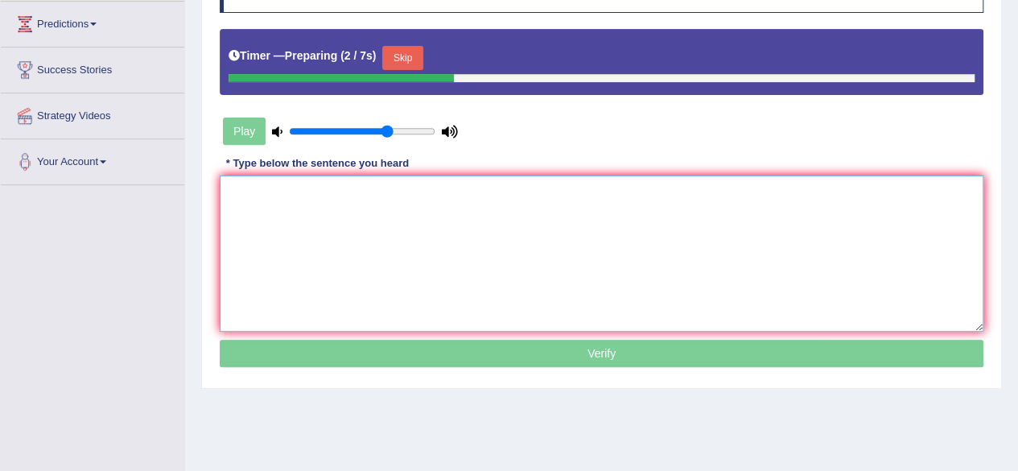
click at [583, 217] on textarea at bounding box center [602, 253] width 764 height 156
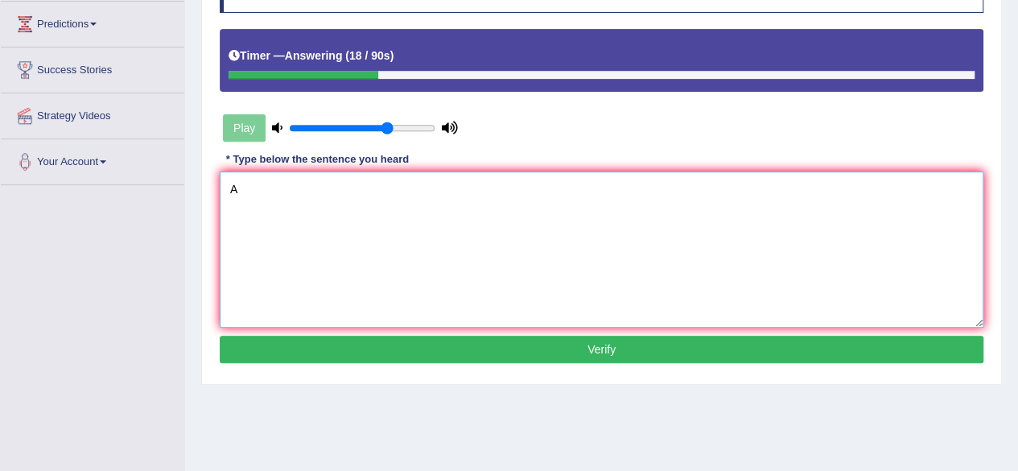
type textarea "A"
type textarea "An university degree is a re"
click at [584, 217] on textarea "An university degree is a re" at bounding box center [602, 249] width 764 height 156
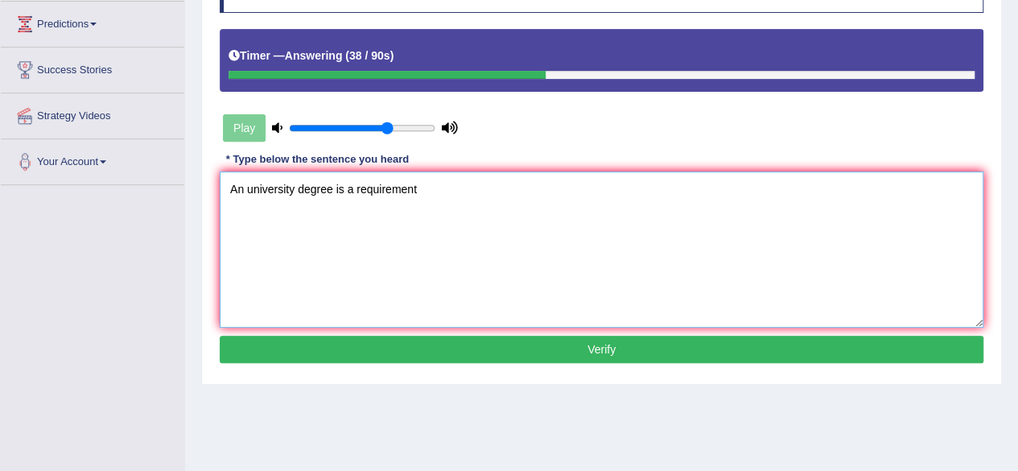
click at [244, 180] on textarea "An university degree is a requirement" at bounding box center [602, 249] width 764 height 156
click at [447, 173] on textarea "A university degree is a requirement" at bounding box center [602, 249] width 764 height 156
type textarea "A university degree is a requirement into many professions."
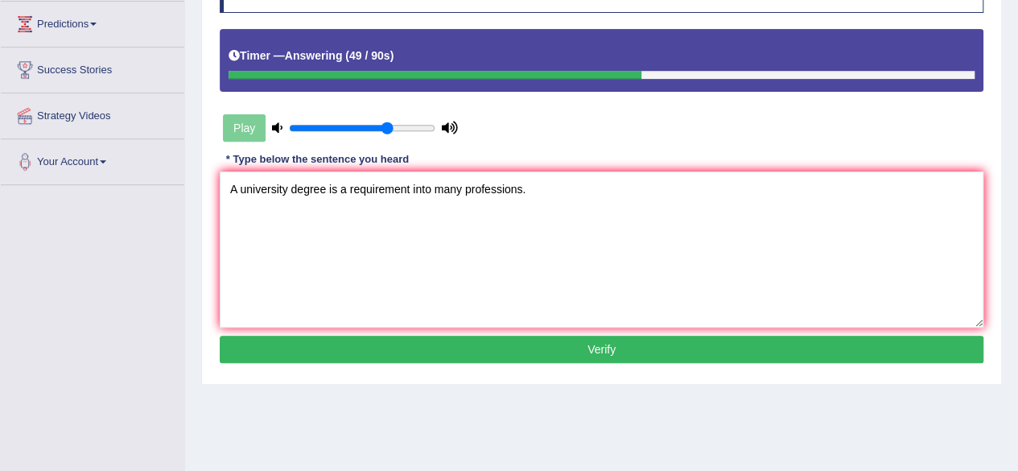
click button "Verify" at bounding box center [602, 349] width 764 height 27
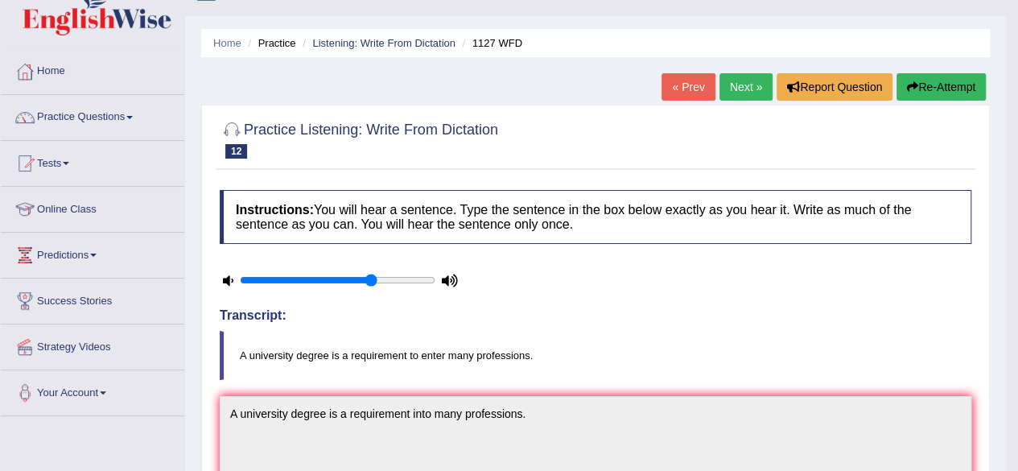
scroll to position [18, 0]
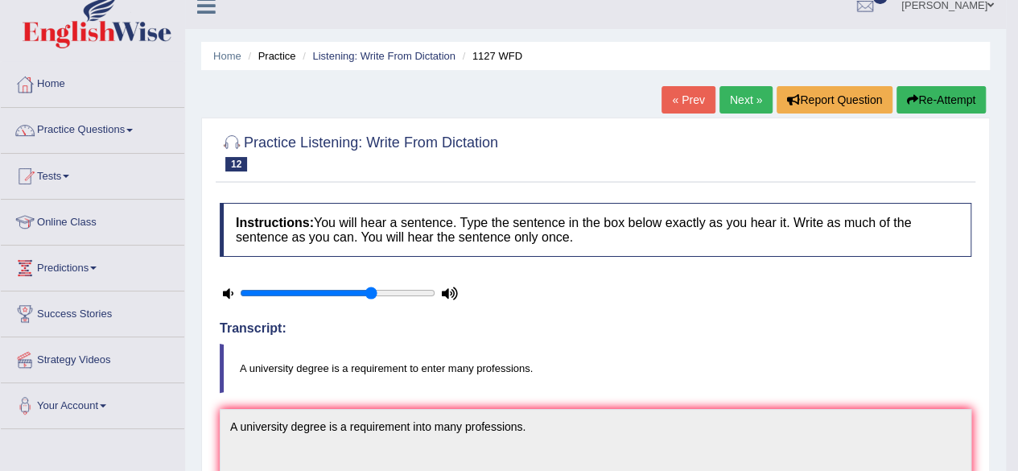
click at [742, 107] on link "Next »" at bounding box center [746, 99] width 53 height 27
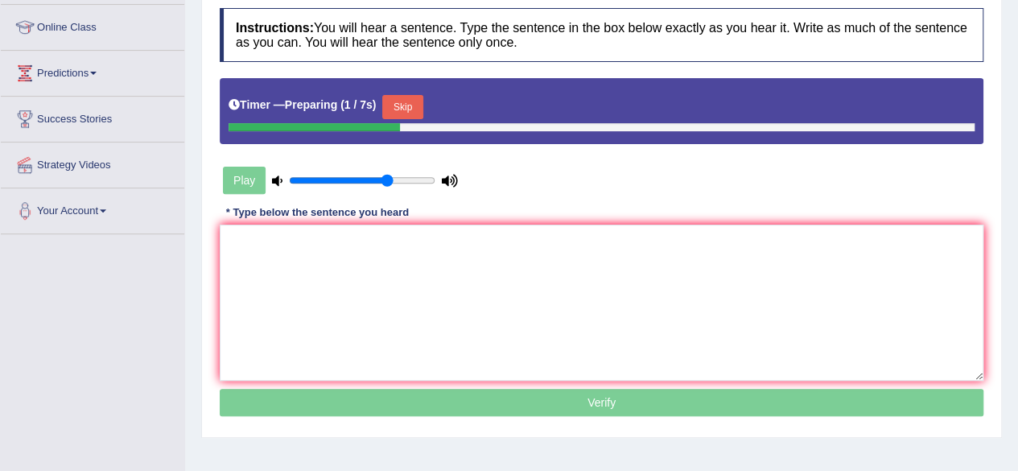
scroll to position [214, 0]
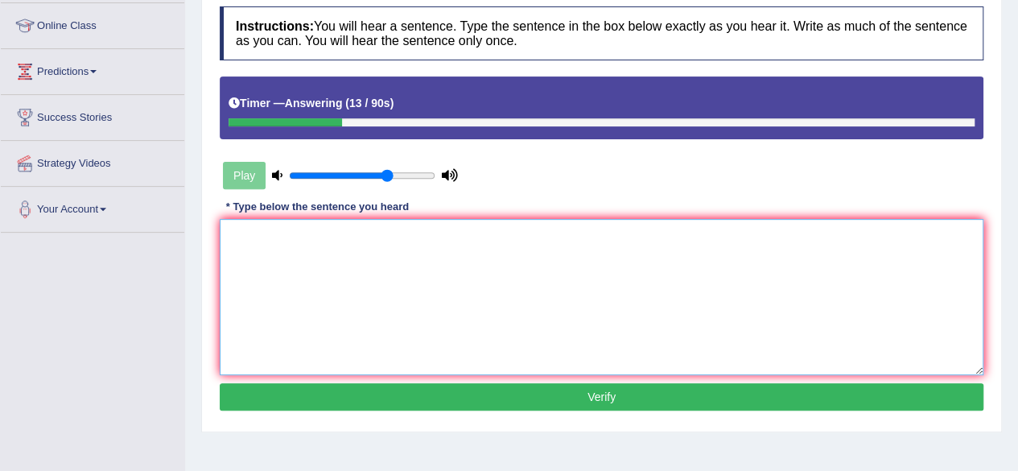
click at [504, 252] on textarea at bounding box center [602, 297] width 764 height 156
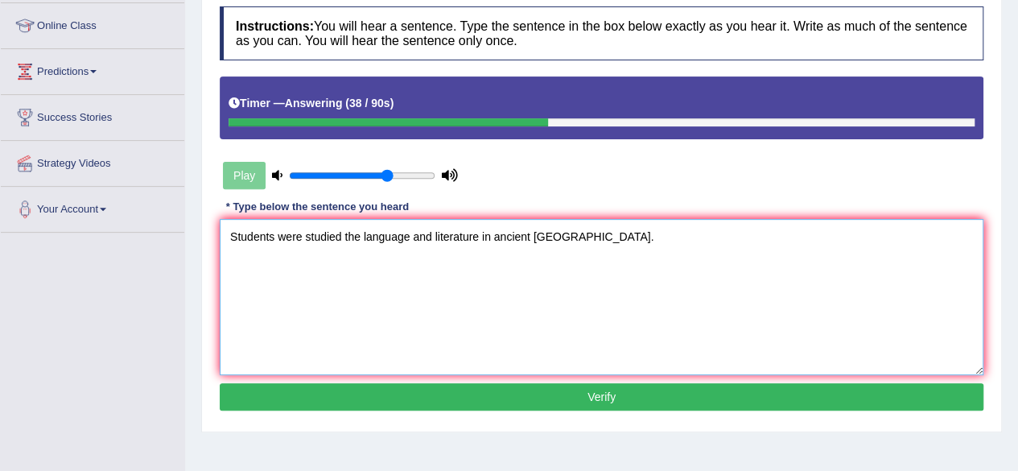
type textarea "Students were studied the language and literature in ancient [GEOGRAPHIC_DATA]."
click button "Verify" at bounding box center [602, 396] width 764 height 27
